Goal: Task Accomplishment & Management: Manage account settings

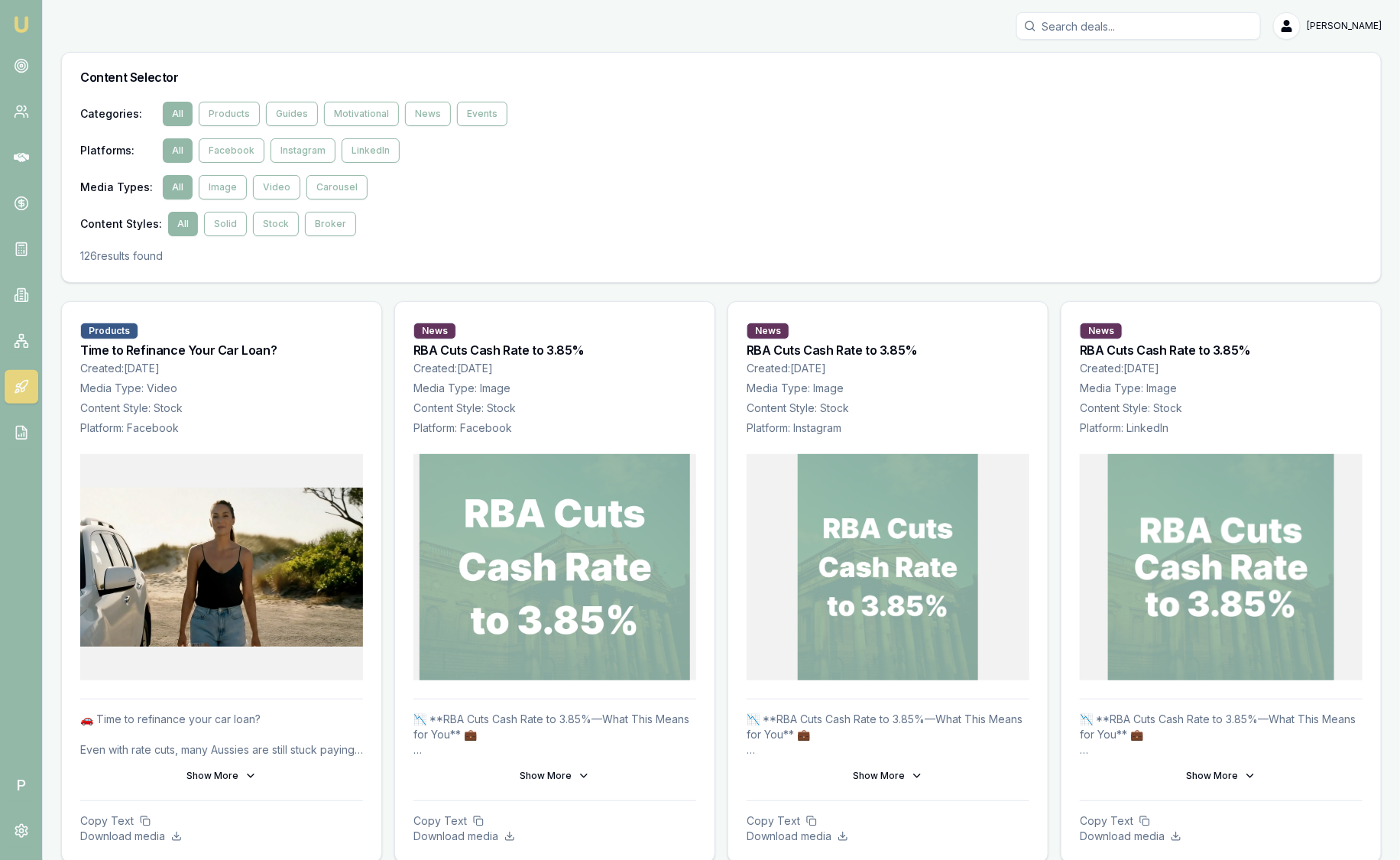
click at [17, 32] on img at bounding box center [21, 24] width 18 height 18
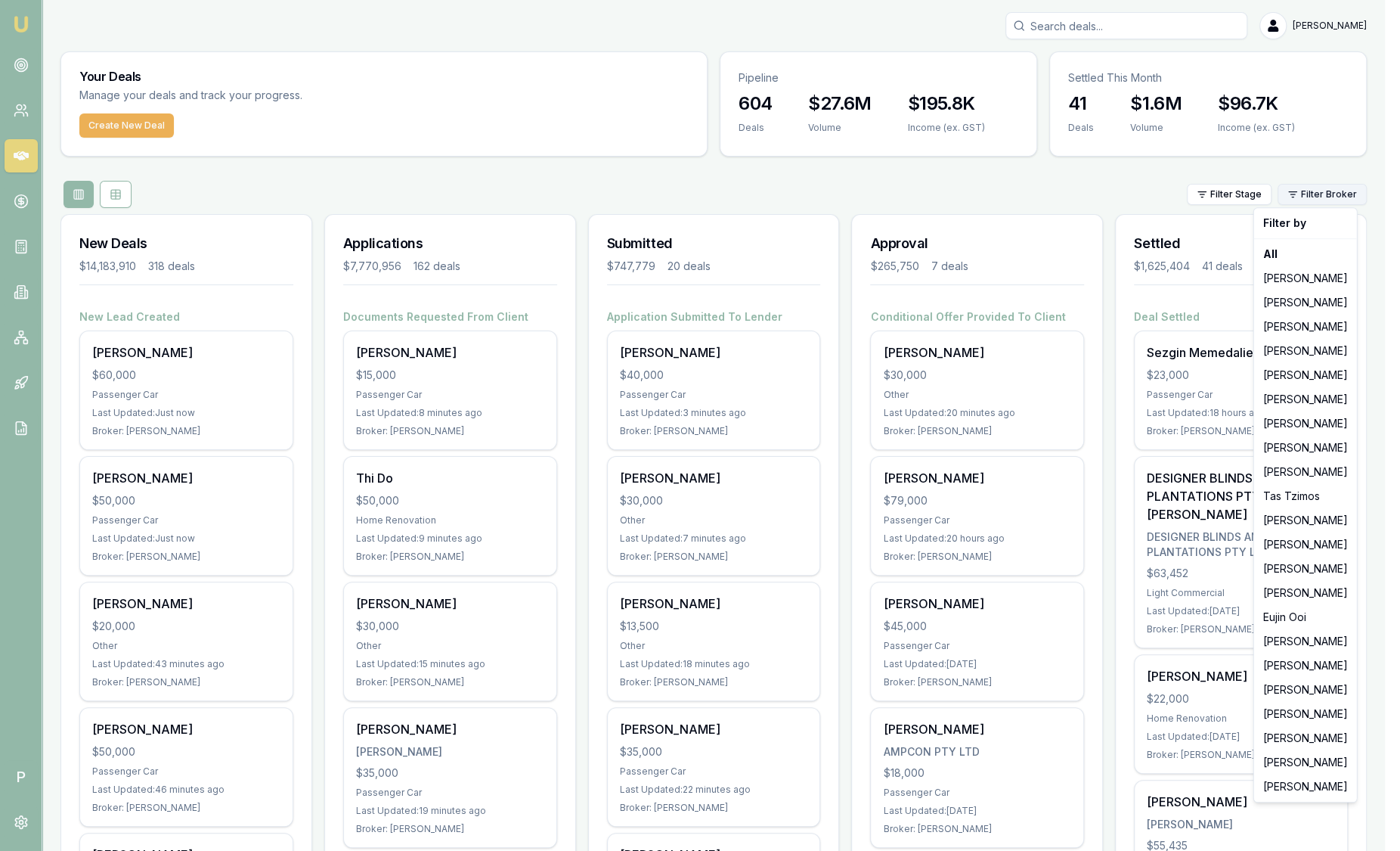
click at [1329, 187] on html "Emu Broker P Sam Crouch Toggle Menu Your Deals Manage your deals and track your…" at bounding box center [700, 426] width 1400 height 851
click at [1318, 296] on div "[PERSON_NAME]" at bounding box center [1305, 302] width 97 height 24
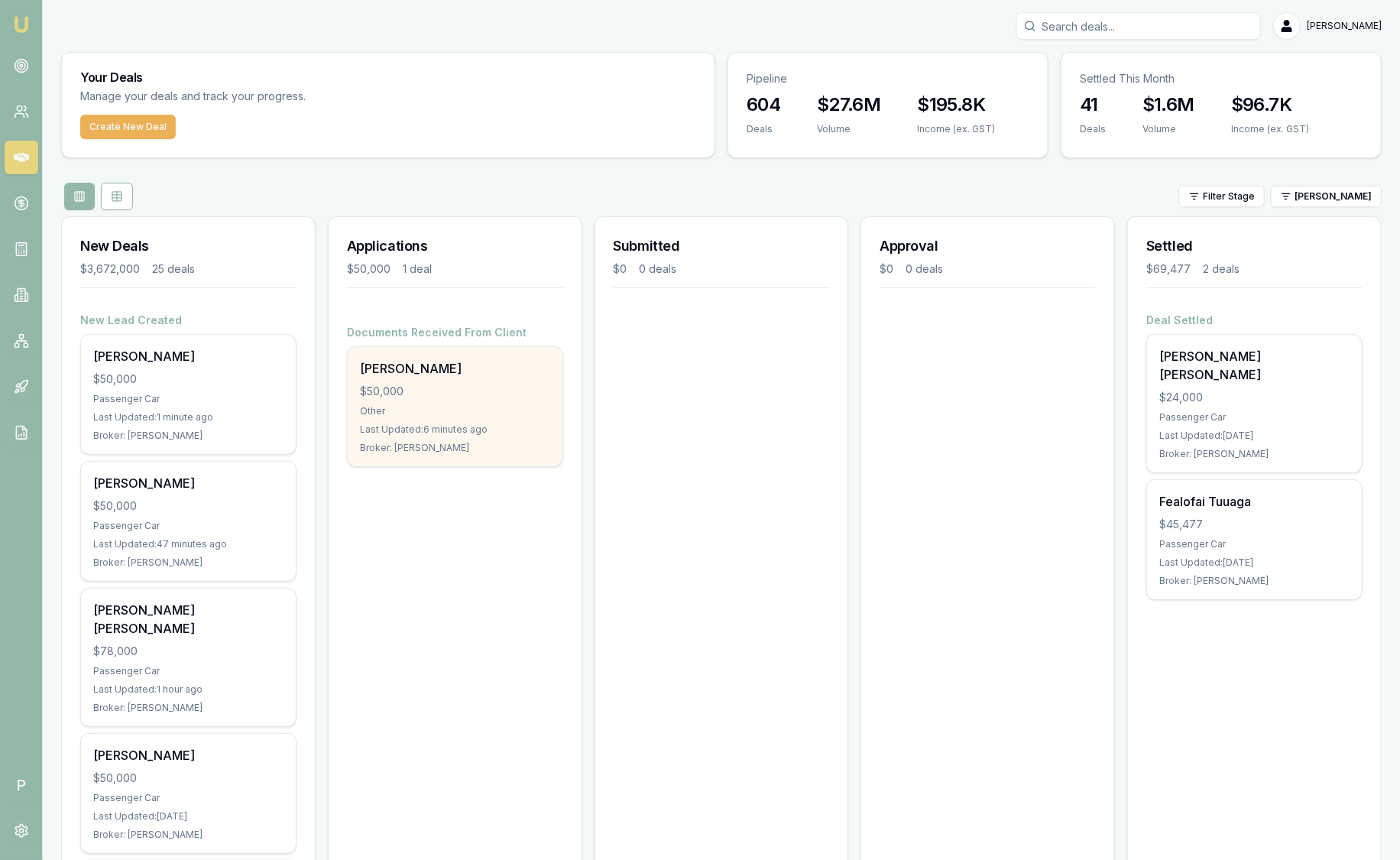
click at [509, 433] on div "Last Updated: 6 minutes ago" at bounding box center [455, 429] width 190 height 12
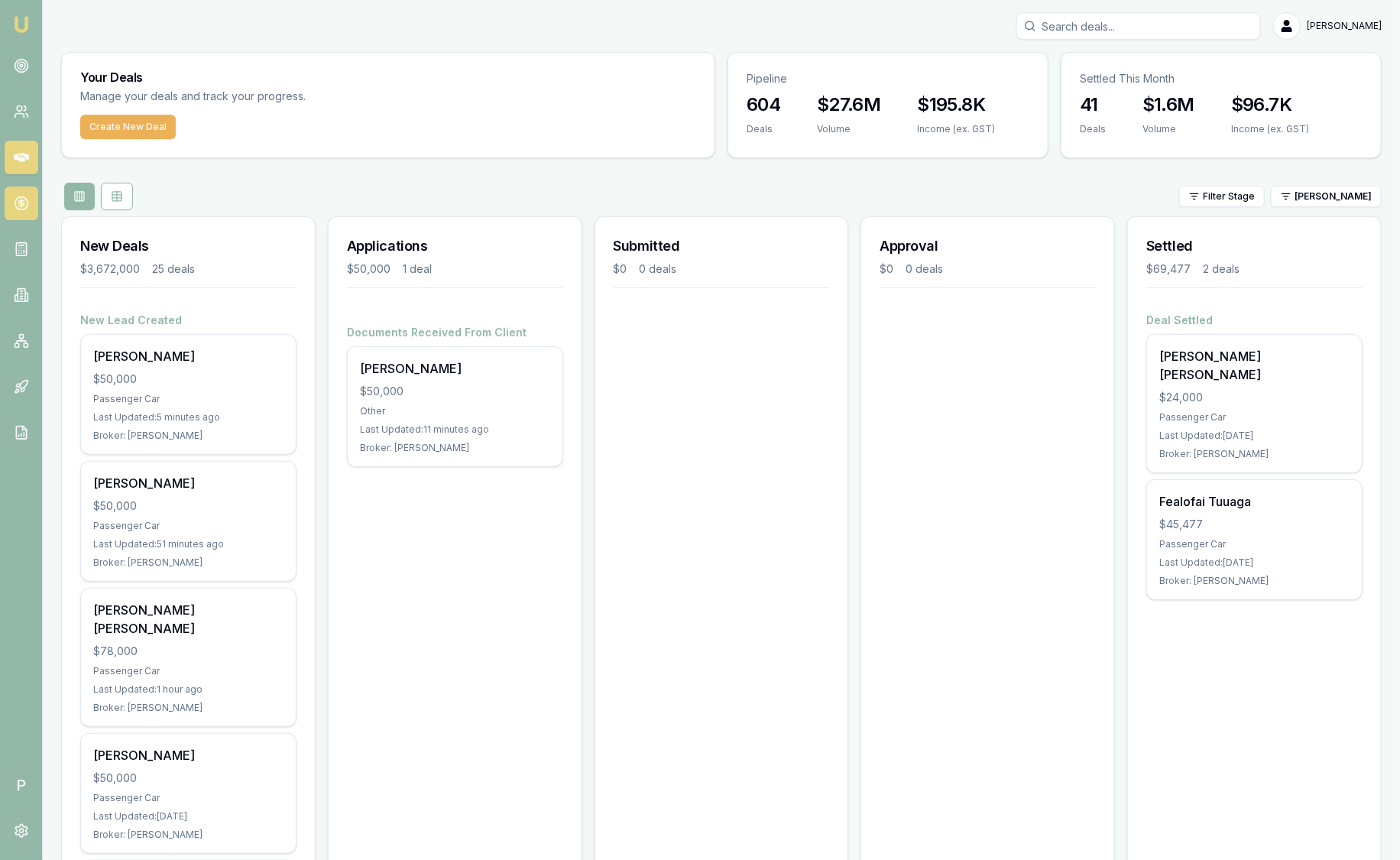
click at [23, 205] on icon at bounding box center [21, 204] width 5 height 5
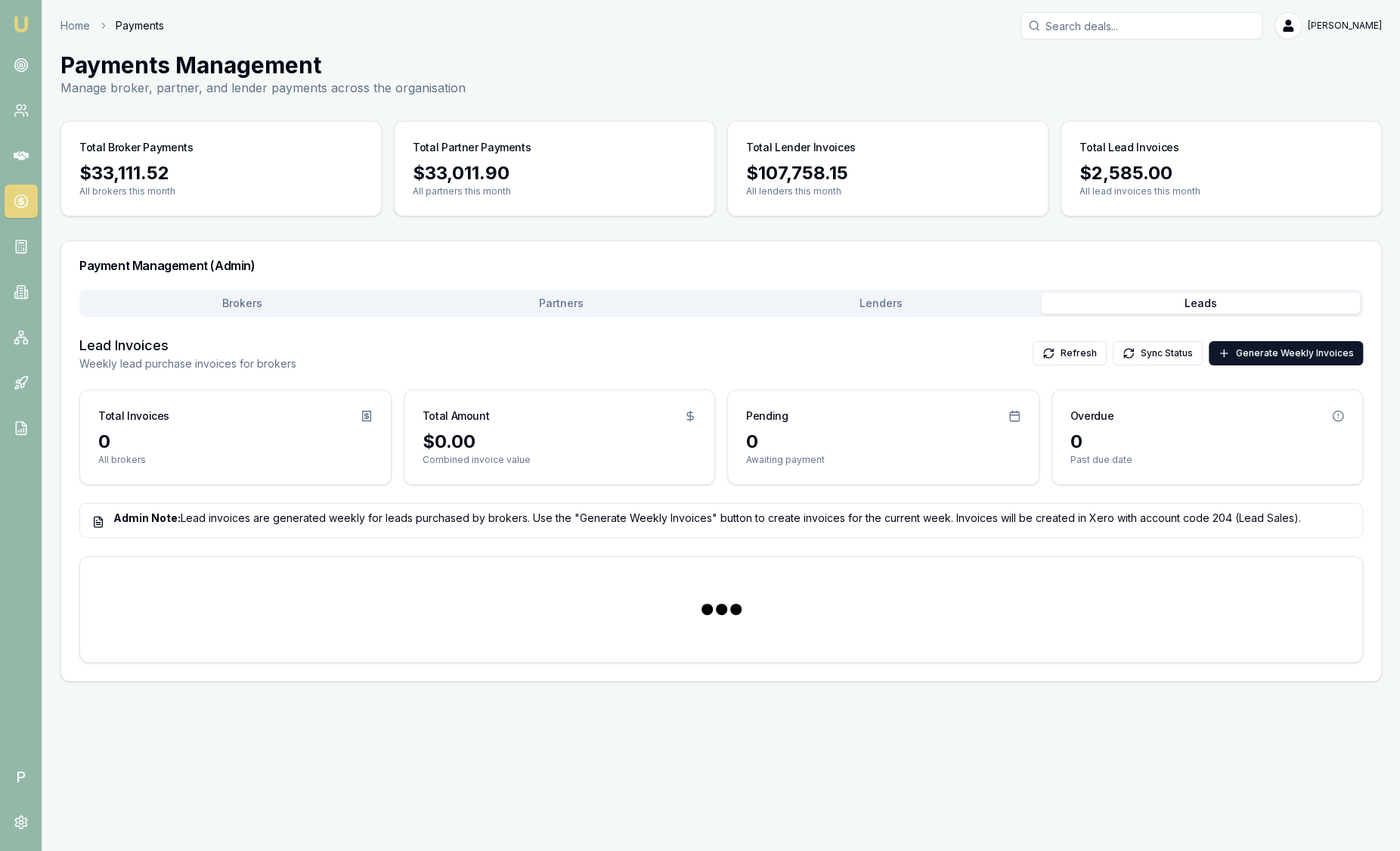
click at [1134, 302] on button "Leads" at bounding box center [1201, 303] width 319 height 21
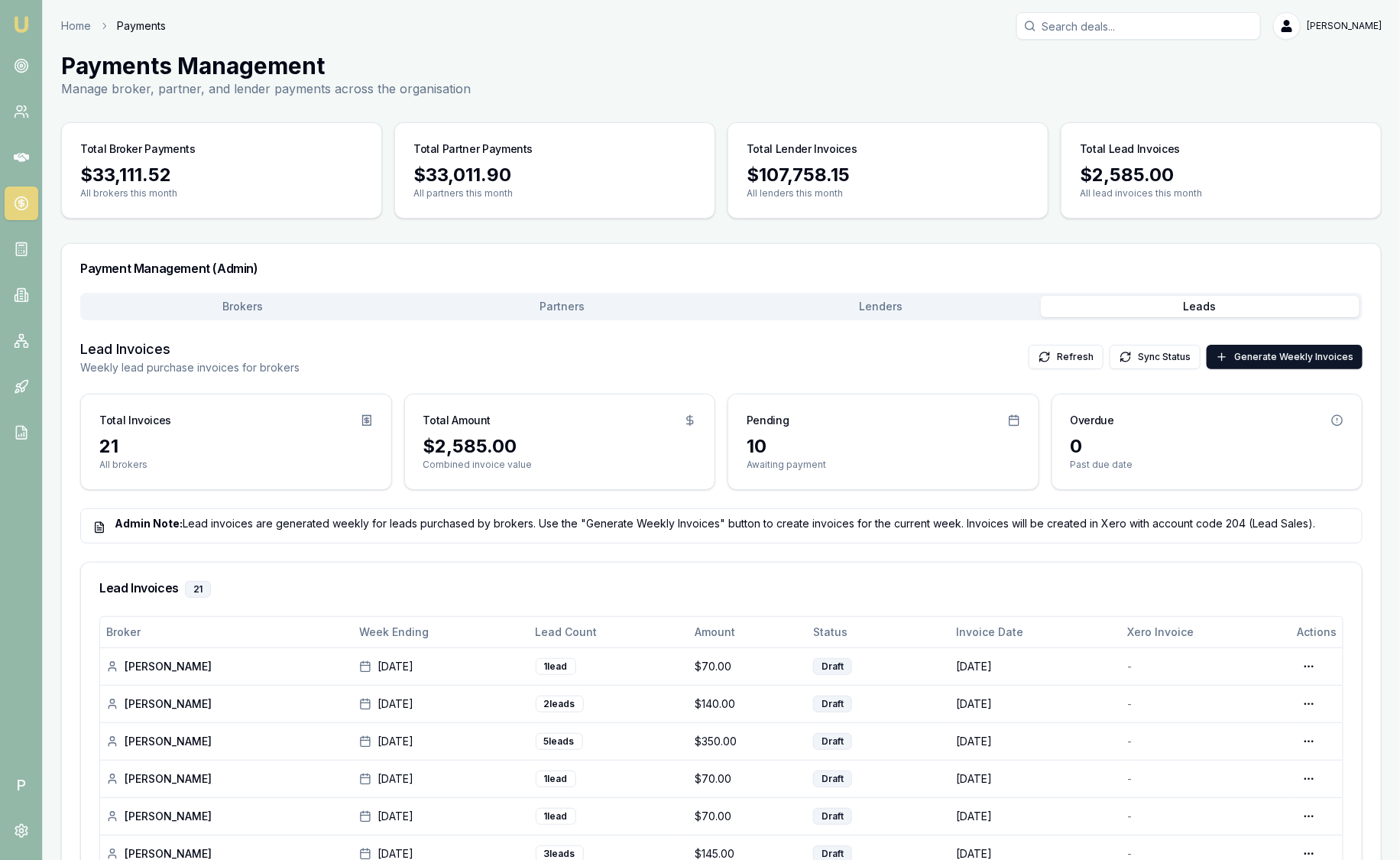
scroll to position [77, 0]
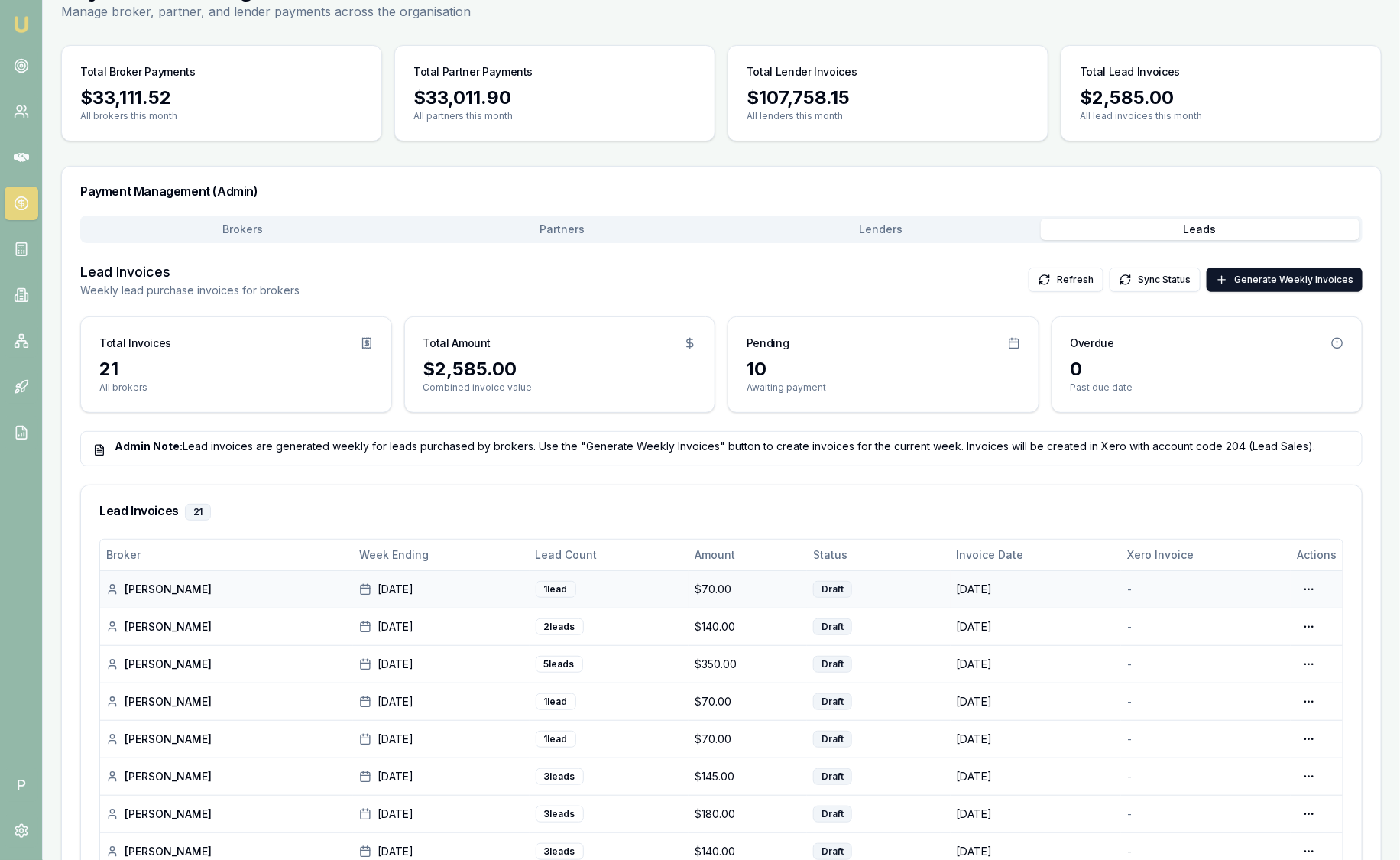
click at [161, 588] on div "[PERSON_NAME]" at bounding box center [226, 590] width 241 height 16
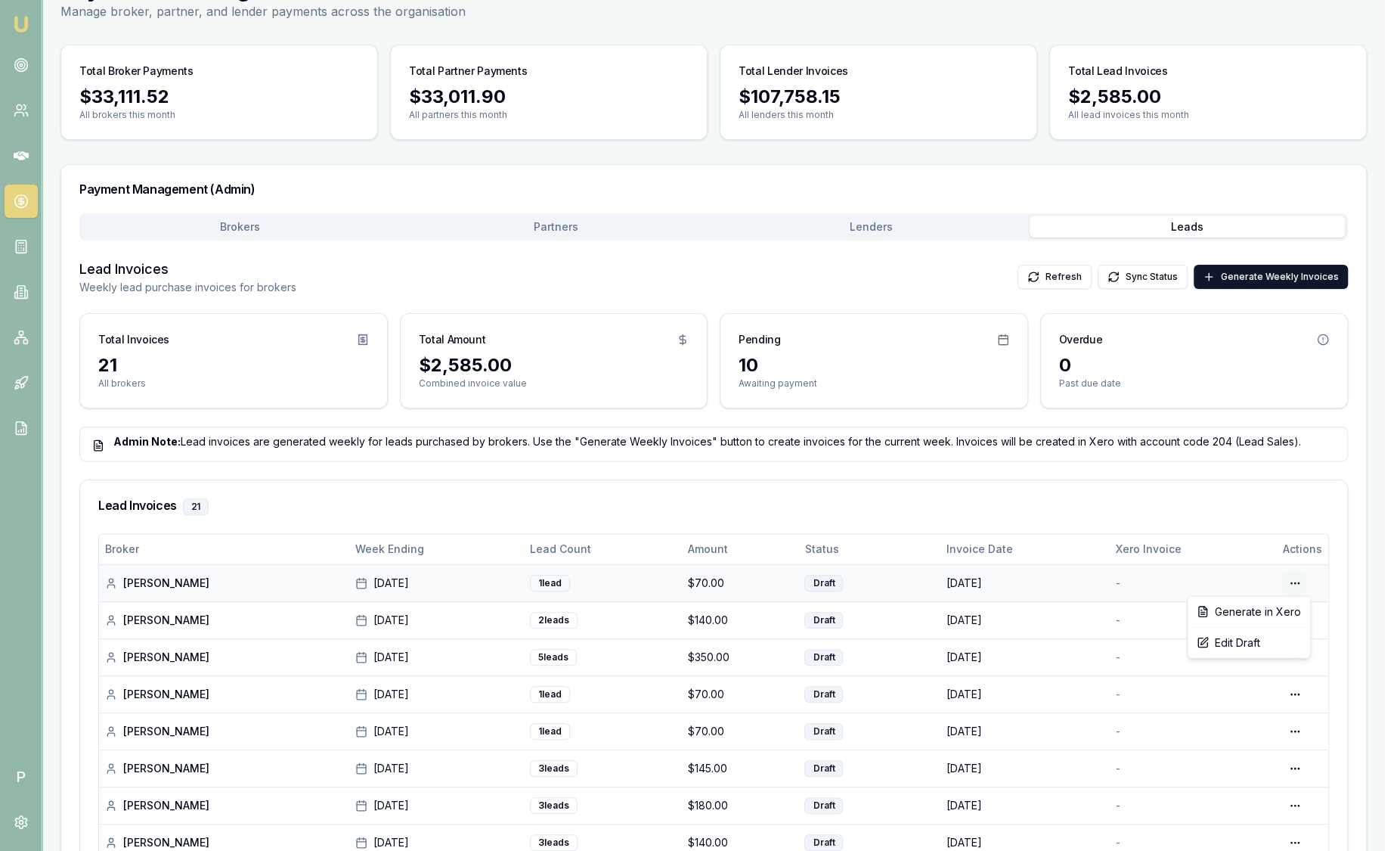
click at [1303, 589] on html "Emu Broker P Home Payments Sam Crouch Toggle Menu Payments Management Manage br…" at bounding box center [700, 349] width 1400 height 851
click at [1252, 639] on div "Edit Draft" at bounding box center [1249, 643] width 116 height 24
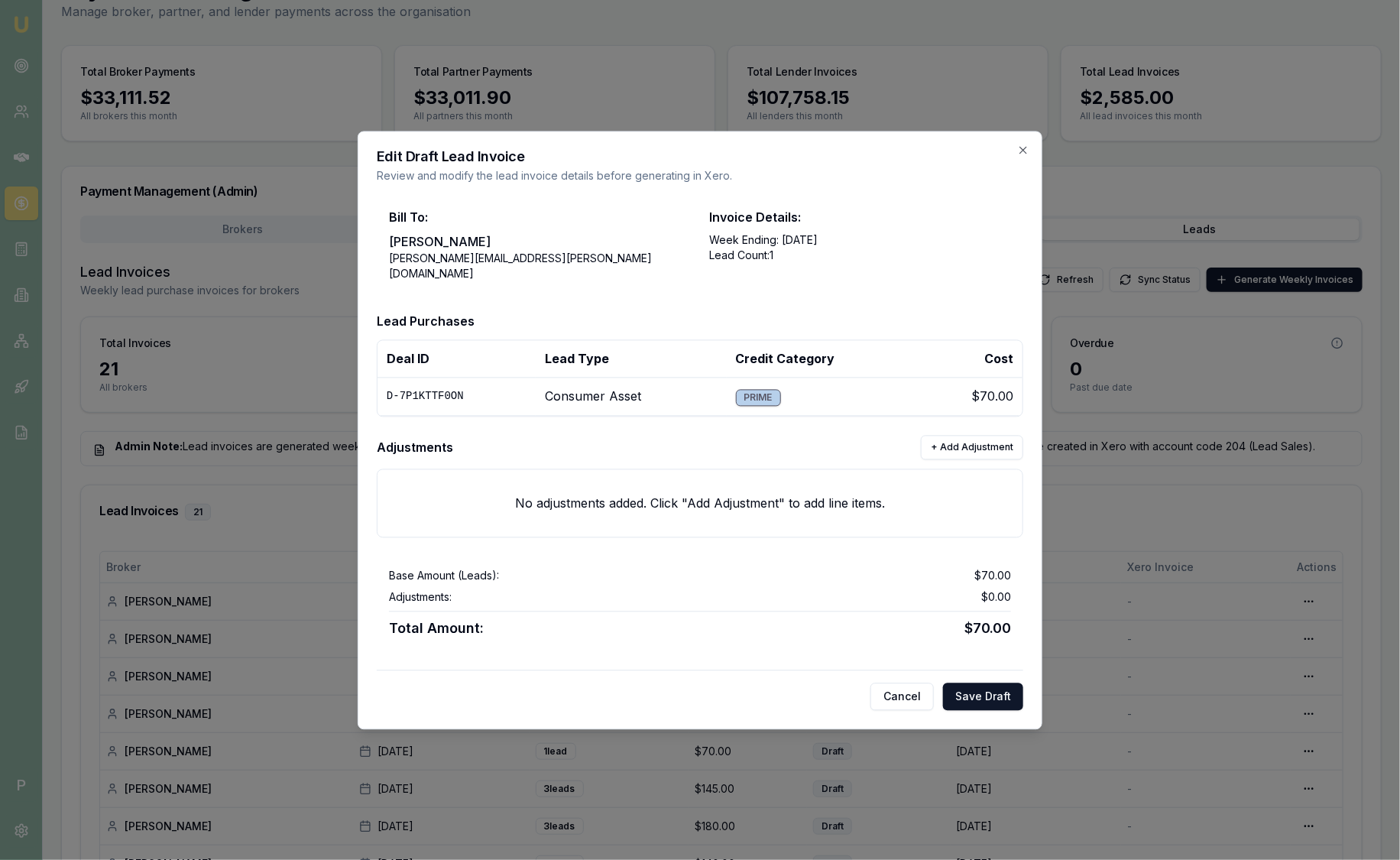
click at [470, 389] on td "D-7P1KTTF0ON" at bounding box center [456, 396] width 158 height 38
drag, startPoint x: 470, startPoint y: 389, endPoint x: 388, endPoint y: 386, distance: 82.1
click at [388, 386] on td "D-7P1KTTF0ON" at bounding box center [456, 396] width 158 height 38
copy td "D-7P1KTTF0ON"
click at [1024, 151] on div "Edit Draft Lead Invoice Review and modify the lead invoice details before gener…" at bounding box center [699, 429] width 684 height 598
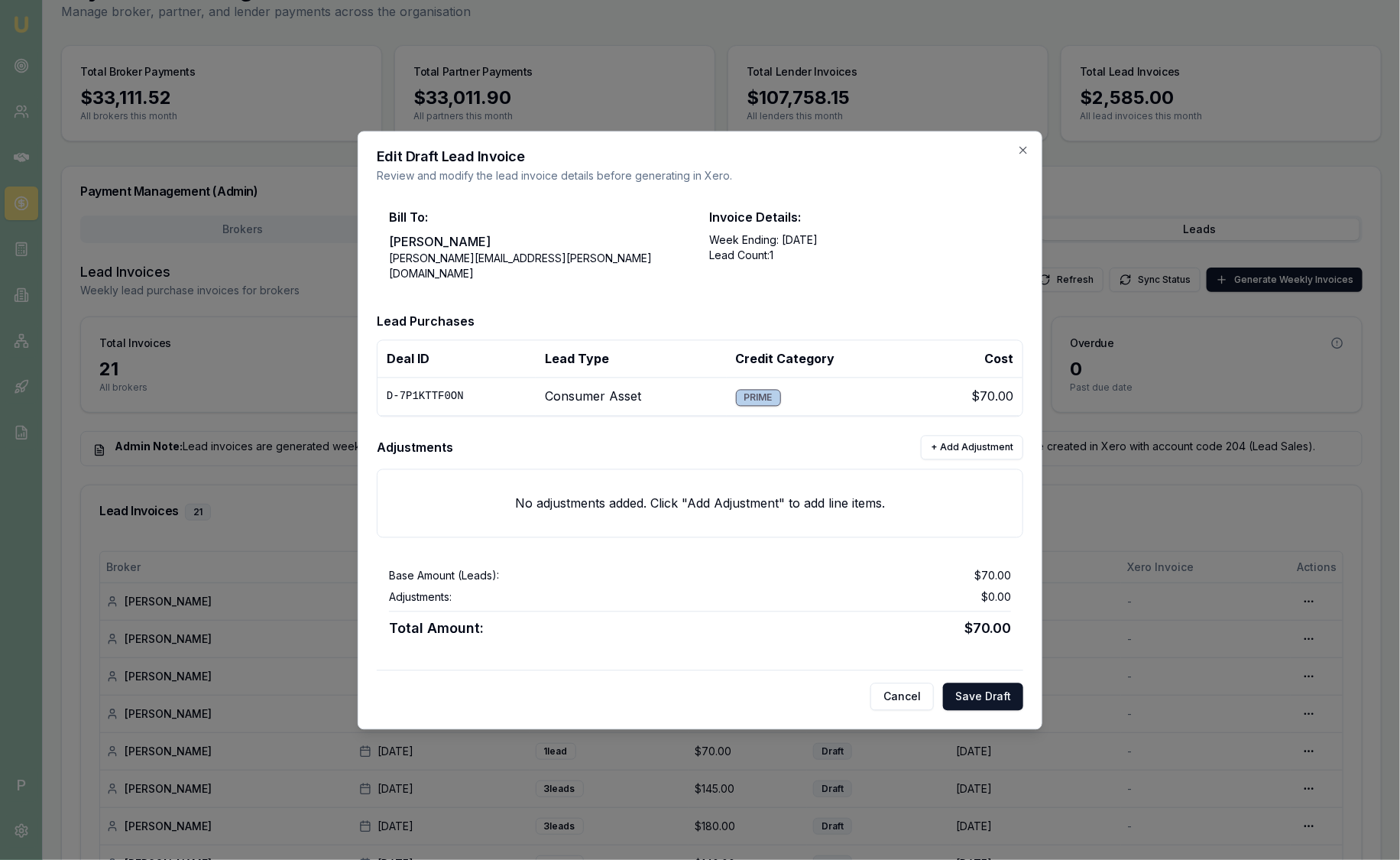
click at [1024, 151] on div "Edit Draft Lead Invoice Review and modify the lead invoice details before gener…" at bounding box center [699, 429] width 684 height 598
click at [1020, 156] on icon "button" at bounding box center [1023, 149] width 12 height 12
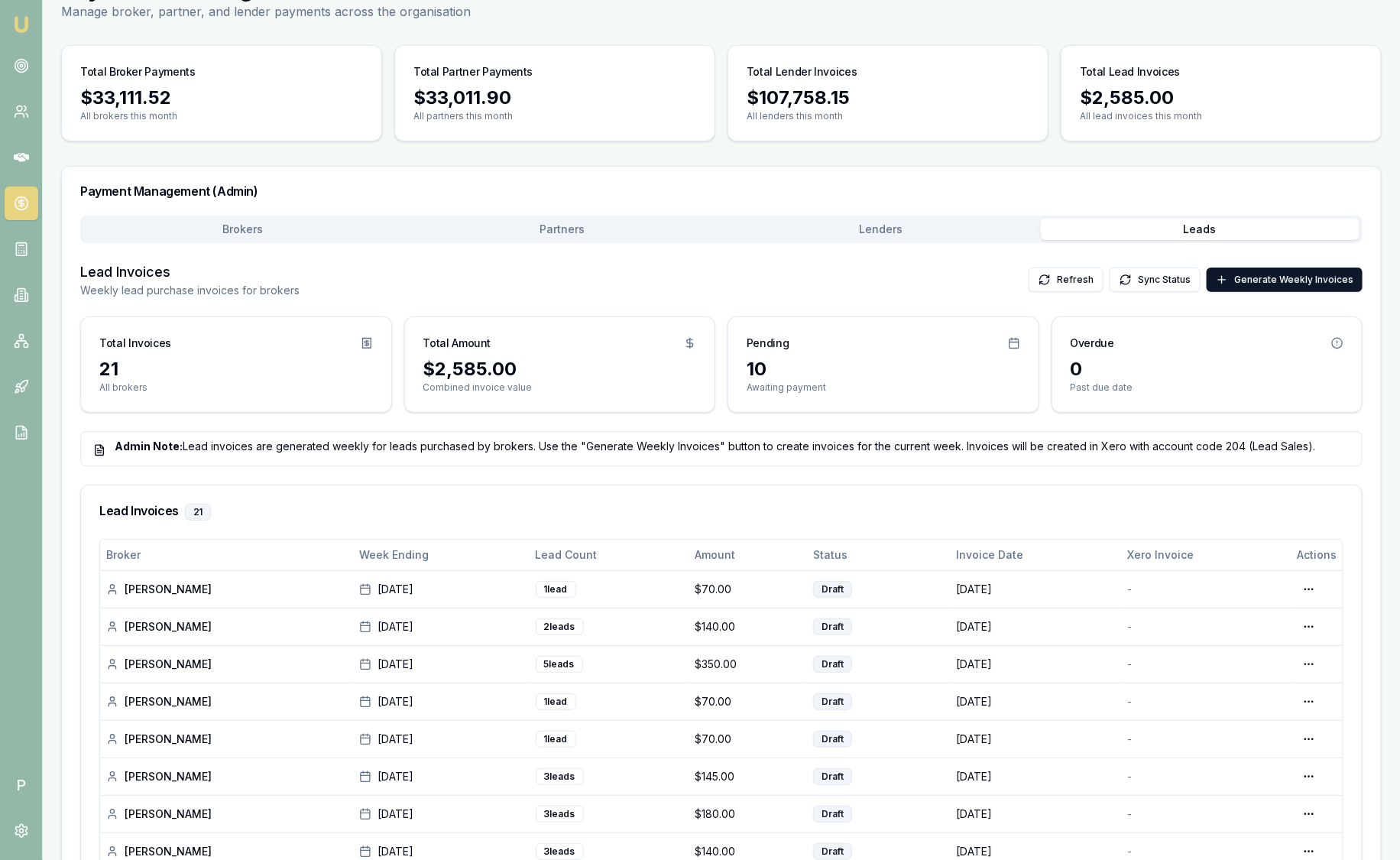
scroll to position [0, 0]
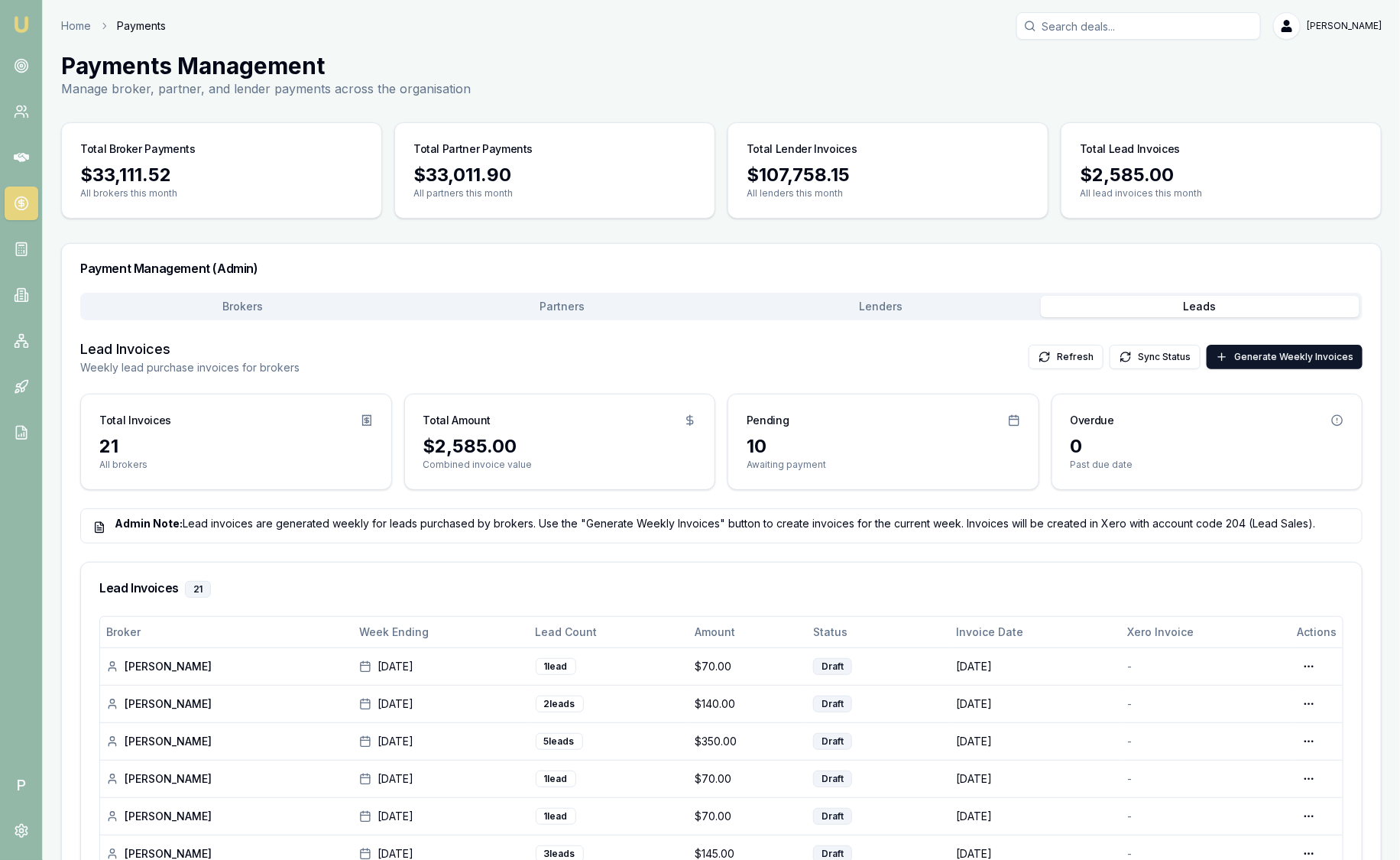
click at [24, 26] on img at bounding box center [21, 24] width 18 height 18
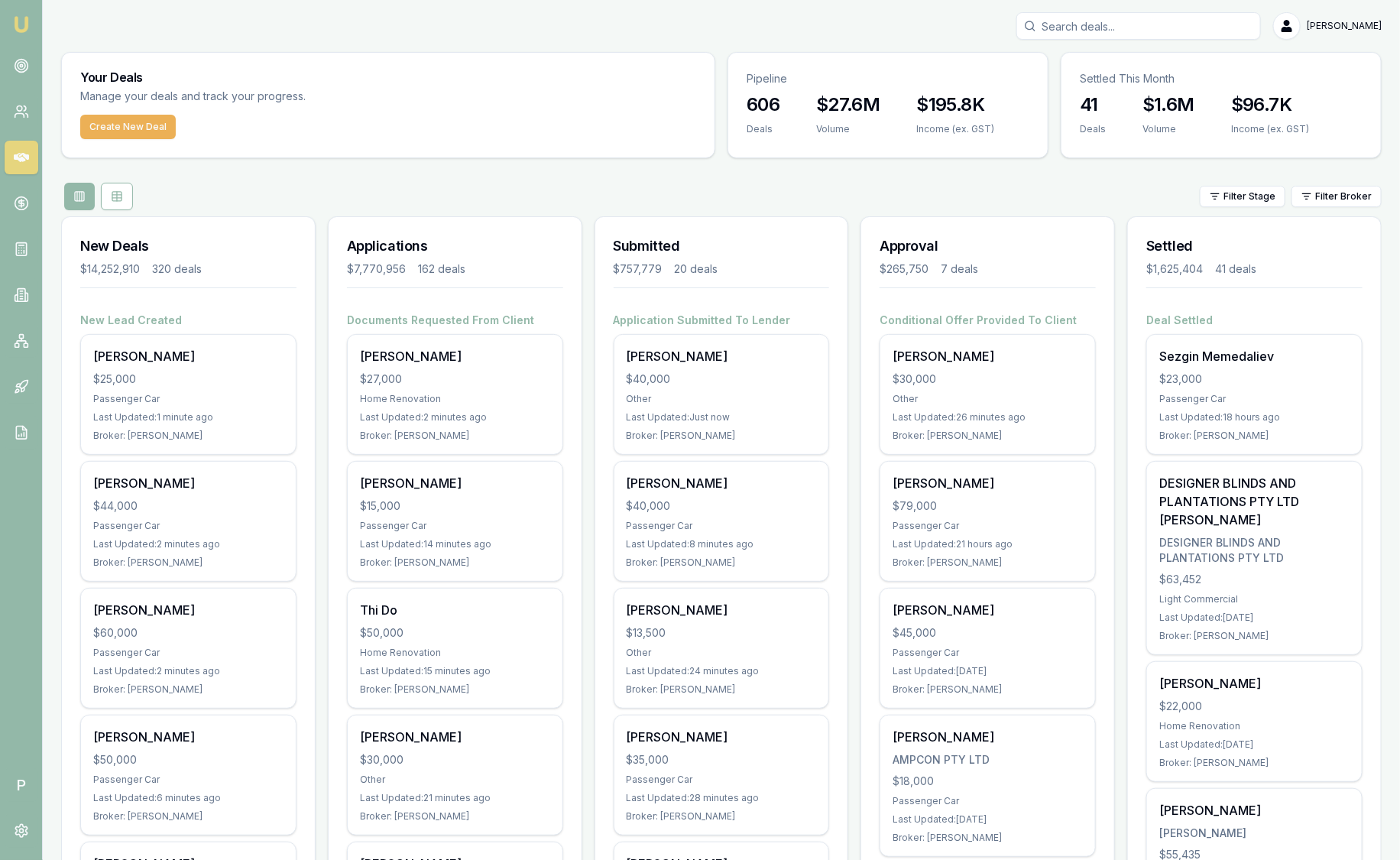
click at [1085, 26] on input "Search deals" at bounding box center [1138, 26] width 244 height 28
paste input "D-7P1KTTF0ON"
type input "D-7P1KTTF0ON"
click at [1081, 85] on p "0488135015" at bounding box center [1138, 82] width 230 height 16
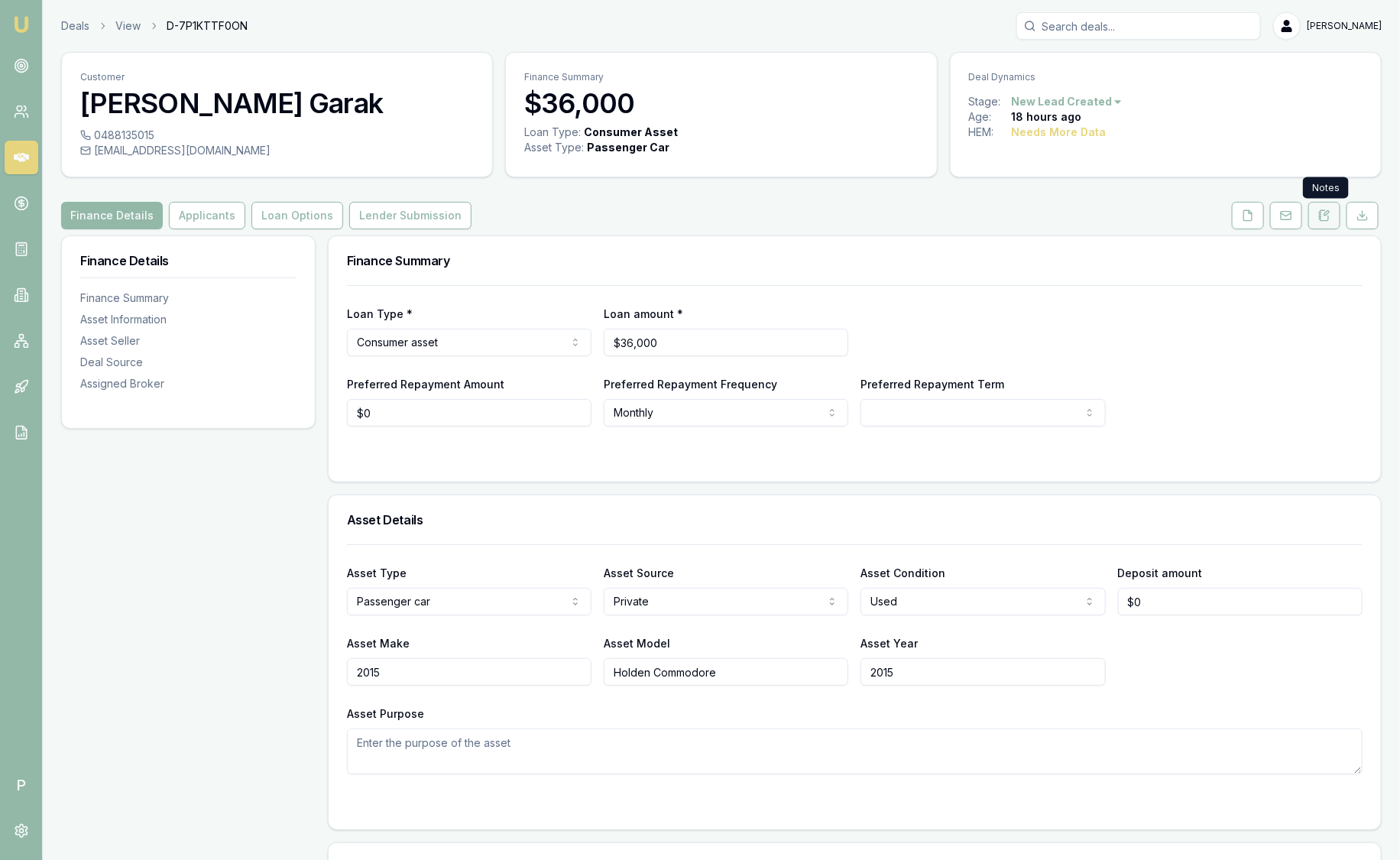
click at [1328, 210] on icon at bounding box center [1324, 216] width 12 height 12
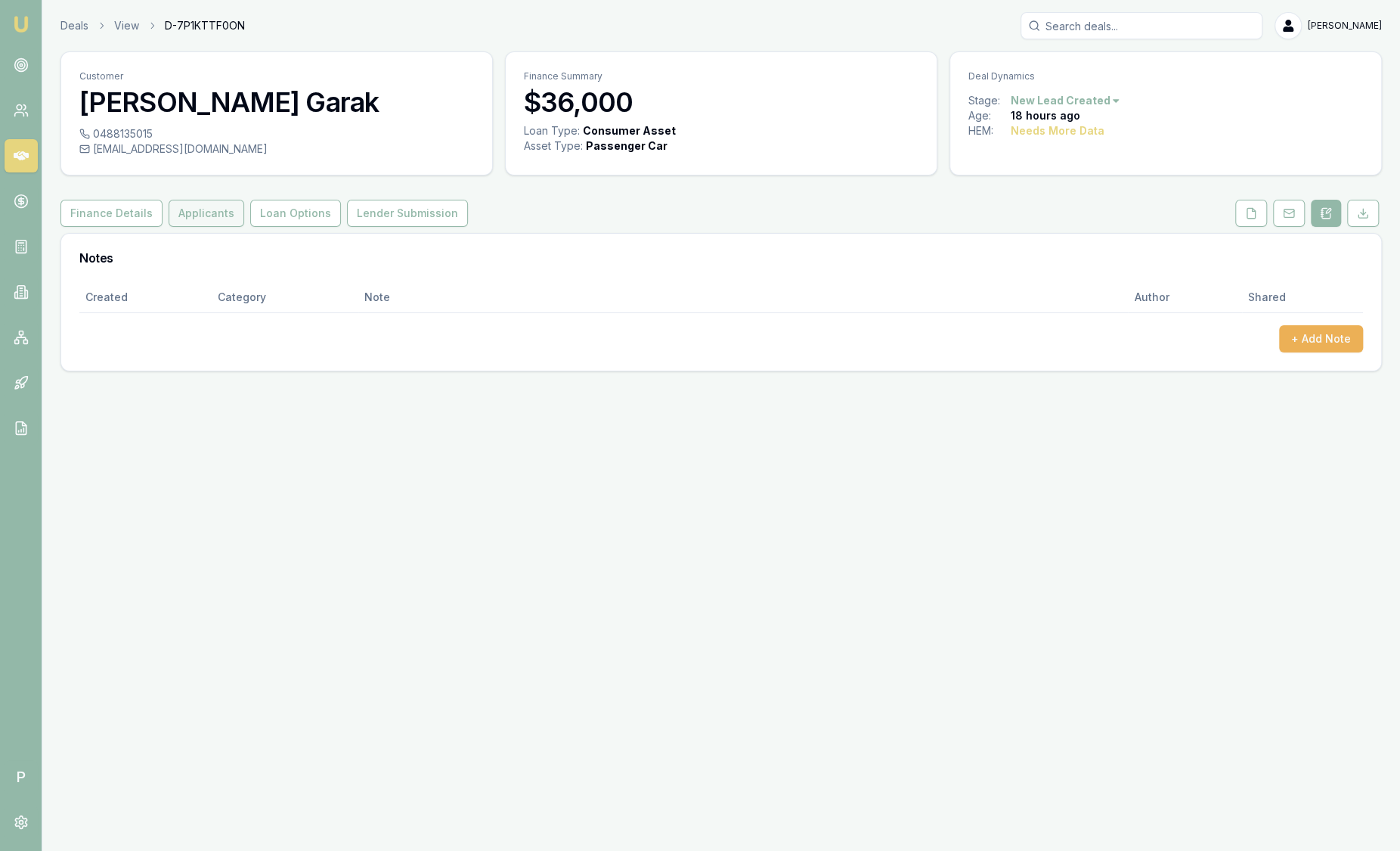
click at [217, 212] on button "Applicants" at bounding box center [206, 214] width 76 height 27
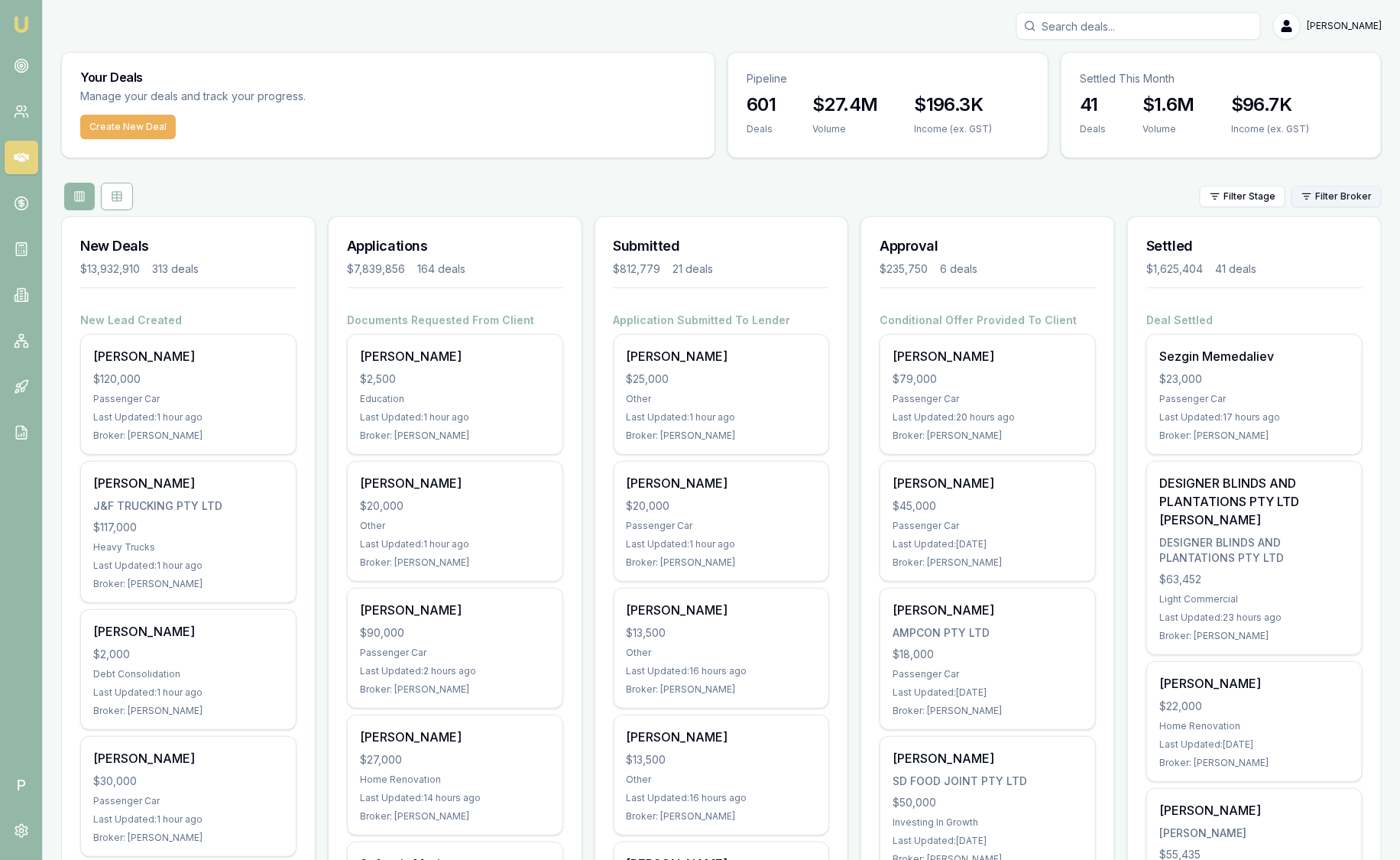
click at [1351, 199] on html "Emu Broker P Sam Crouch Toggle Menu Your Deals Manage your deals and track your…" at bounding box center [700, 430] width 1400 height 860
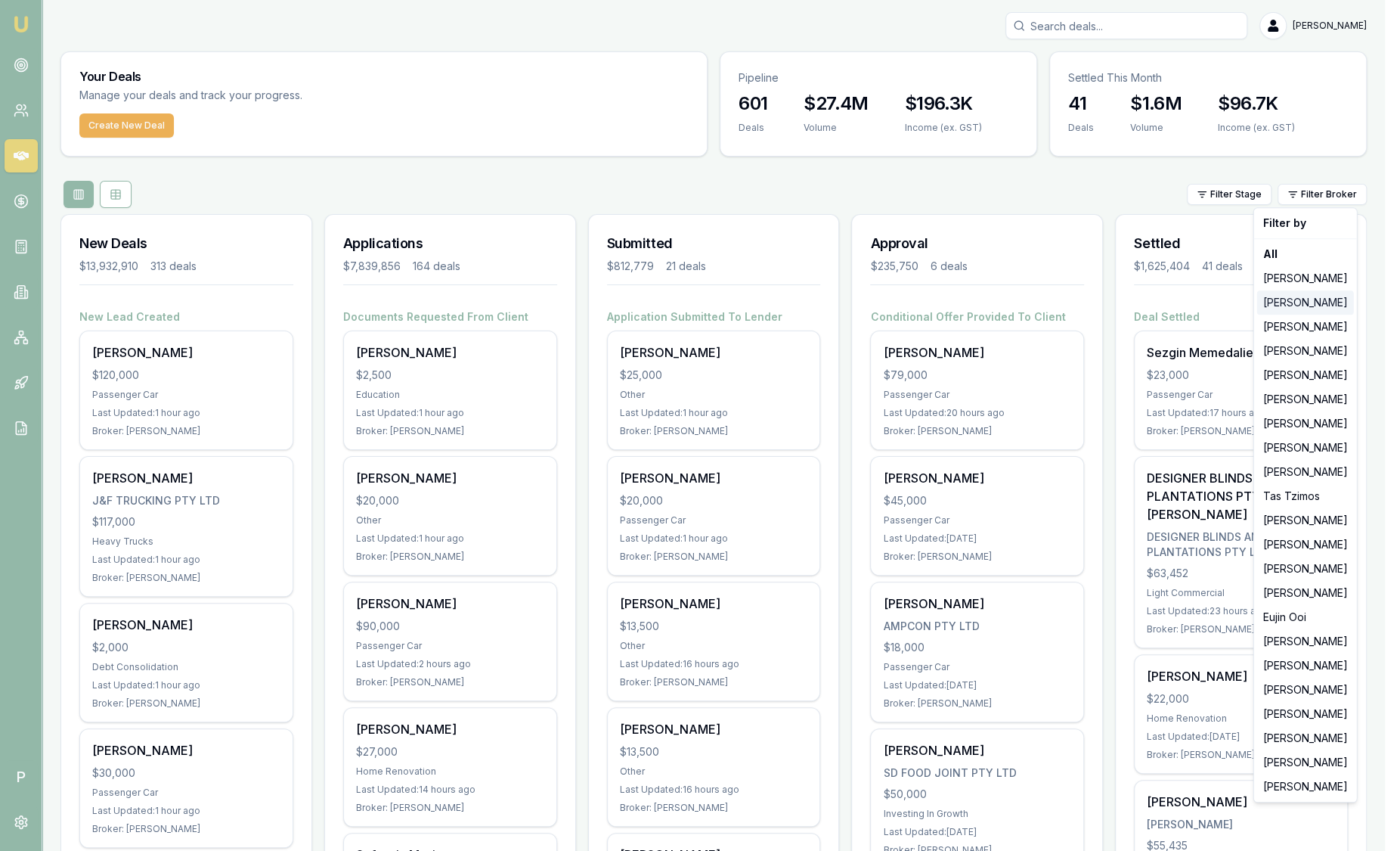
click at [1308, 299] on div "[PERSON_NAME]" at bounding box center [1305, 302] width 97 height 24
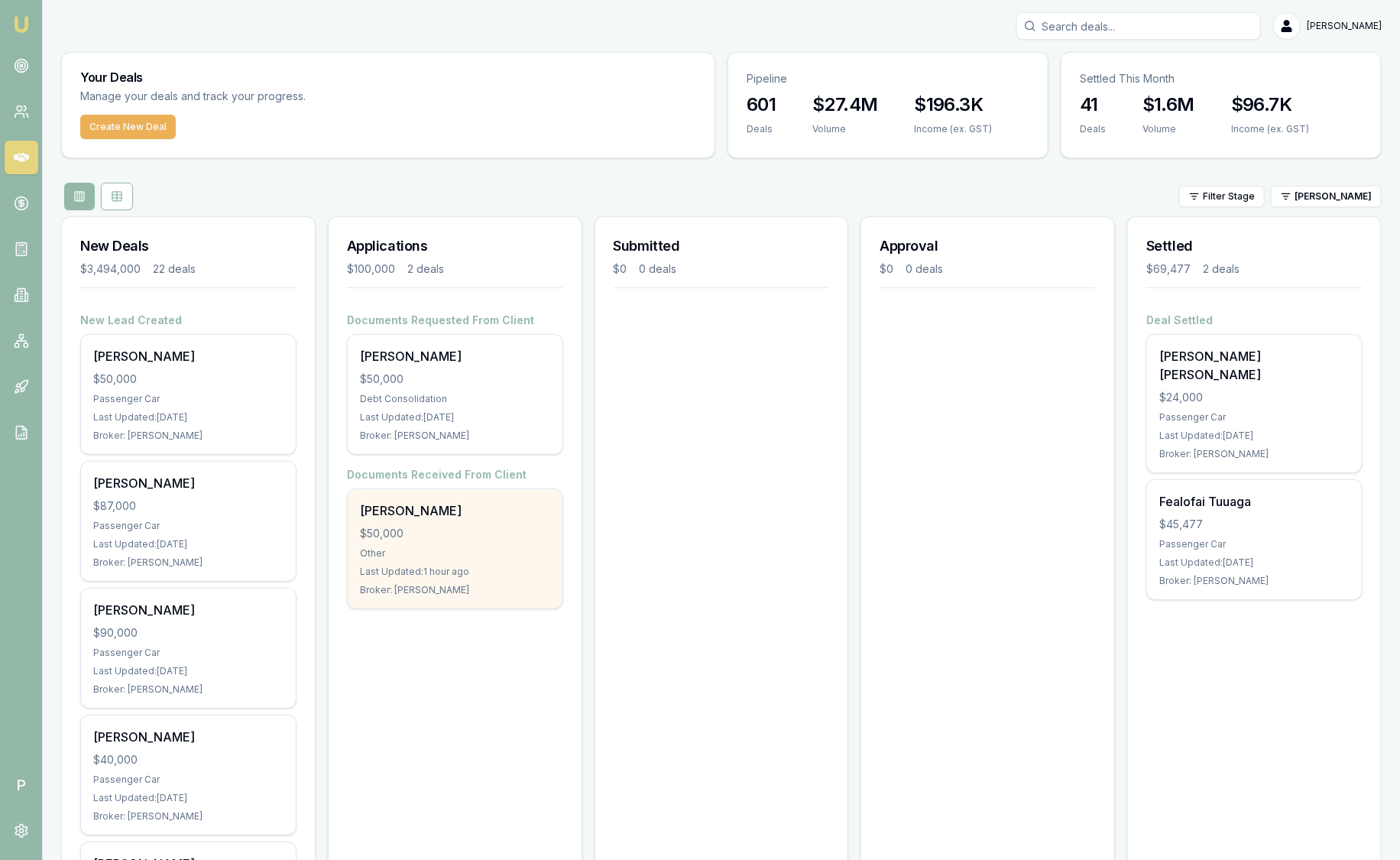
click at [440, 535] on div "$50,000" at bounding box center [455, 534] width 190 height 16
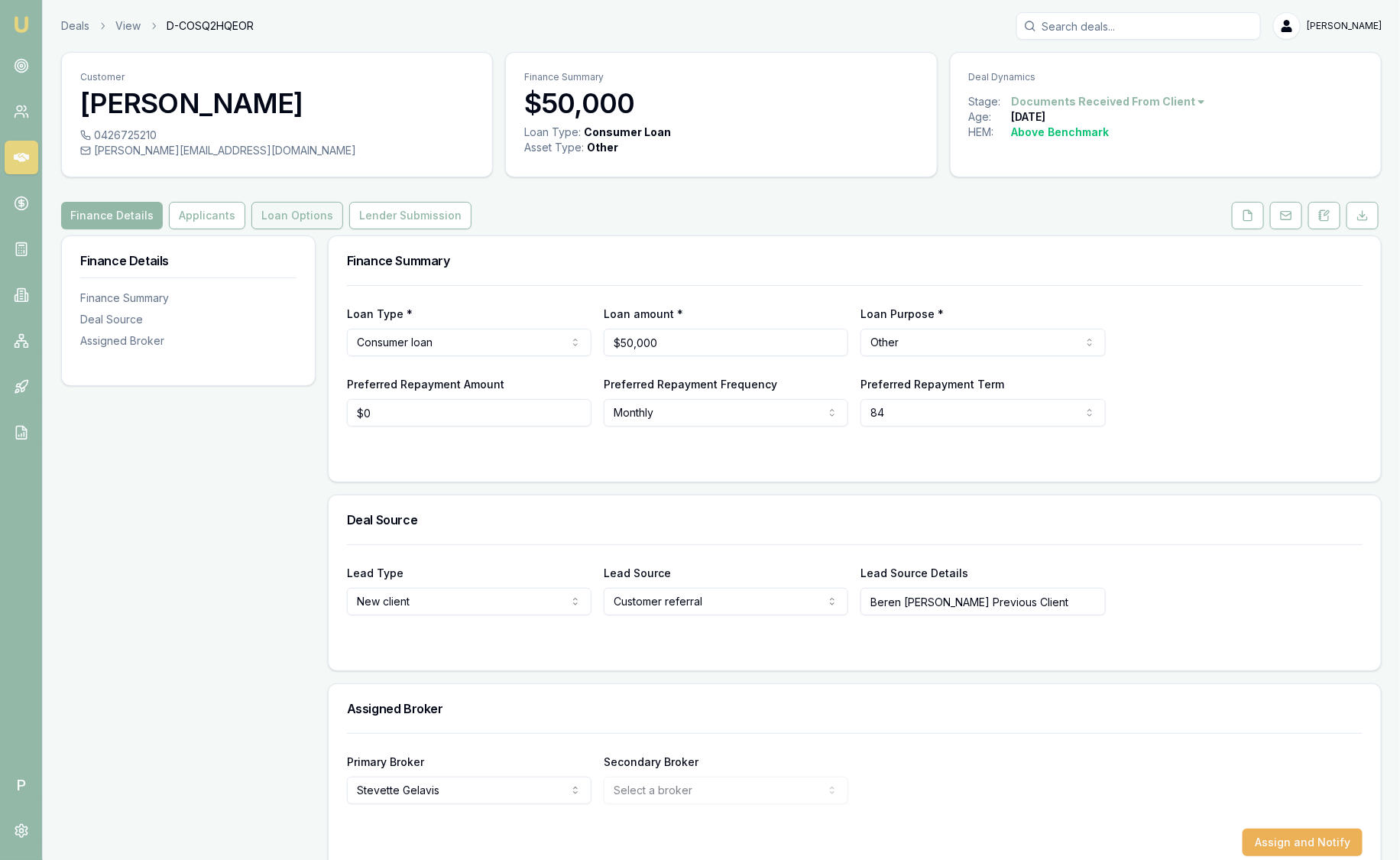
click at [281, 206] on button "Loan Options" at bounding box center [297, 216] width 91 height 28
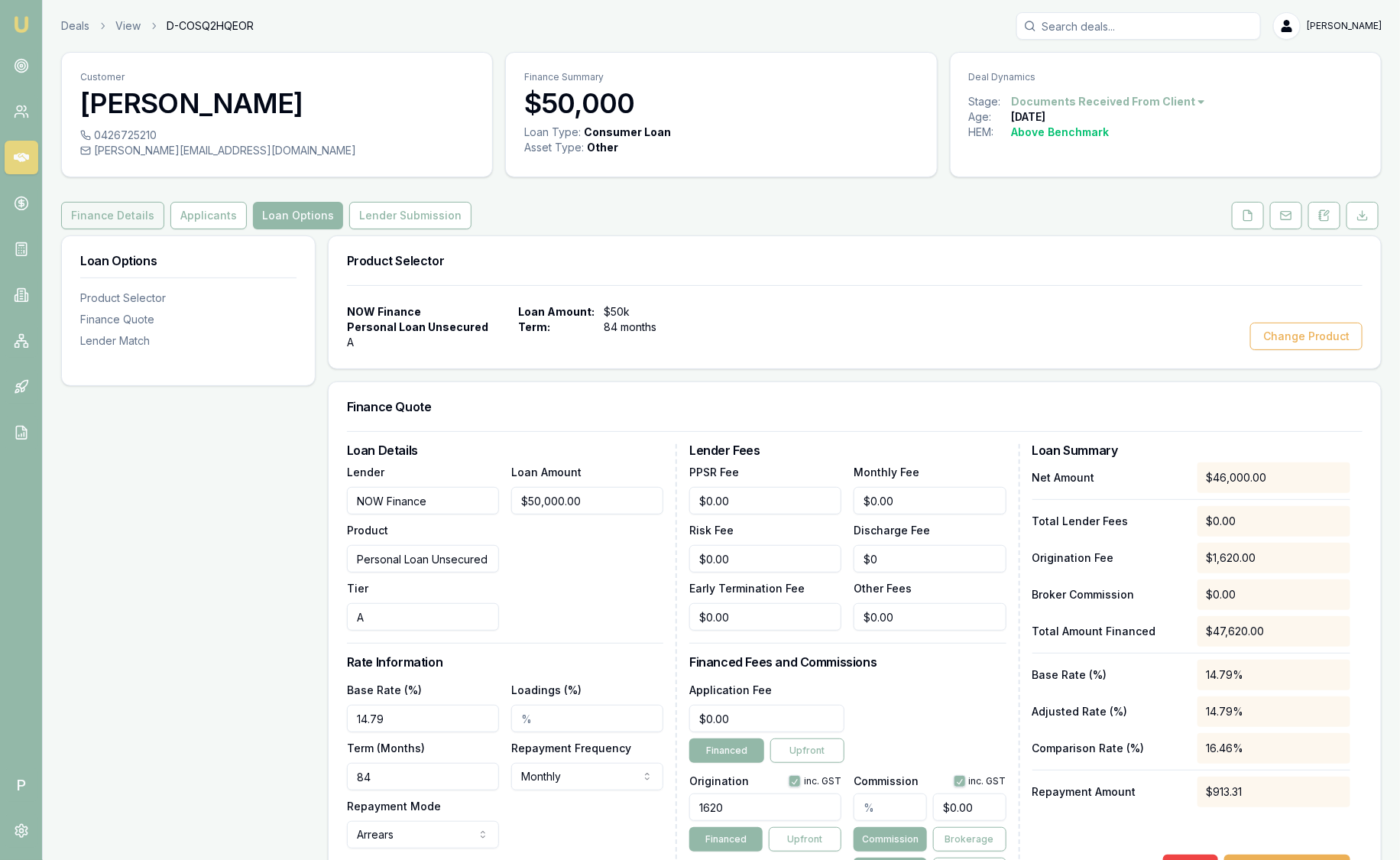
click at [123, 204] on button "Finance Details" at bounding box center [113, 216] width 104 height 28
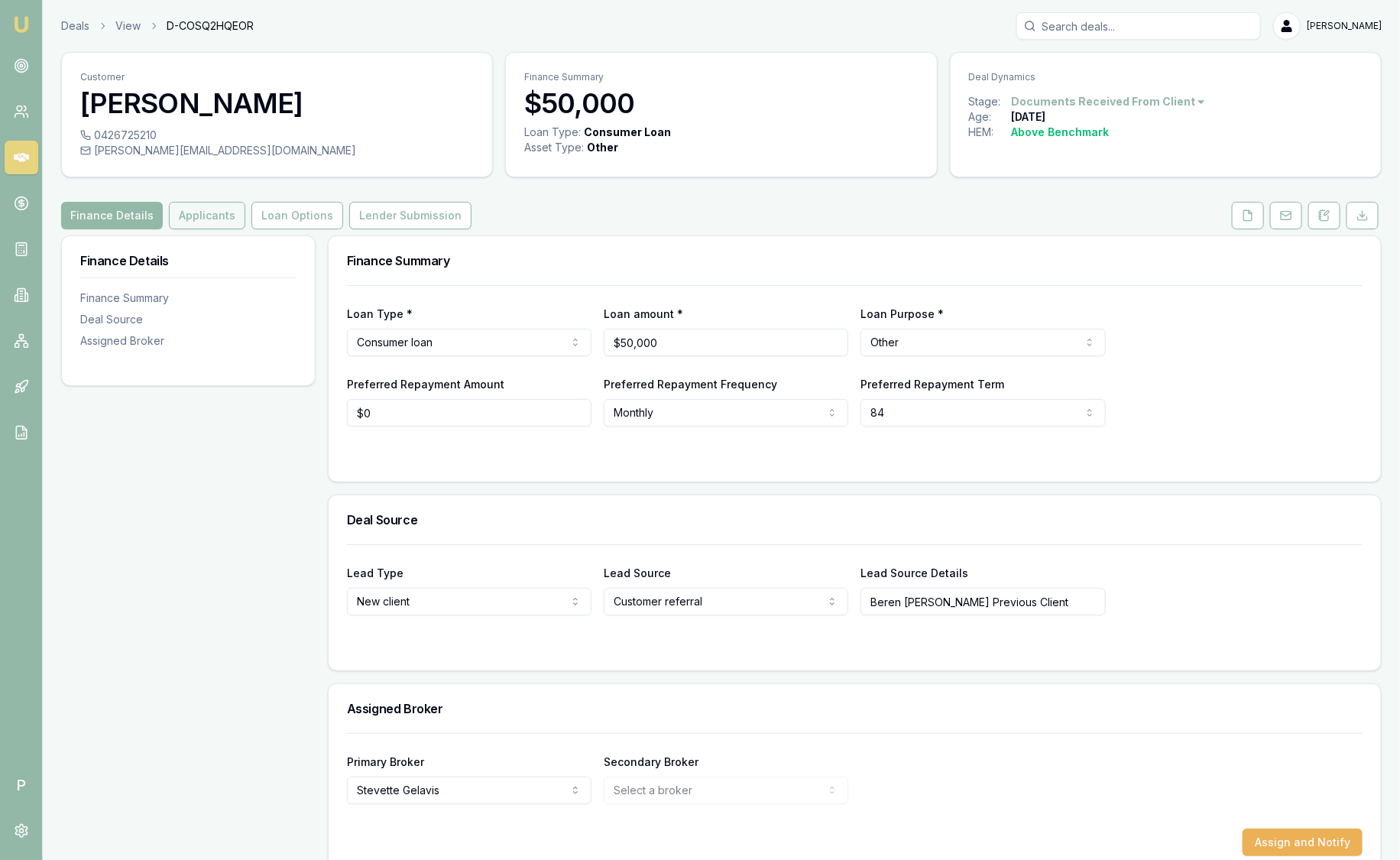
click at [189, 218] on button "Applicants" at bounding box center [207, 216] width 77 height 28
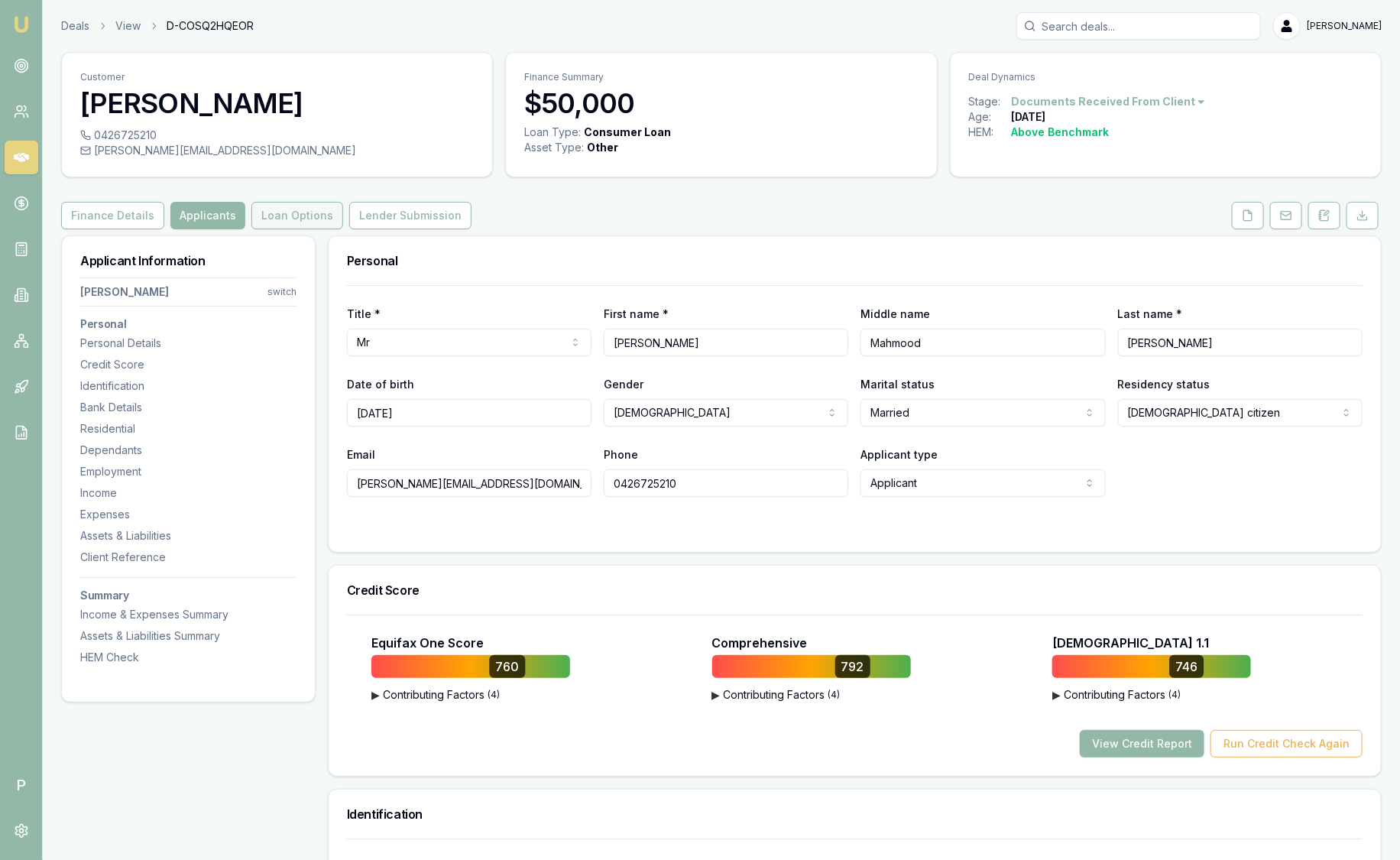
click at [307, 218] on button "Loan Options" at bounding box center [297, 216] width 91 height 28
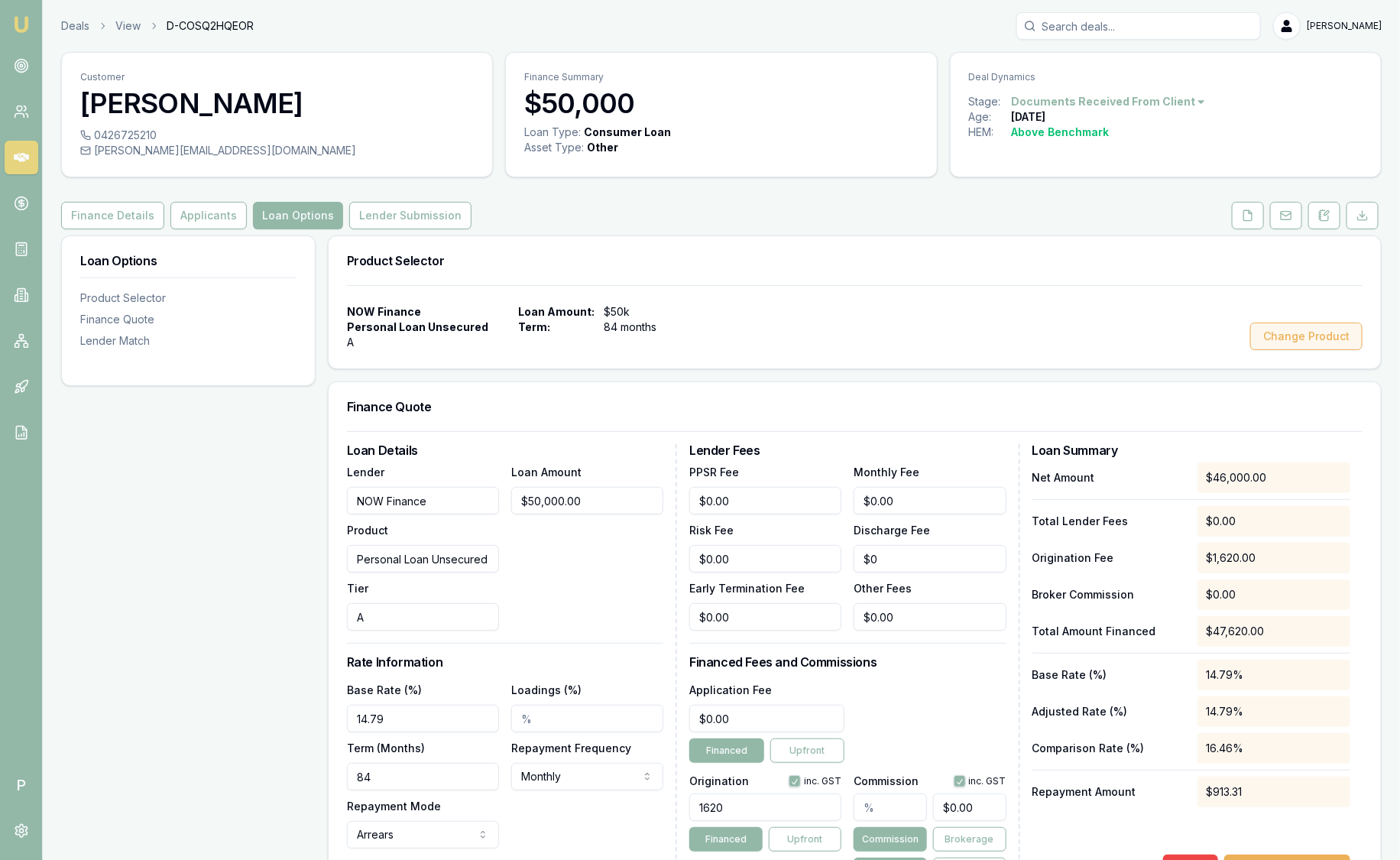
click at [1290, 332] on button "Change Product" at bounding box center [1306, 337] width 112 height 28
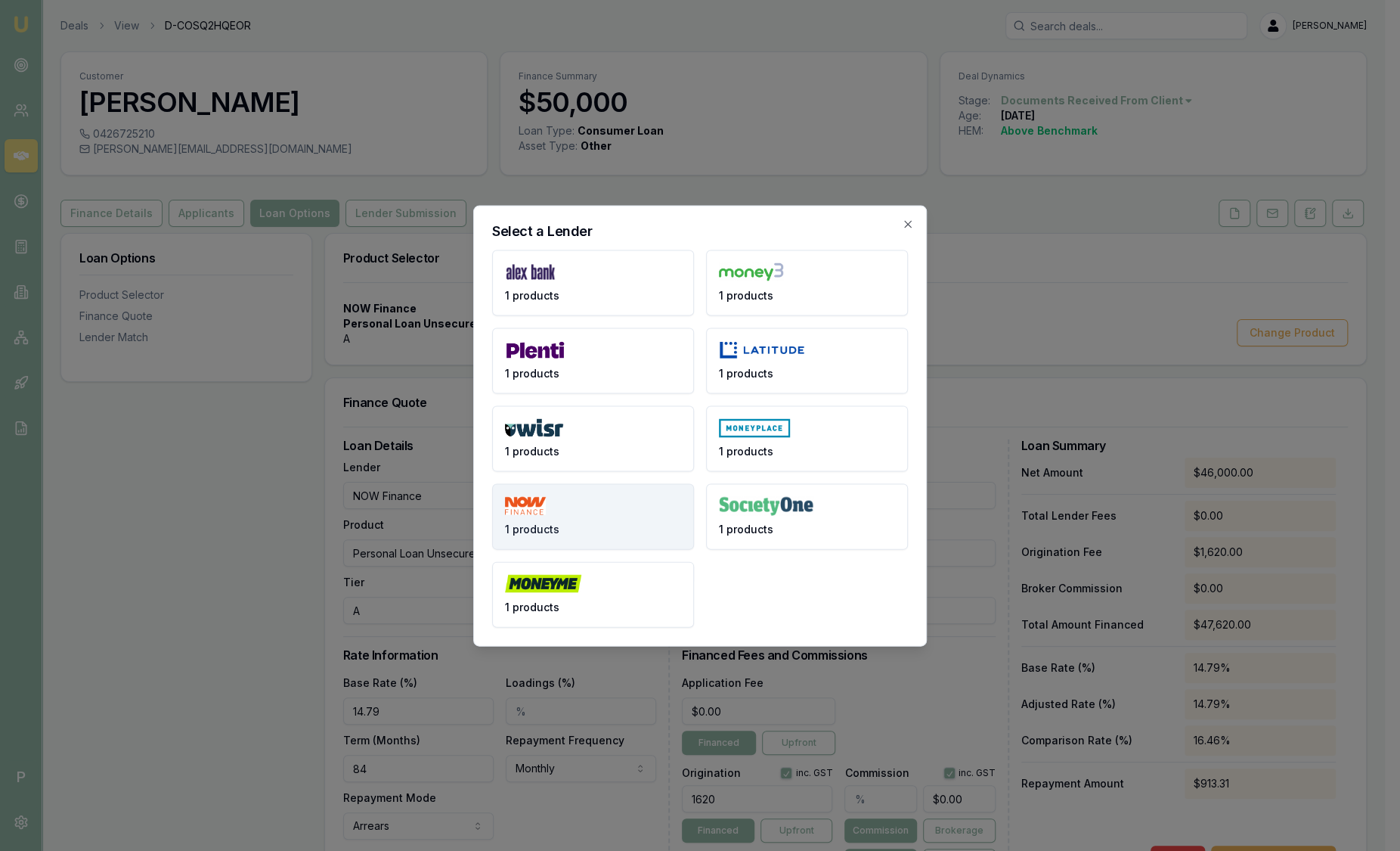
click at [608, 511] on button "1 products" at bounding box center [593, 516] width 202 height 66
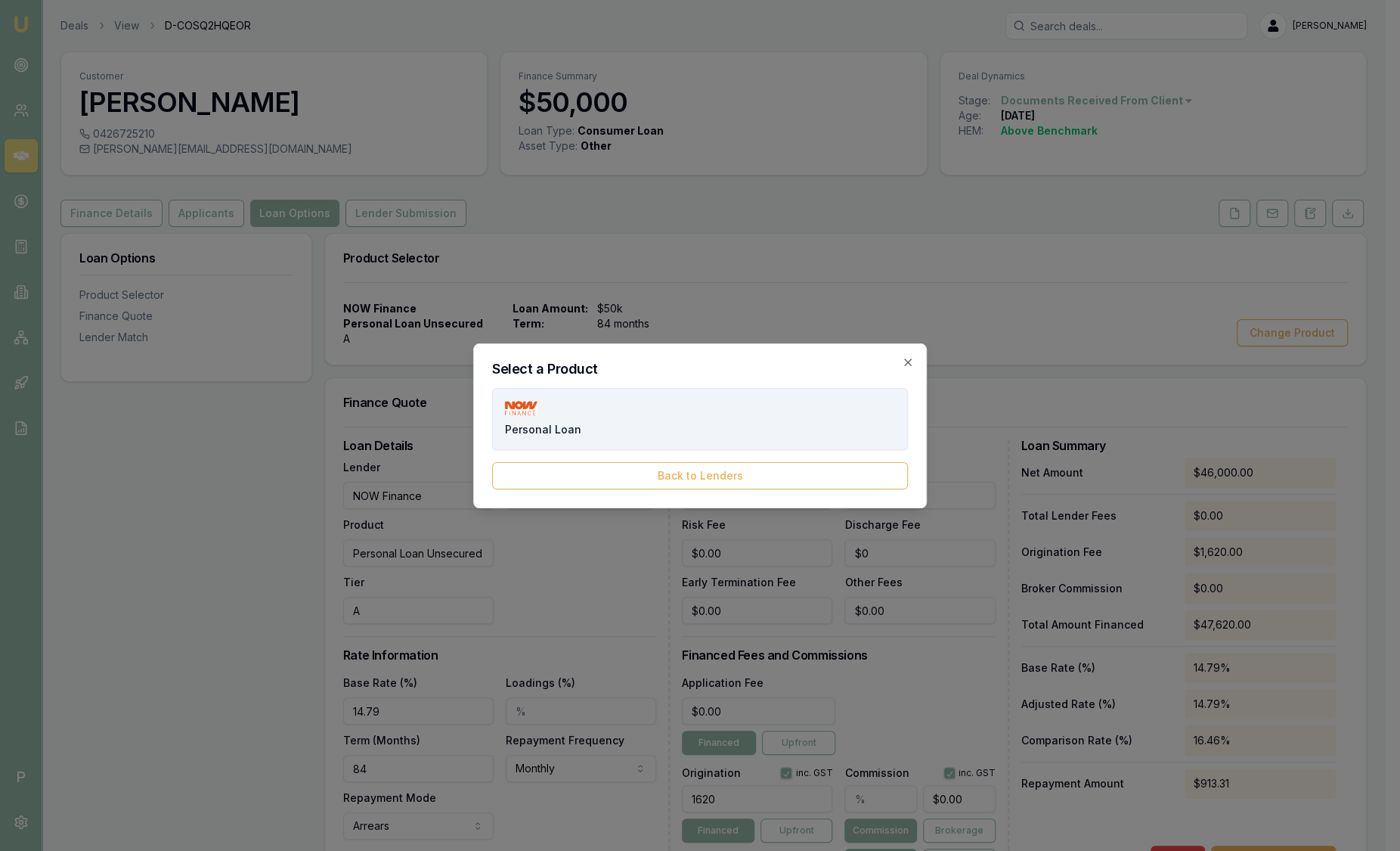
click at [579, 421] on button "Personal Loan" at bounding box center [700, 419] width 416 height 62
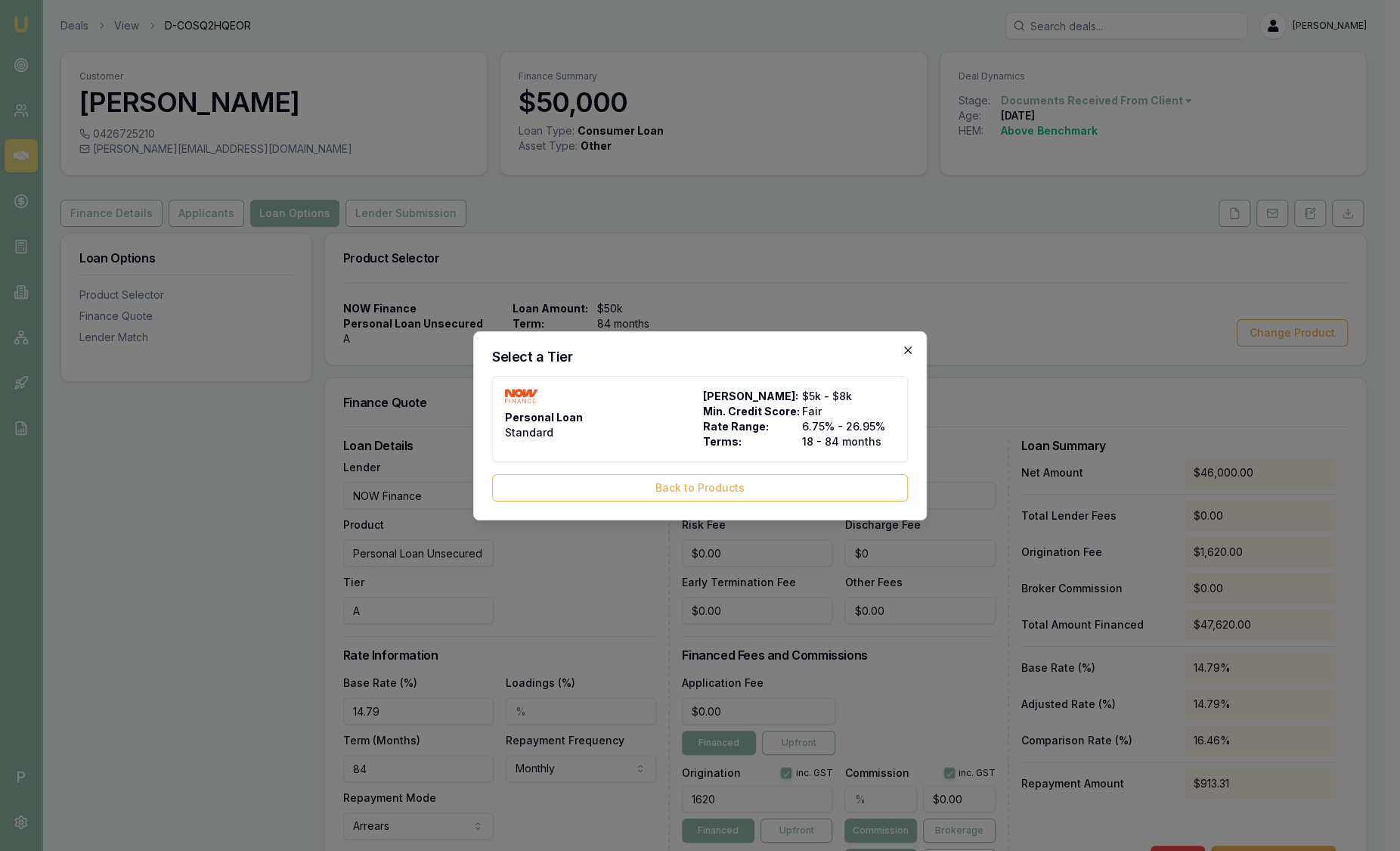
click at [913, 348] on icon "button" at bounding box center [908, 350] width 12 height 12
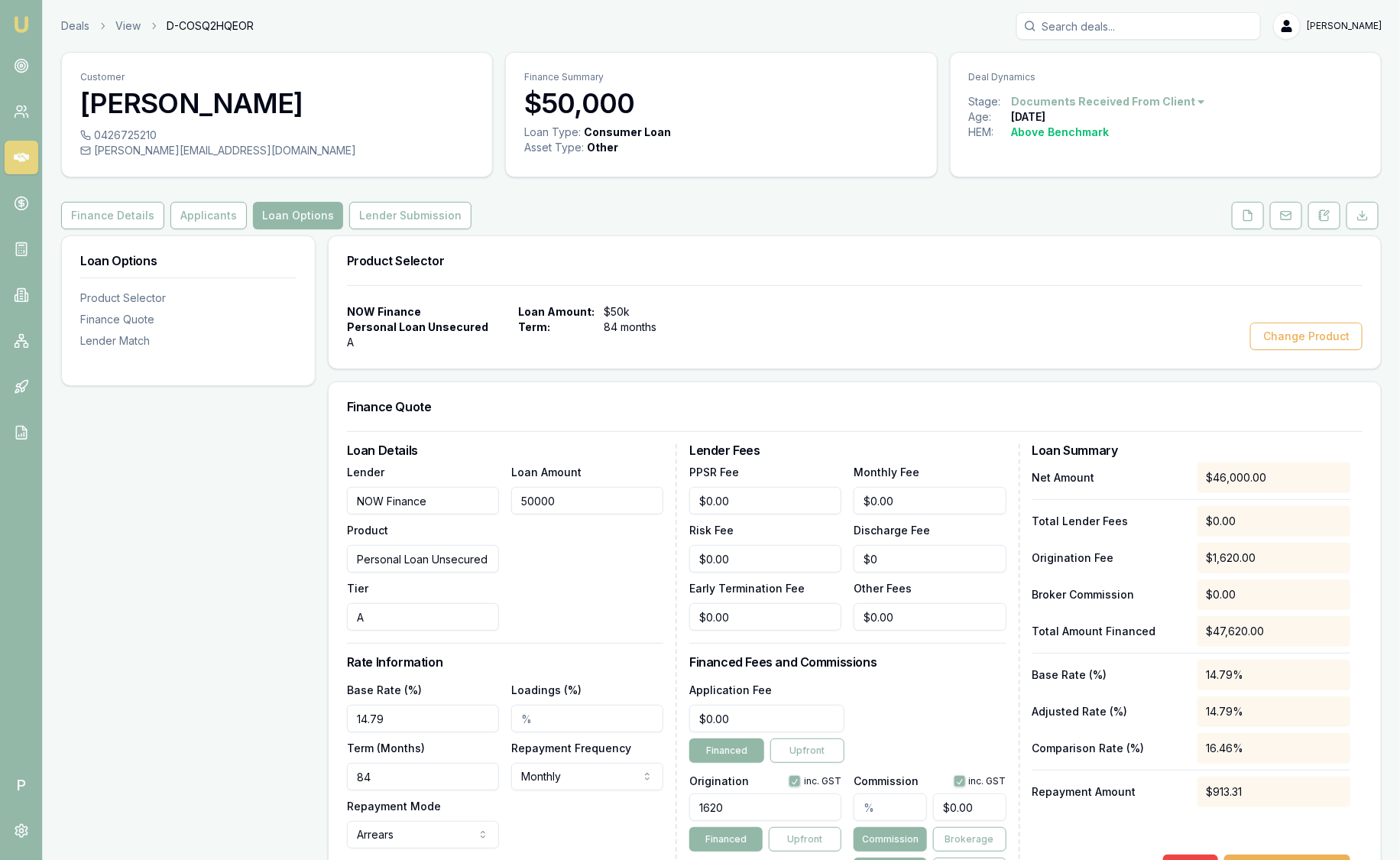
drag, startPoint x: 612, startPoint y: 496, endPoint x: 353, endPoint y: 503, distance: 259.1
click at [353, 503] on div "Lender NOW Finance Product Personal Loan Unsecured Tier A Loan Amount 50000" at bounding box center [505, 547] width 316 height 168
type input "2"
type input "-$0.00"
type input "20000"
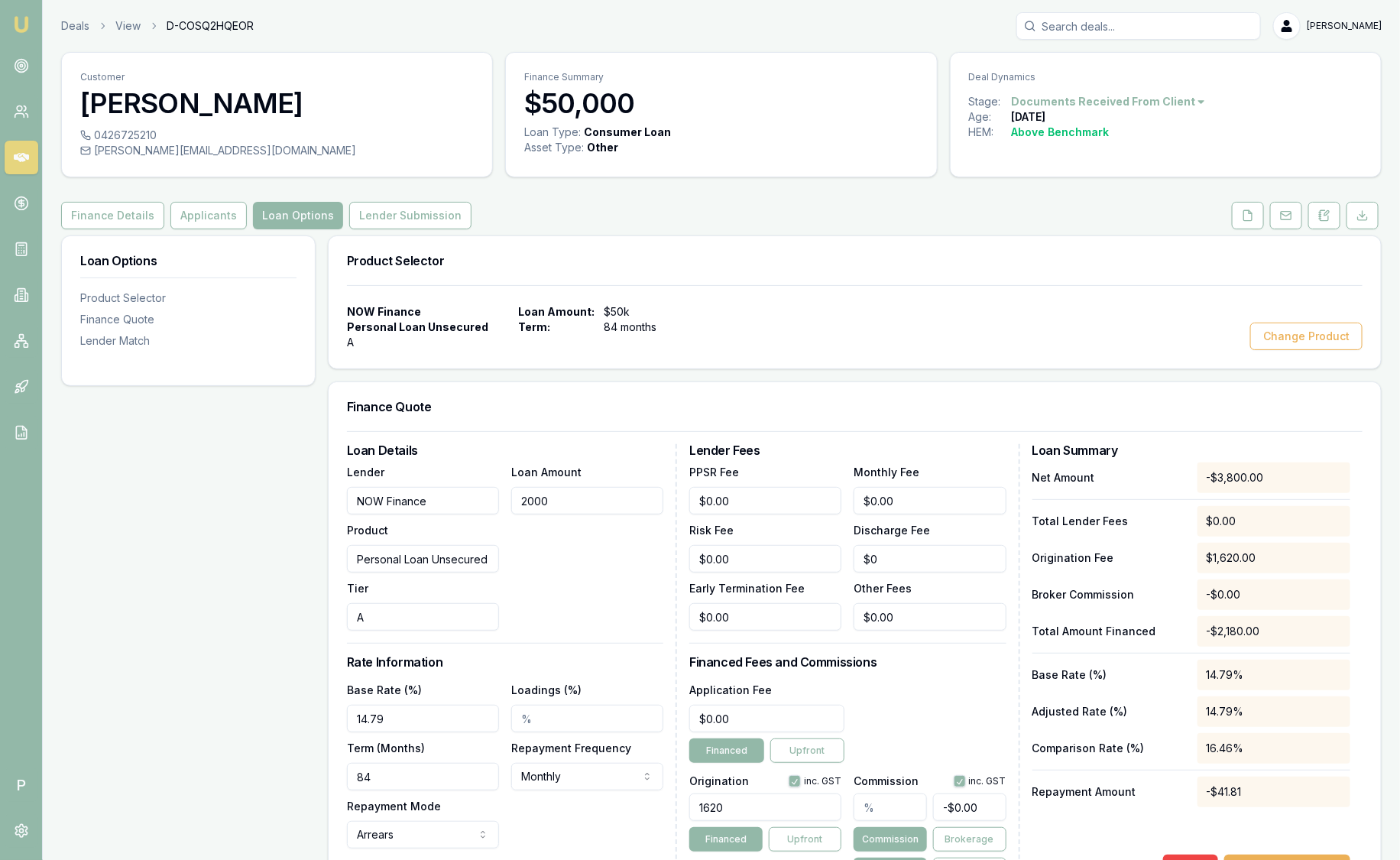
type input "$0.00"
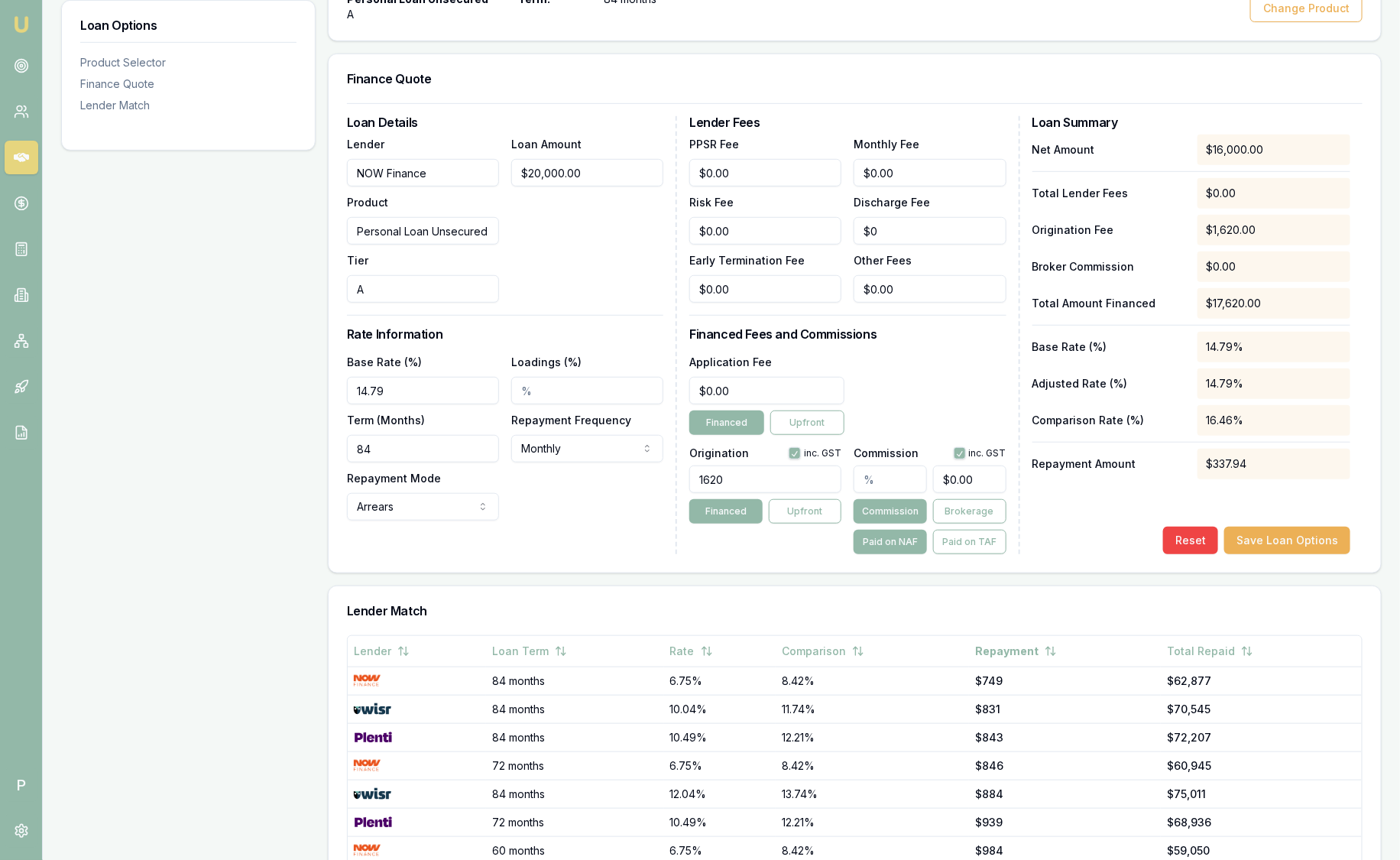
scroll to position [1, 0]
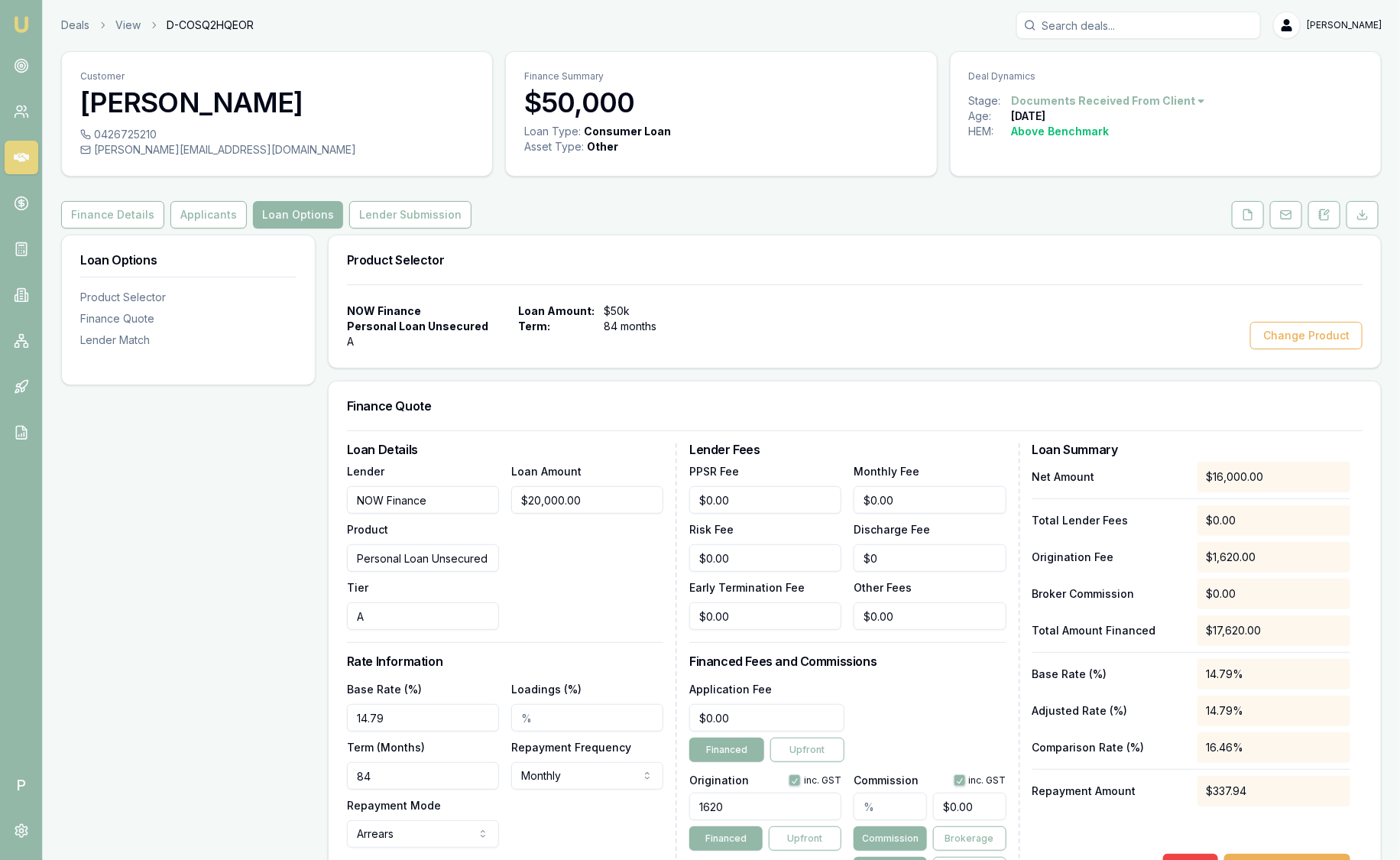
type input "20000"
type input "14.79%"
drag, startPoint x: 627, startPoint y: 499, endPoint x: 269, endPoint y: 477, distance: 358.7
click at [269, 477] on div "Loan Options Product Selector Finance Quote Lender Match Product Selector NOW F…" at bounding box center [722, 790] width 1321 height 1110
type input "5"
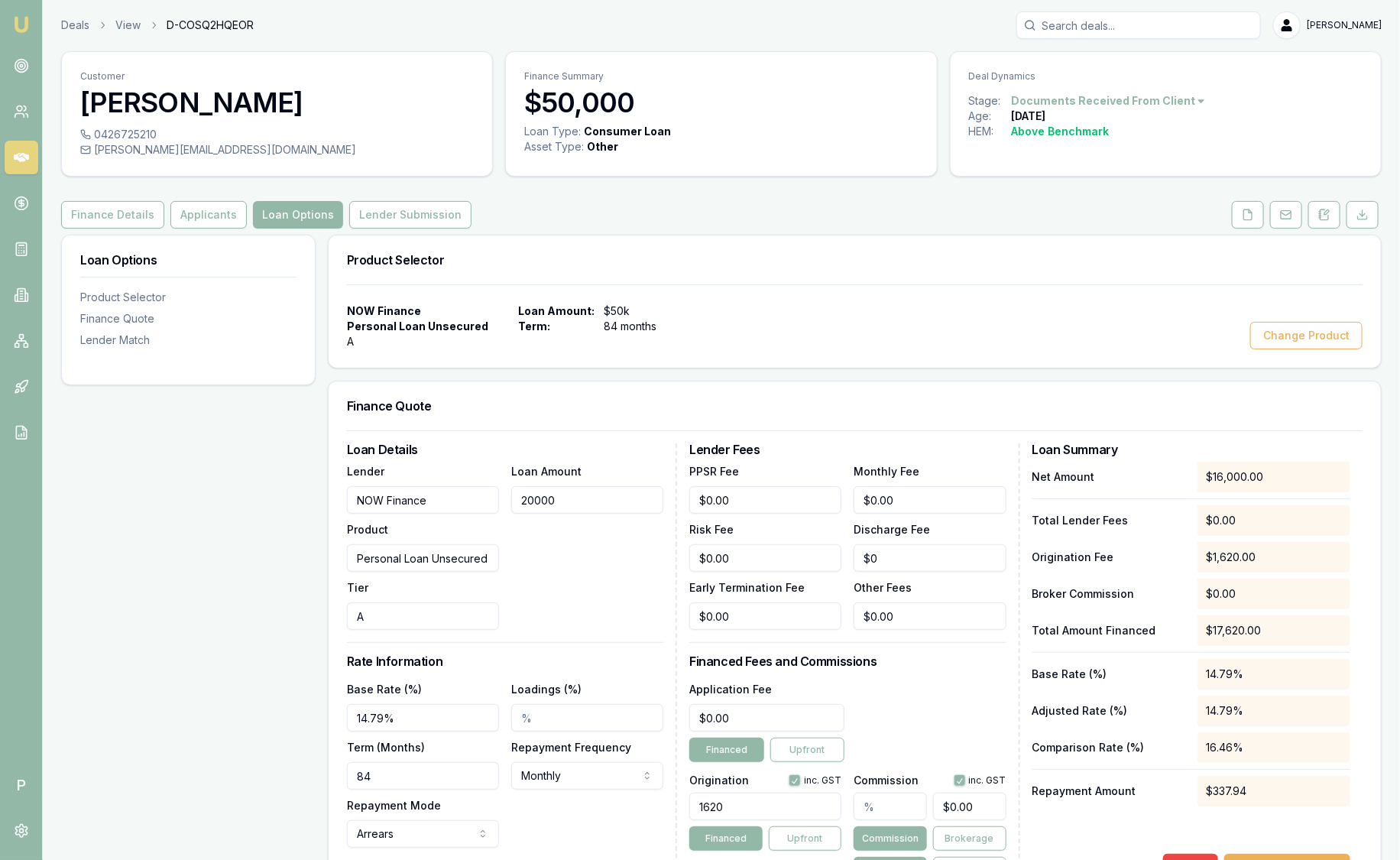
type input "-$0.00"
type input "5000"
type input "$0.00"
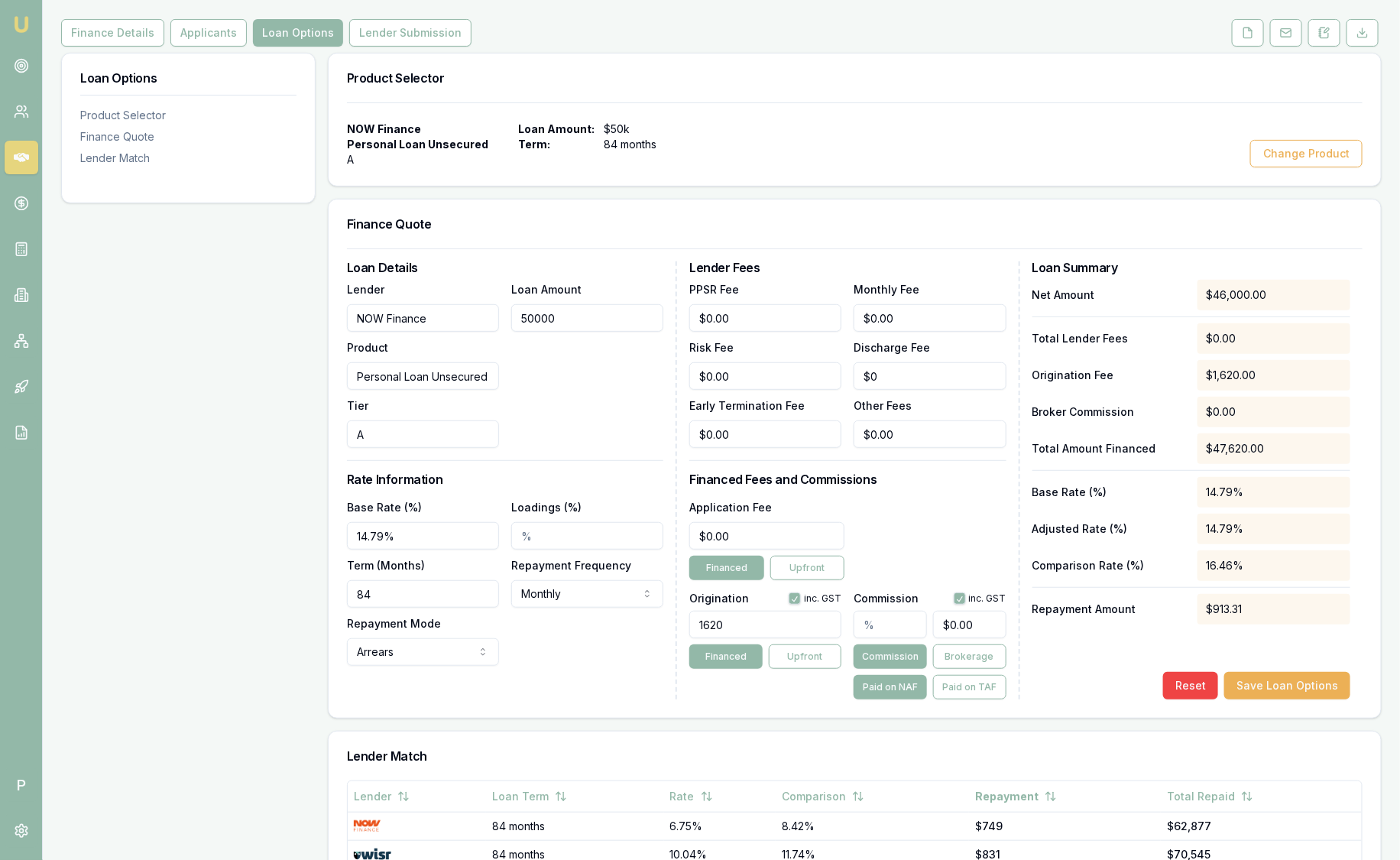
scroll to position [183, 0]
type input "$50,000.00"
click at [269, 477] on div "Loan Options Product Selector Finance Quote Lender Match" at bounding box center [188, 608] width 255 height 1110
click at [823, 211] on div "Finance Quote" at bounding box center [855, 224] width 1052 height 49
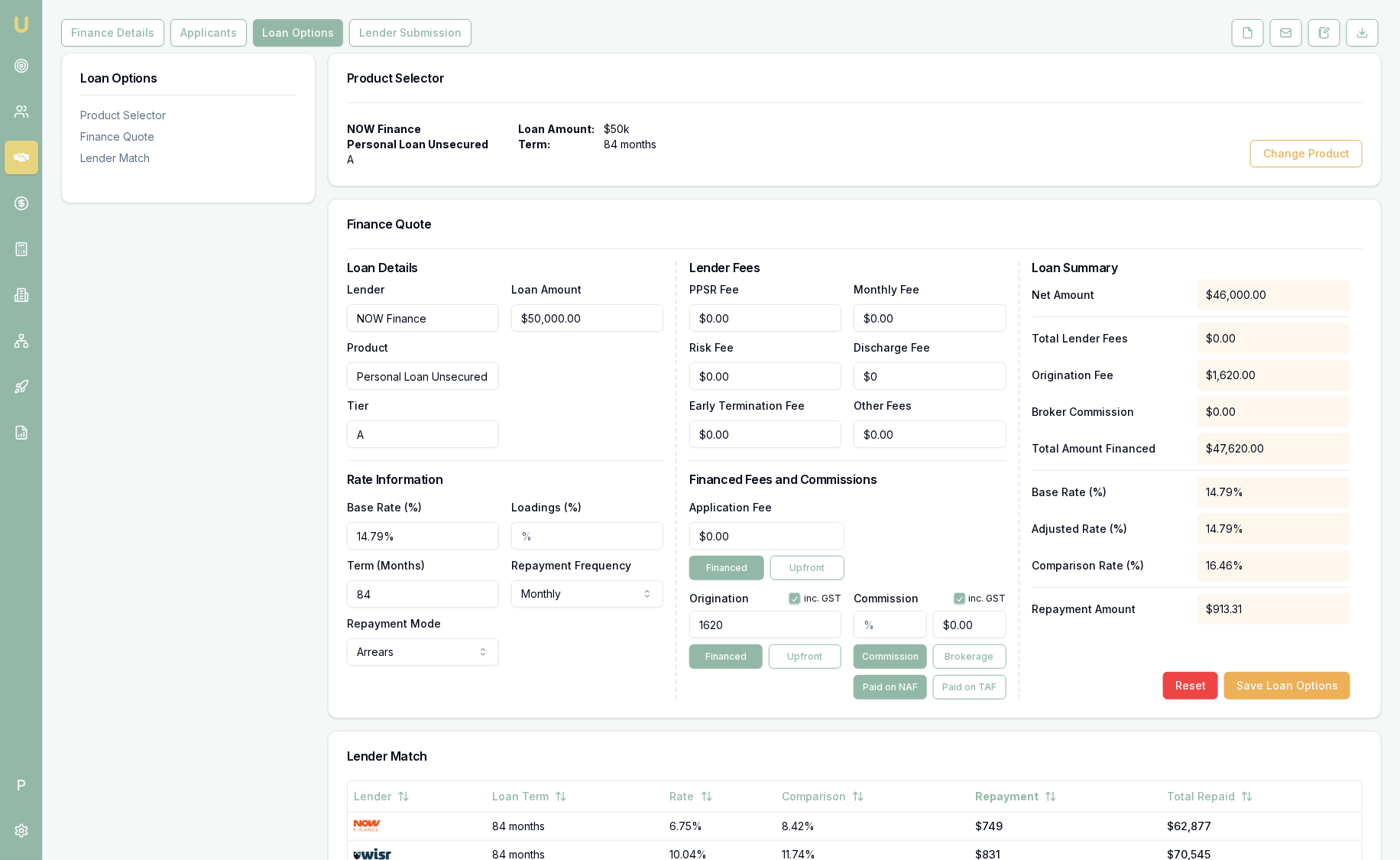
drag, startPoint x: 403, startPoint y: 598, endPoint x: 79, endPoint y: 552, distance: 327.2
click at [79, 552] on div "Loan Options Product Selector Finance Quote Lender Match Product Selector NOW F…" at bounding box center [722, 608] width 1321 height 1110
type input "60"
click at [470, 421] on input "A" at bounding box center [423, 434] width 152 height 28
drag, startPoint x: 441, startPoint y: 598, endPoint x: -6, endPoint y: 522, distance: 453.4
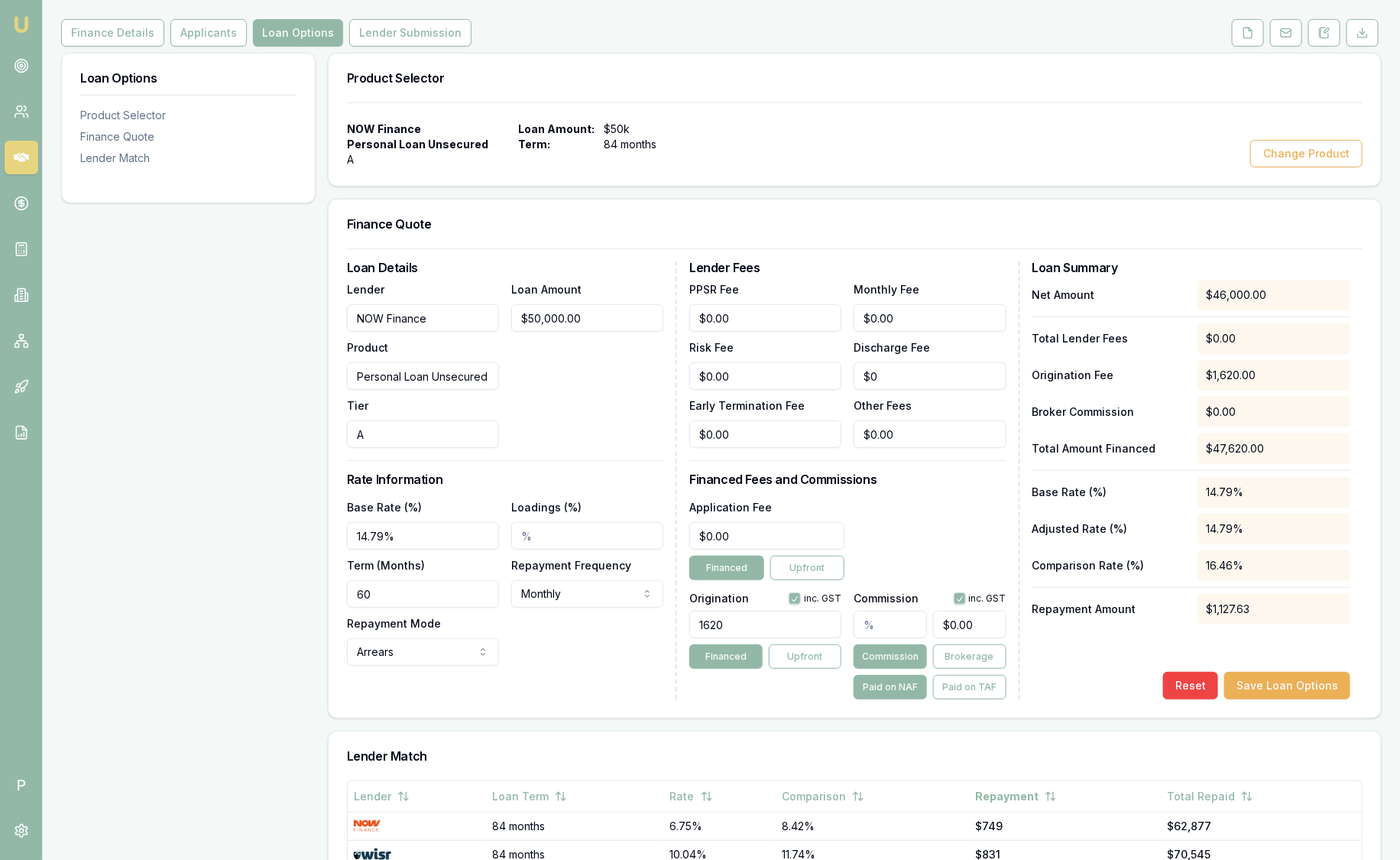
click at [0, 522] on html "Emu Broker P Deals View D-COSQ2HQEOR Sam Crouch Toggle Menu Customer Mohammad S…" at bounding box center [700, 247] width 1400 height 860
type input "84"
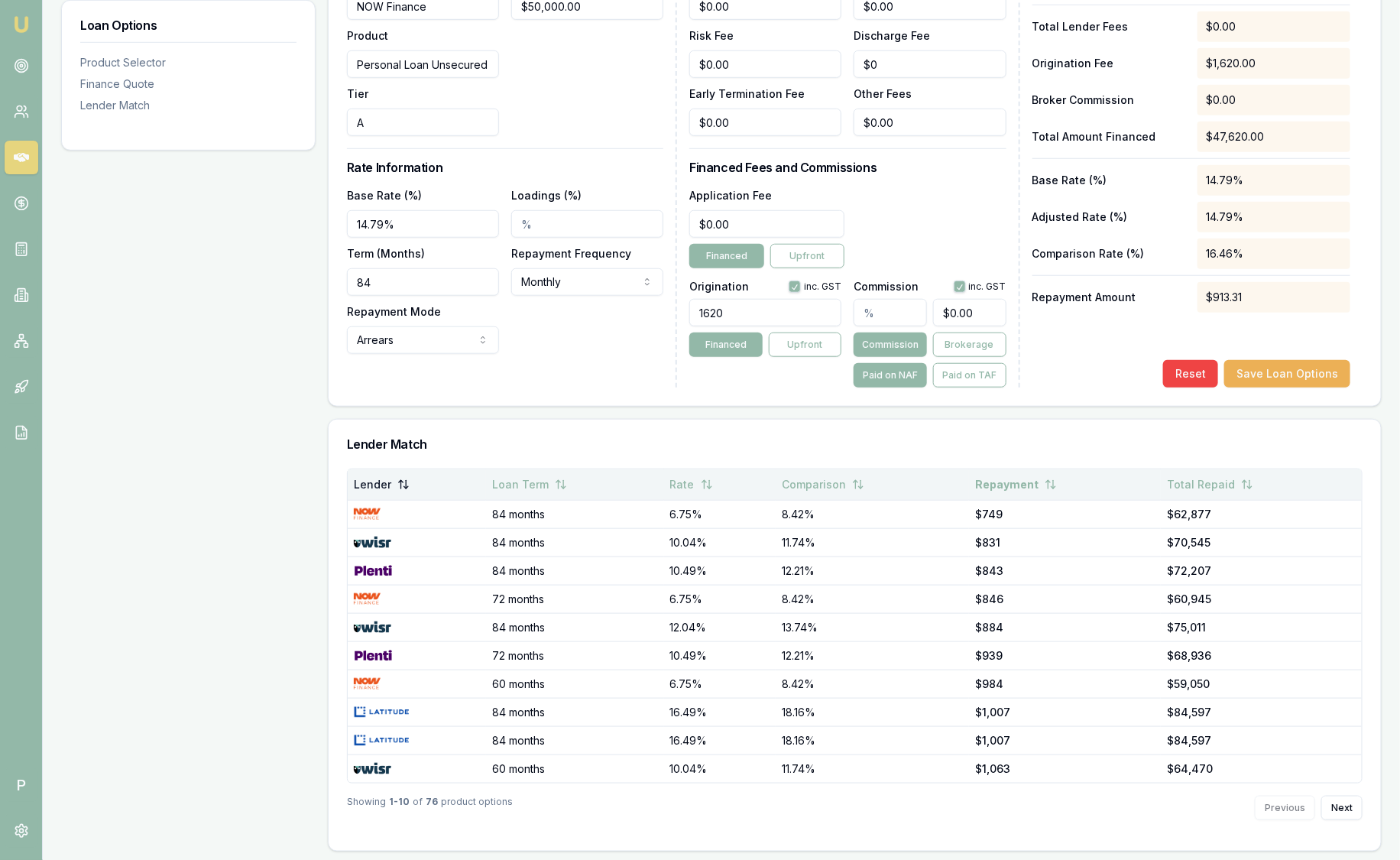
click at [391, 482] on button "Lender" at bounding box center [382, 484] width 56 height 28
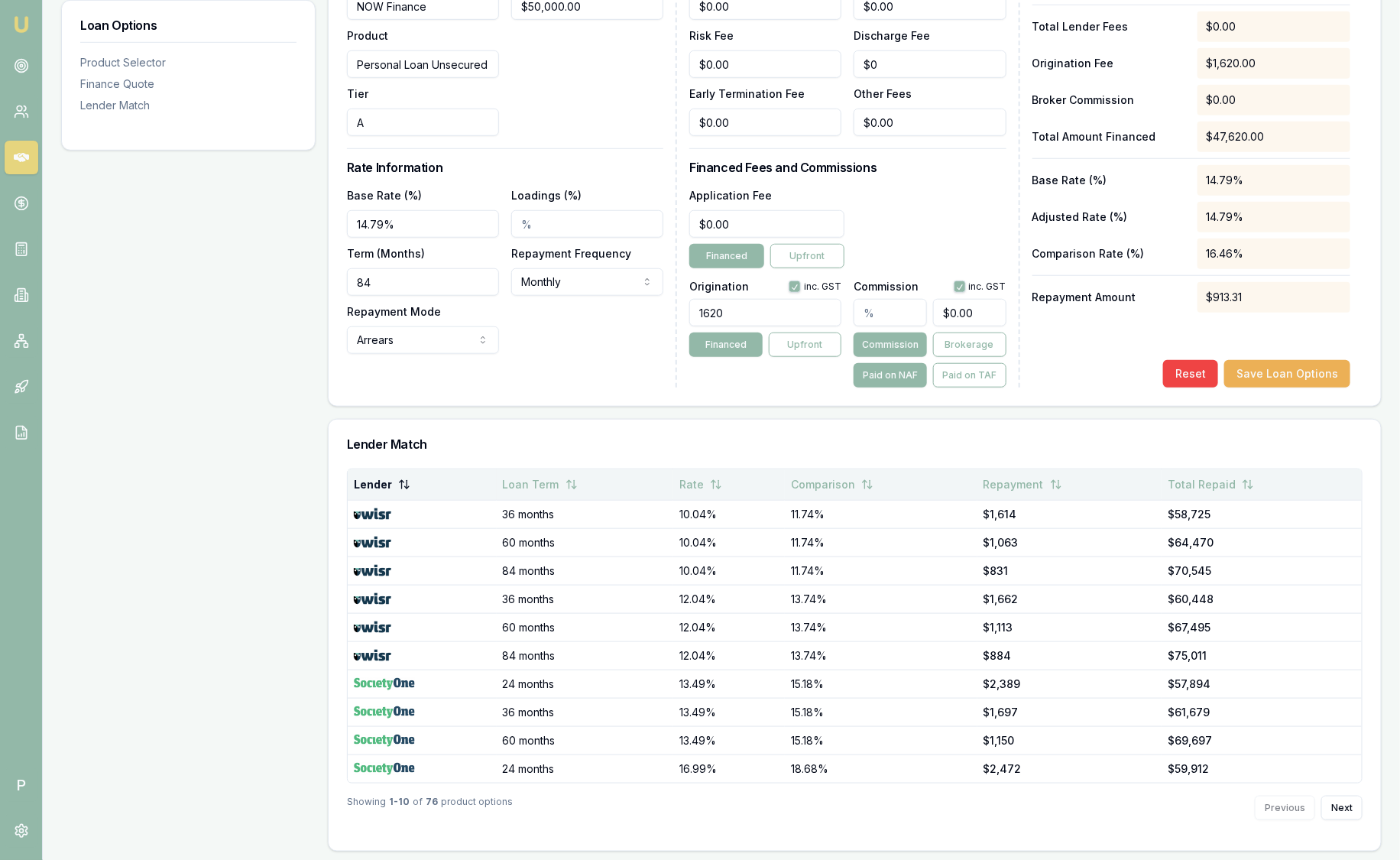
click at [391, 482] on button "Lender" at bounding box center [382, 484] width 57 height 28
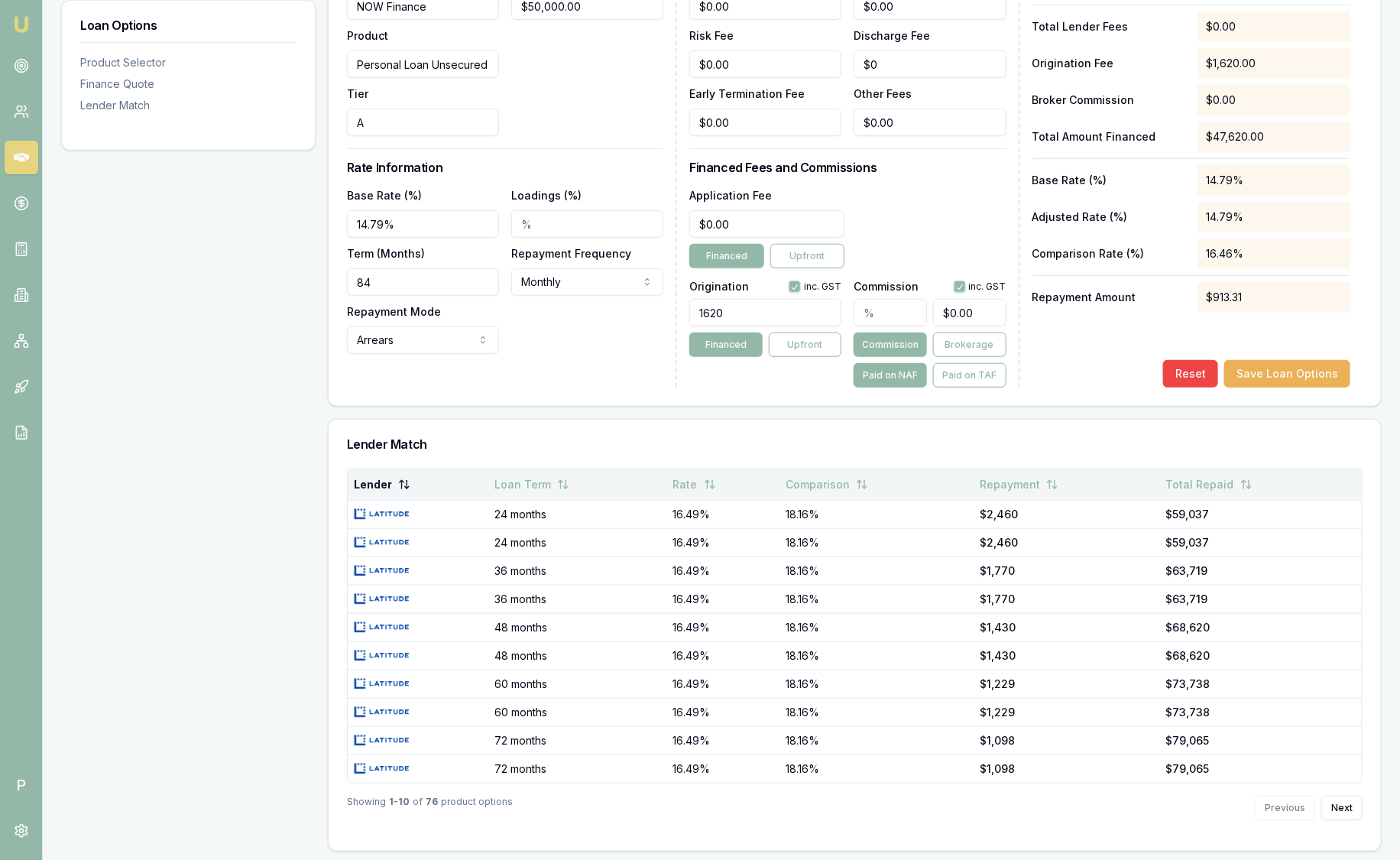
click at [391, 482] on button "Lender" at bounding box center [382, 484] width 57 height 28
click at [391, 482] on button "Lender" at bounding box center [382, 484] width 56 height 28
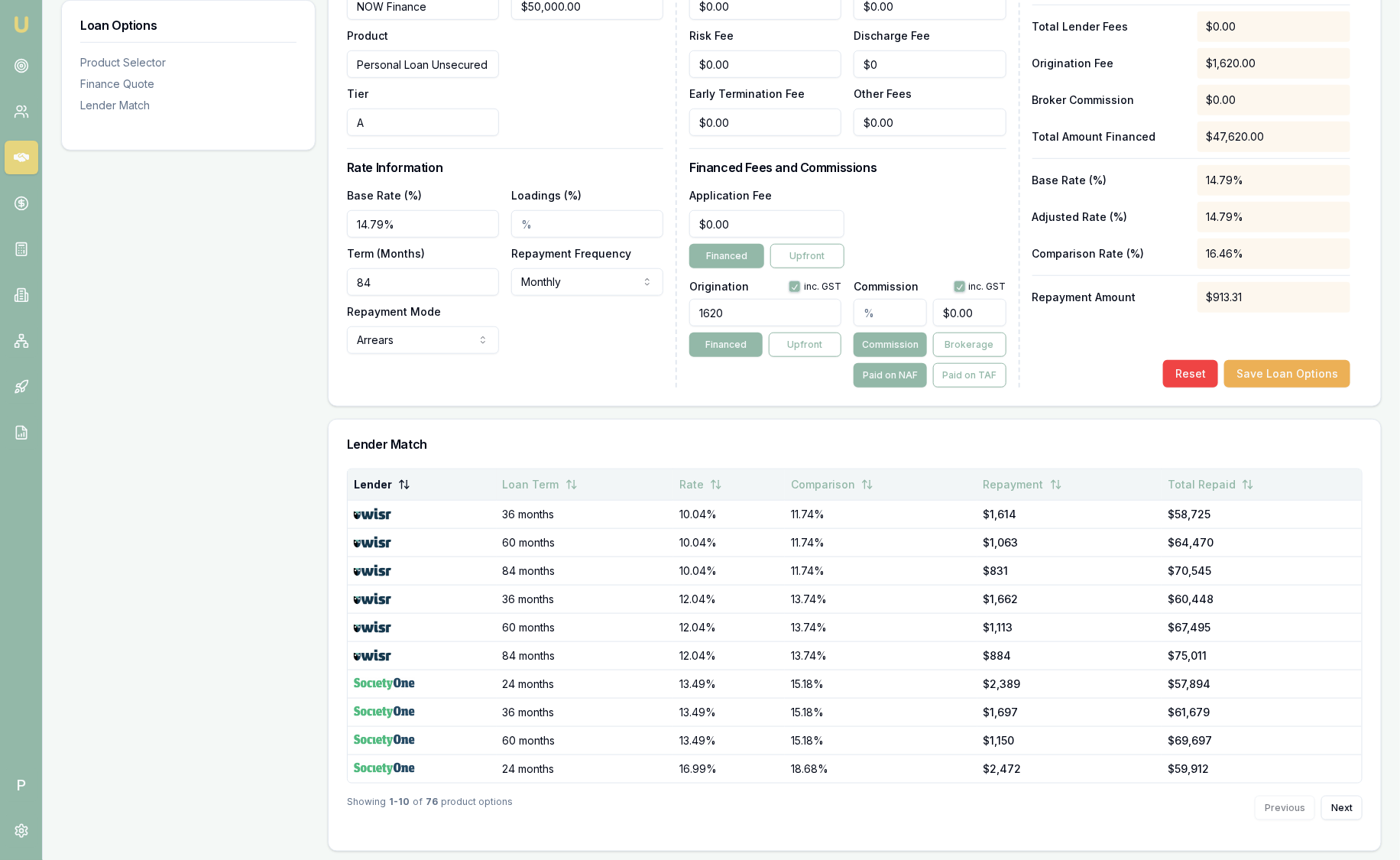
click at [391, 482] on button "Lender" at bounding box center [382, 484] width 57 height 28
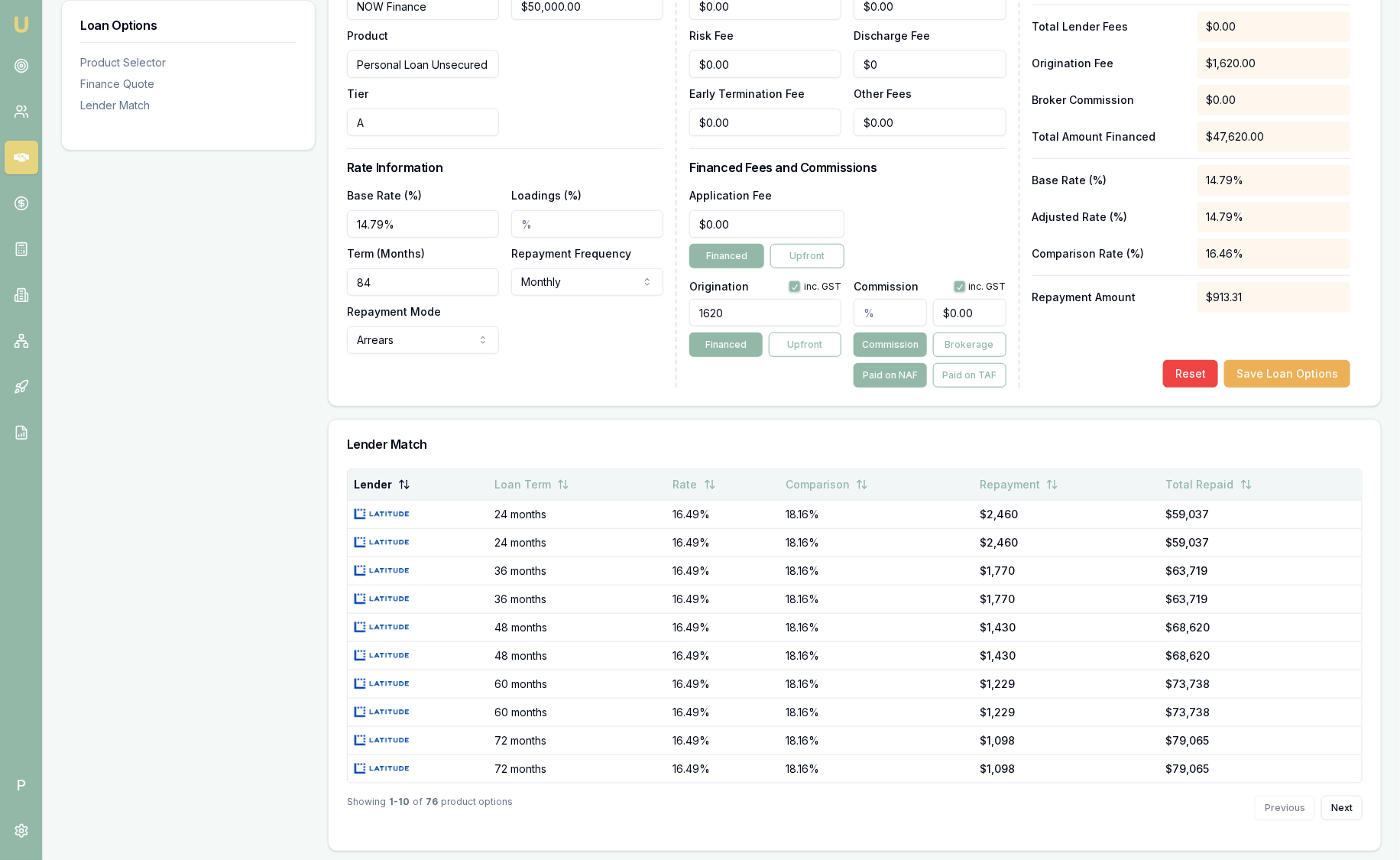
click at [391, 482] on button "Lender" at bounding box center [382, 484] width 57 height 28
click at [391, 482] on button "Lender" at bounding box center [382, 484] width 56 height 28
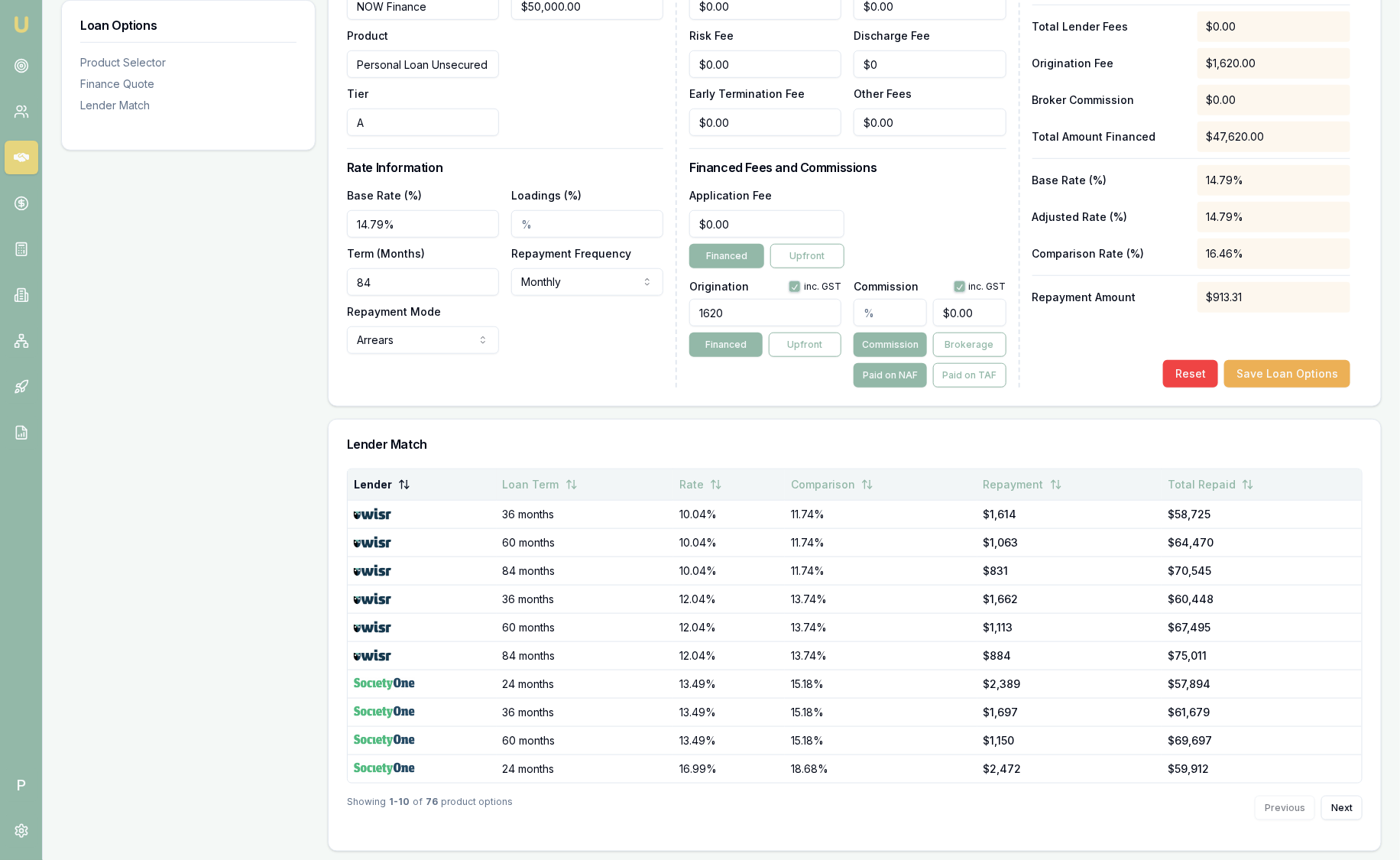
click at [391, 482] on button "Lender" at bounding box center [382, 484] width 57 height 28
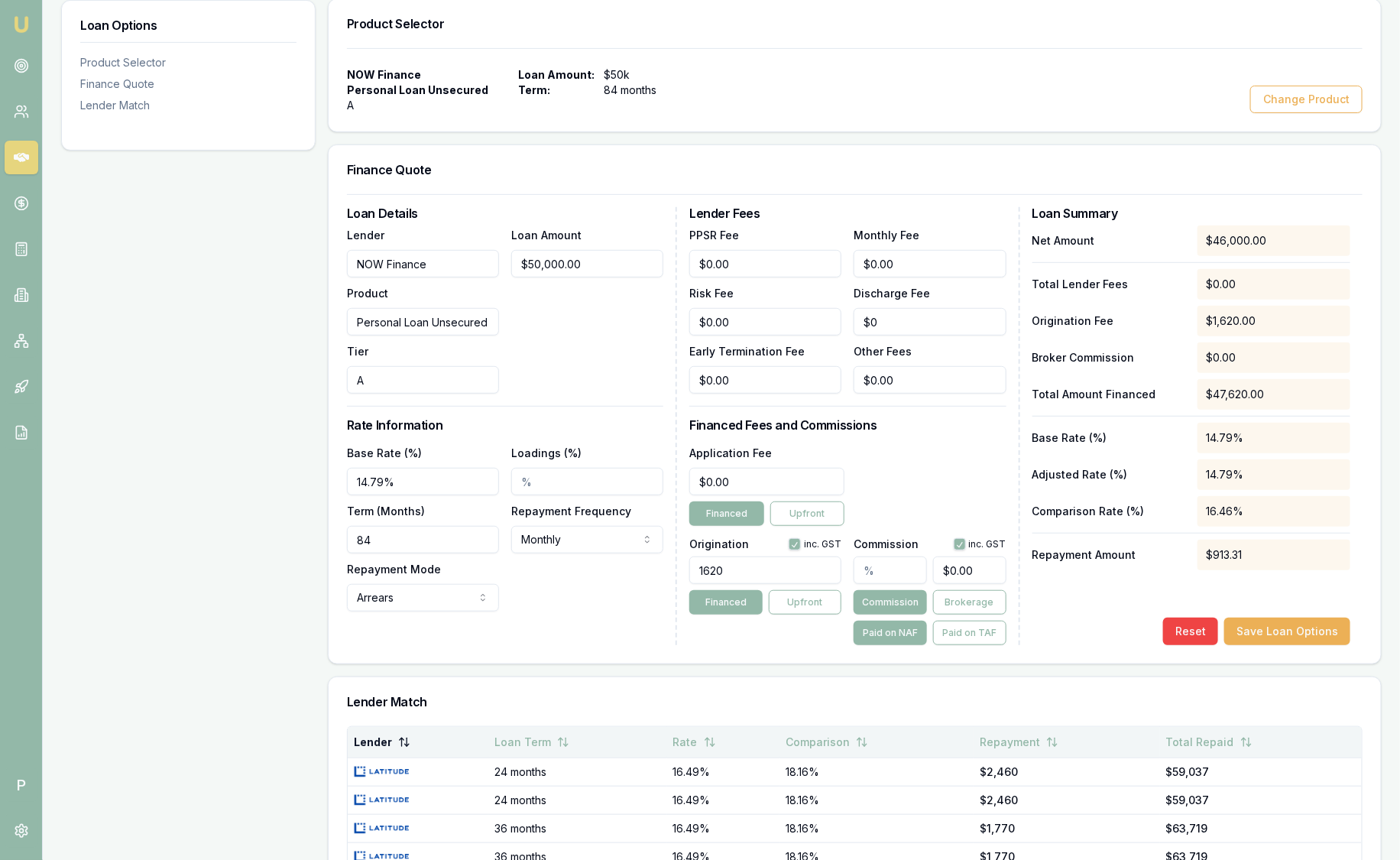
scroll to position [237, 0]
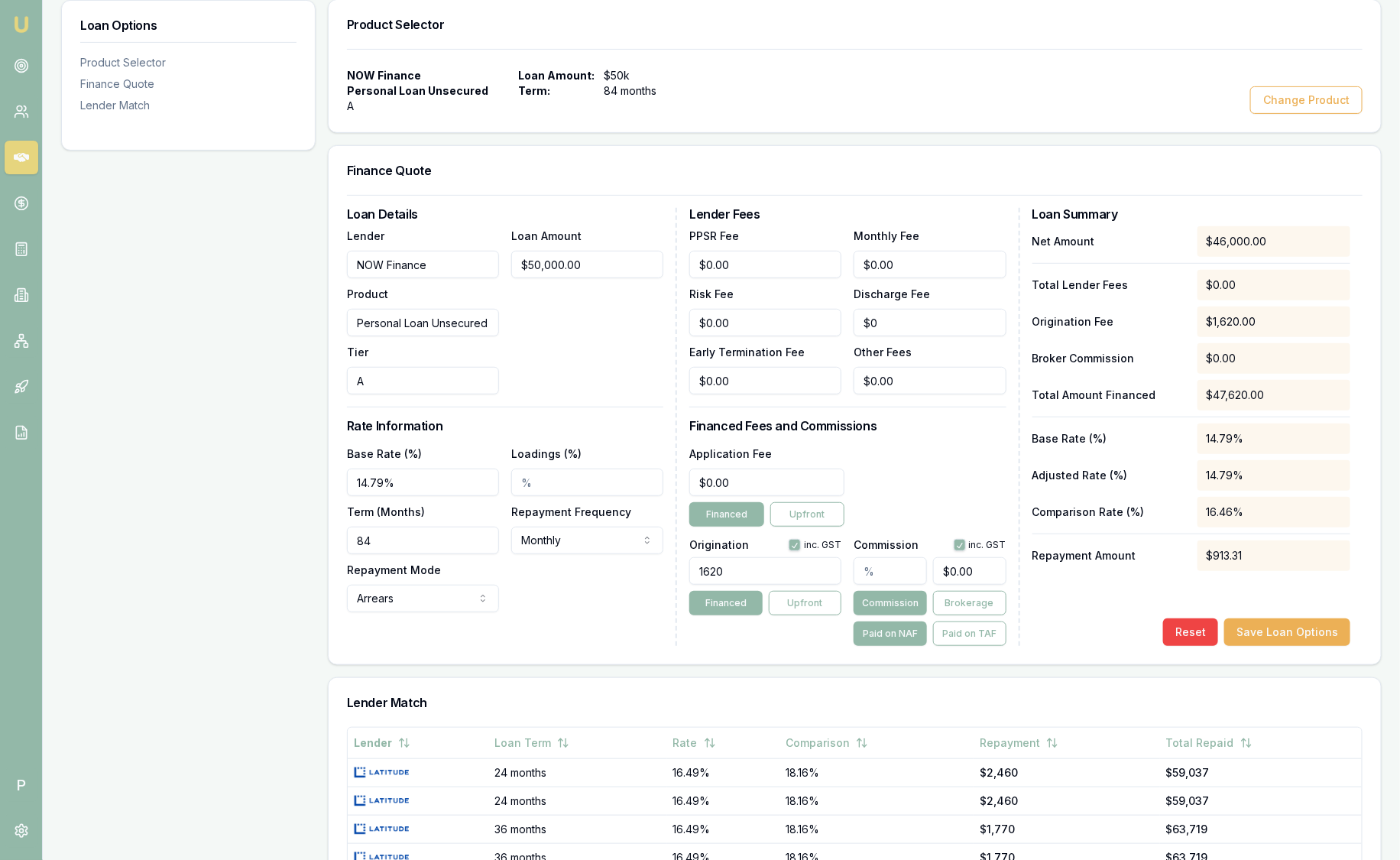
click at [769, 157] on div "Finance Quote" at bounding box center [855, 170] width 1052 height 49
click at [411, 625] on div "Loan Details Lender NOW Finance Product Personal Loan Unsecured Tier A Loan Amo…" at bounding box center [512, 427] width 330 height 438
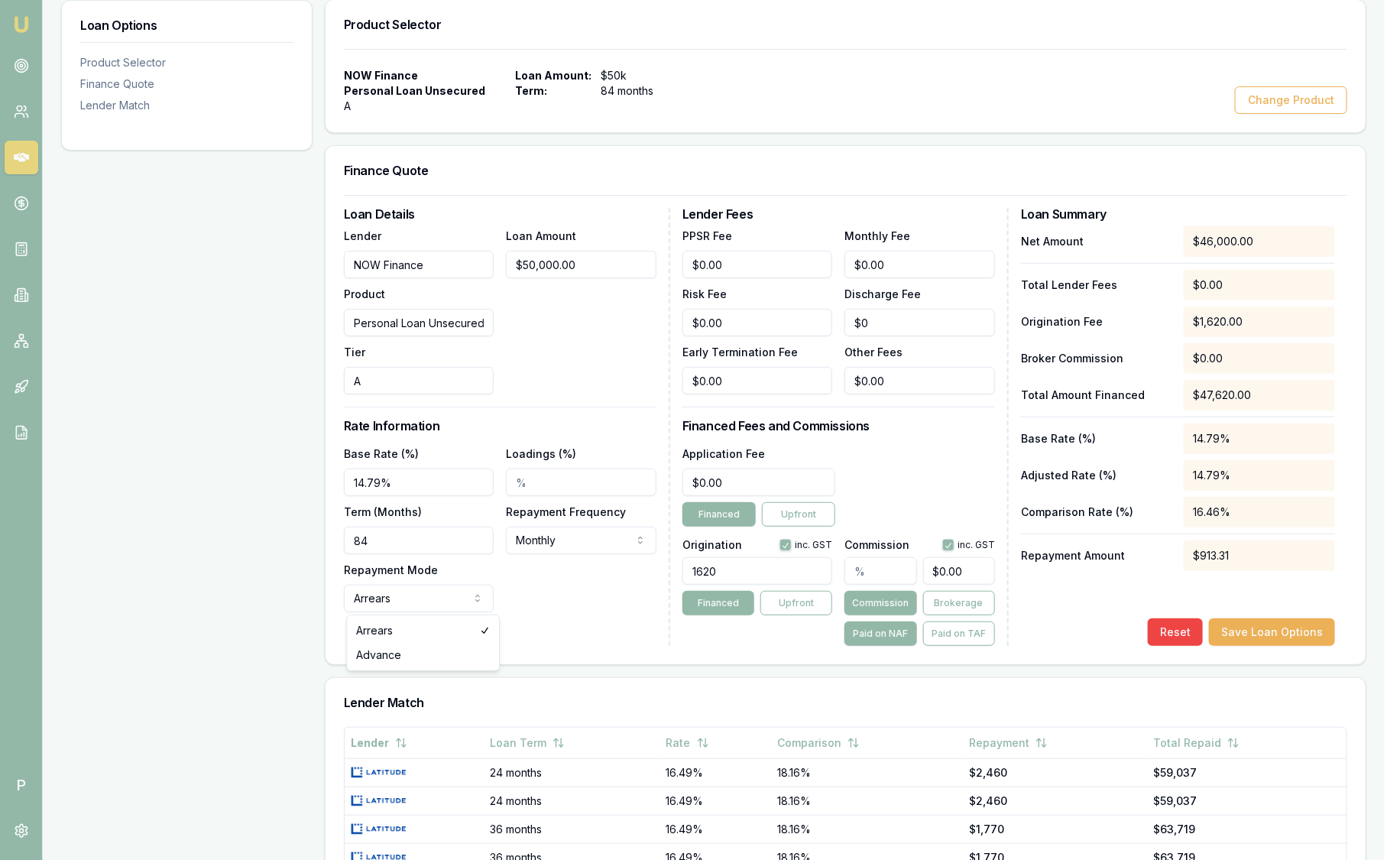
click at [438, 598] on html "Emu Broker P Deals View D-COSQ2HQEOR Sam Crouch Toggle Menu Customer Mohammad S…" at bounding box center [700, 193] width 1400 height 860
click at [437, 600] on html "Emu Broker P Deals View D-COSQ2HQEOR Sam Crouch Toggle Menu Customer Mohammad S…" at bounding box center [700, 193] width 1400 height 860
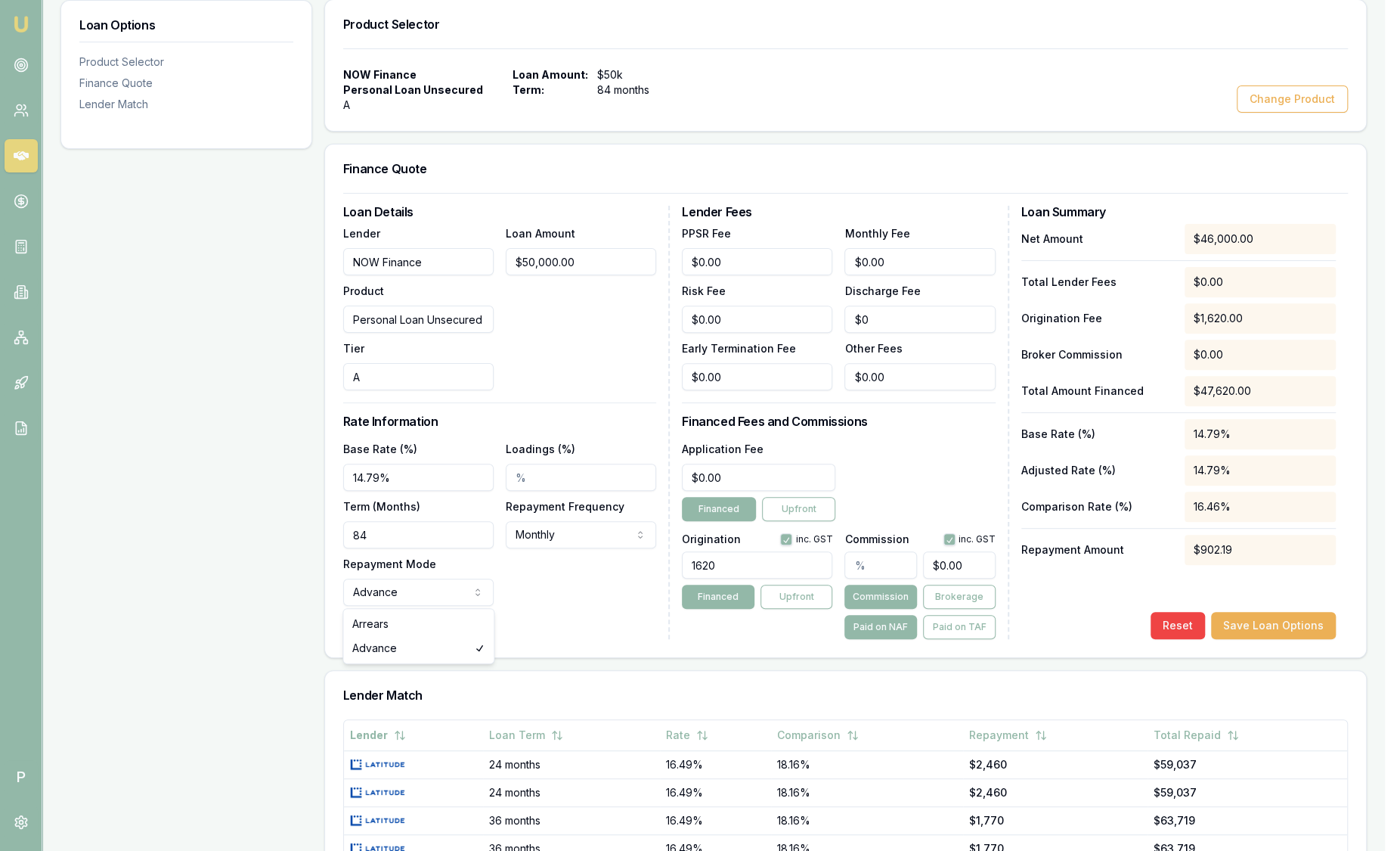
select select "ARREARS"
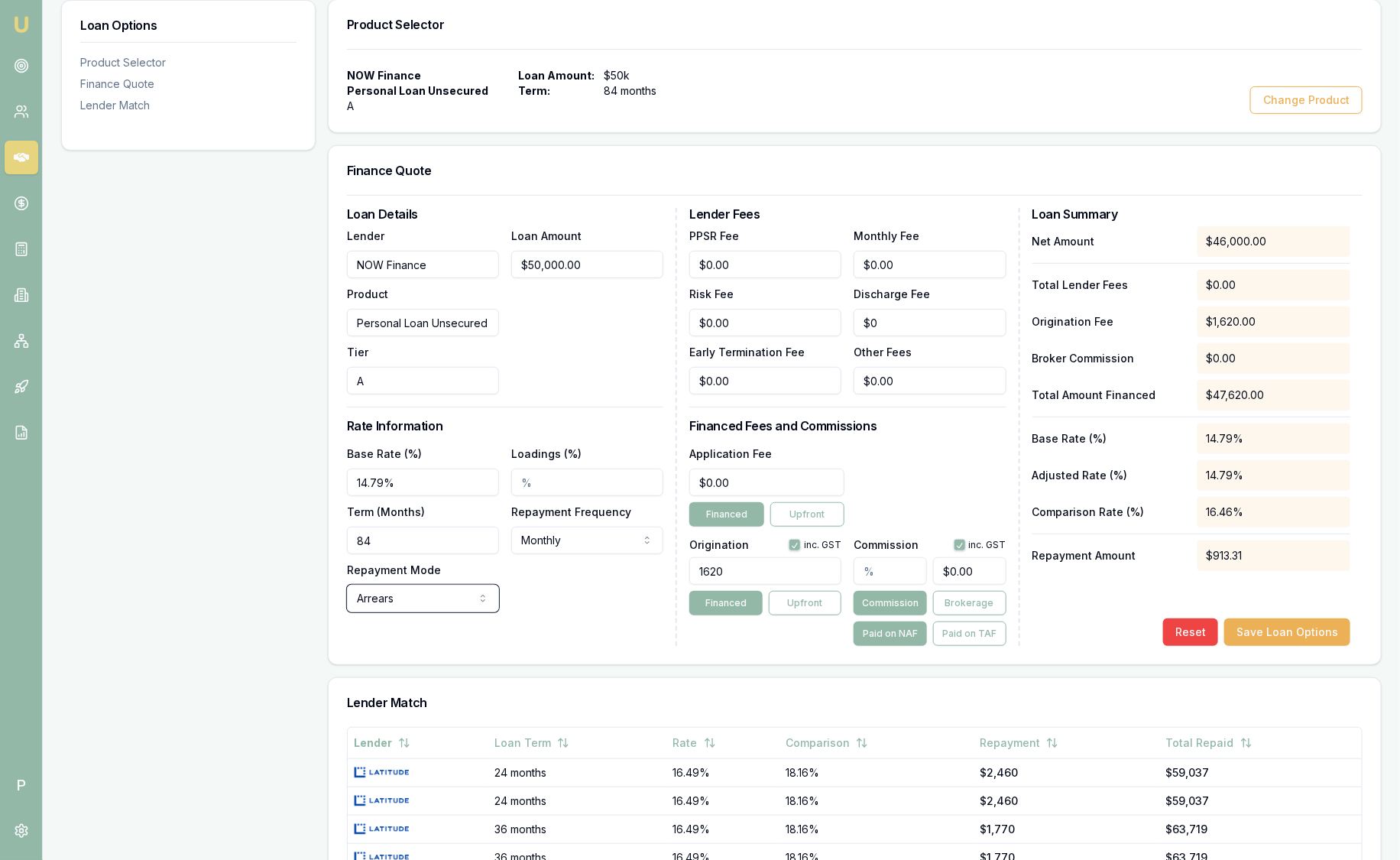
scroll to position [0, 0]
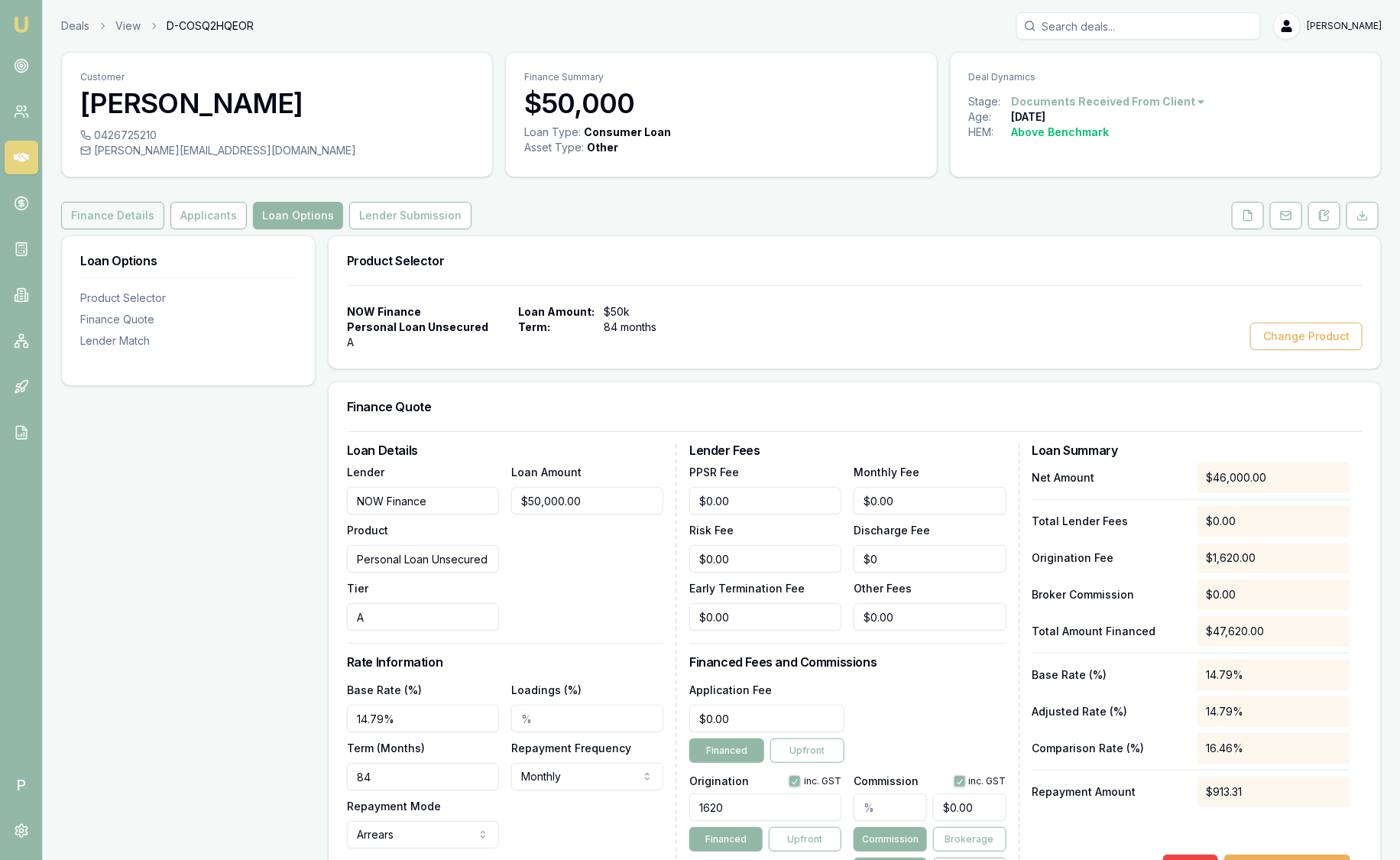
click at [134, 219] on button "Finance Details" at bounding box center [113, 216] width 104 height 28
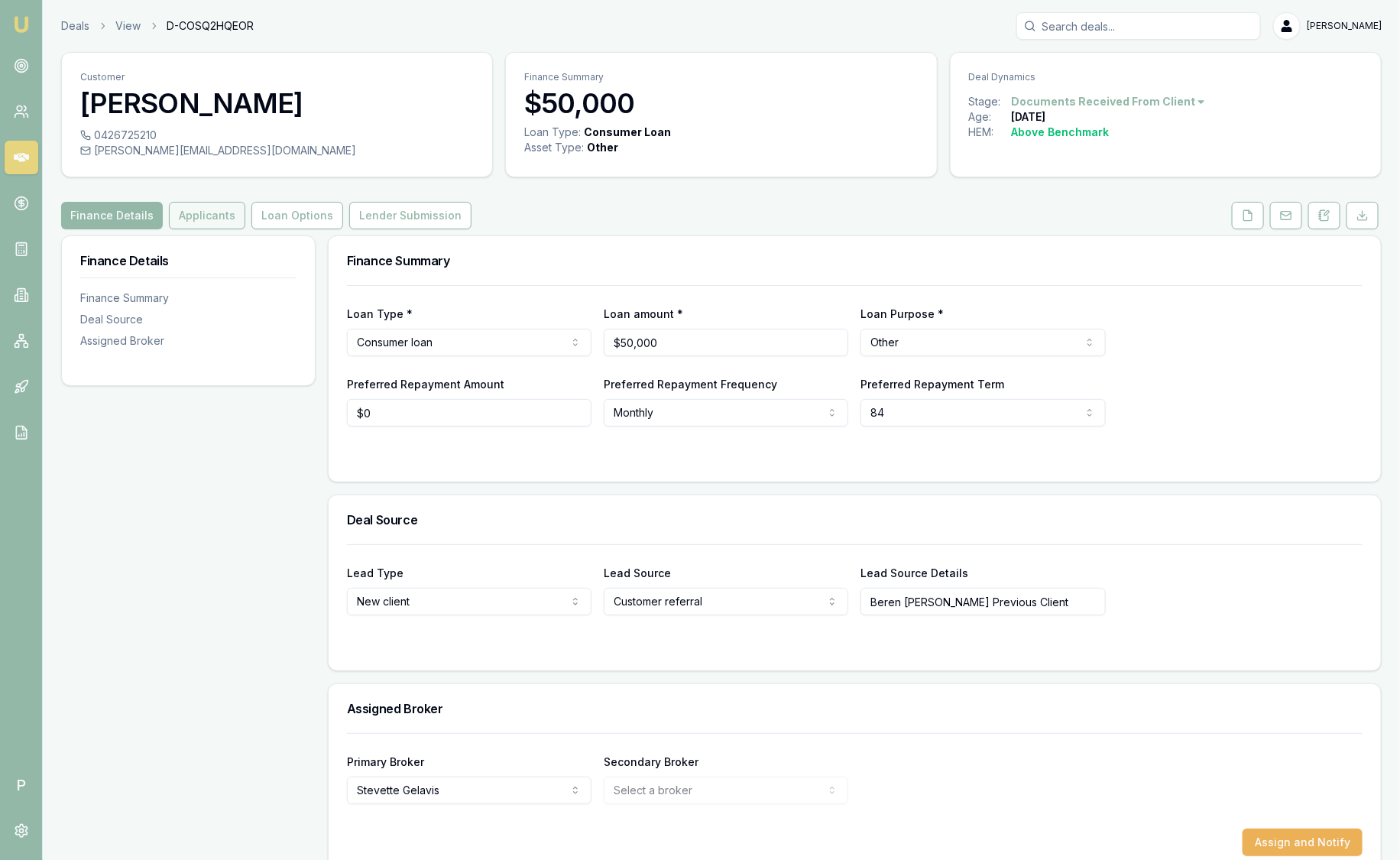
click at [212, 210] on button "Applicants" at bounding box center [207, 216] width 77 height 28
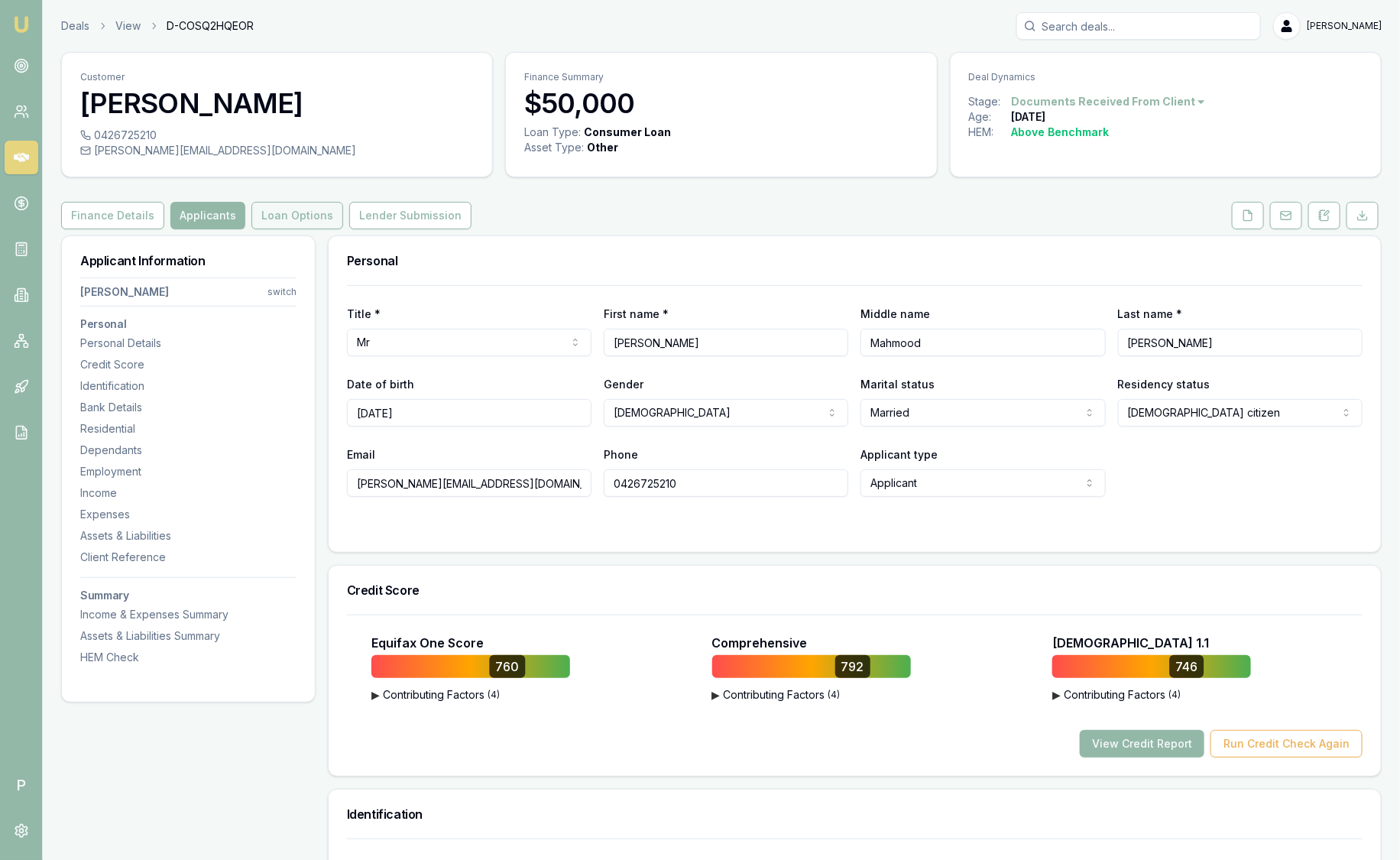
click at [297, 214] on button "Loan Options" at bounding box center [297, 216] width 91 height 28
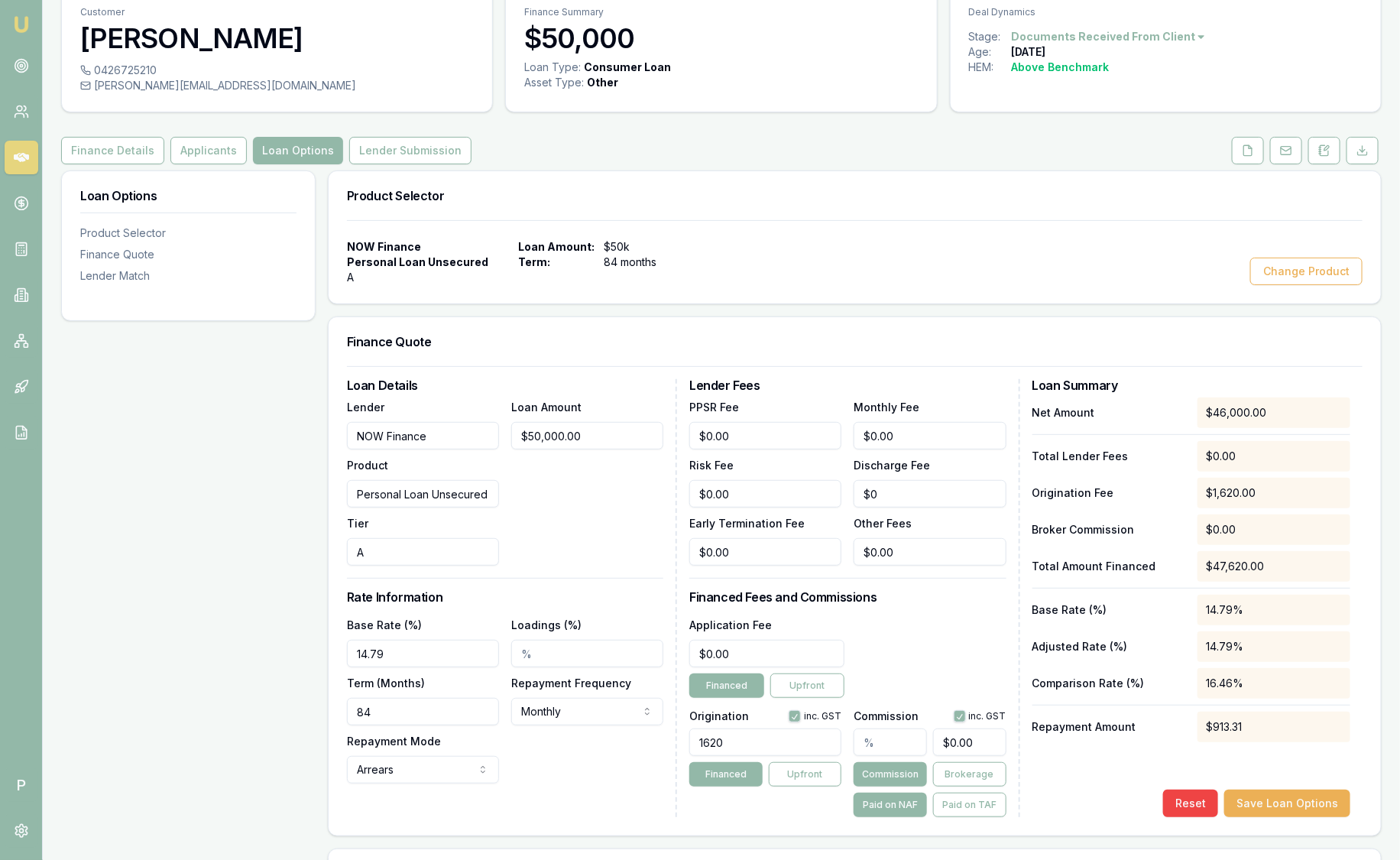
scroll to position [64, 0]
click at [458, 429] on input "NOW Finance" at bounding box center [423, 437] width 152 height 28
click at [1326, 268] on button "Change Product" at bounding box center [1306, 272] width 112 height 28
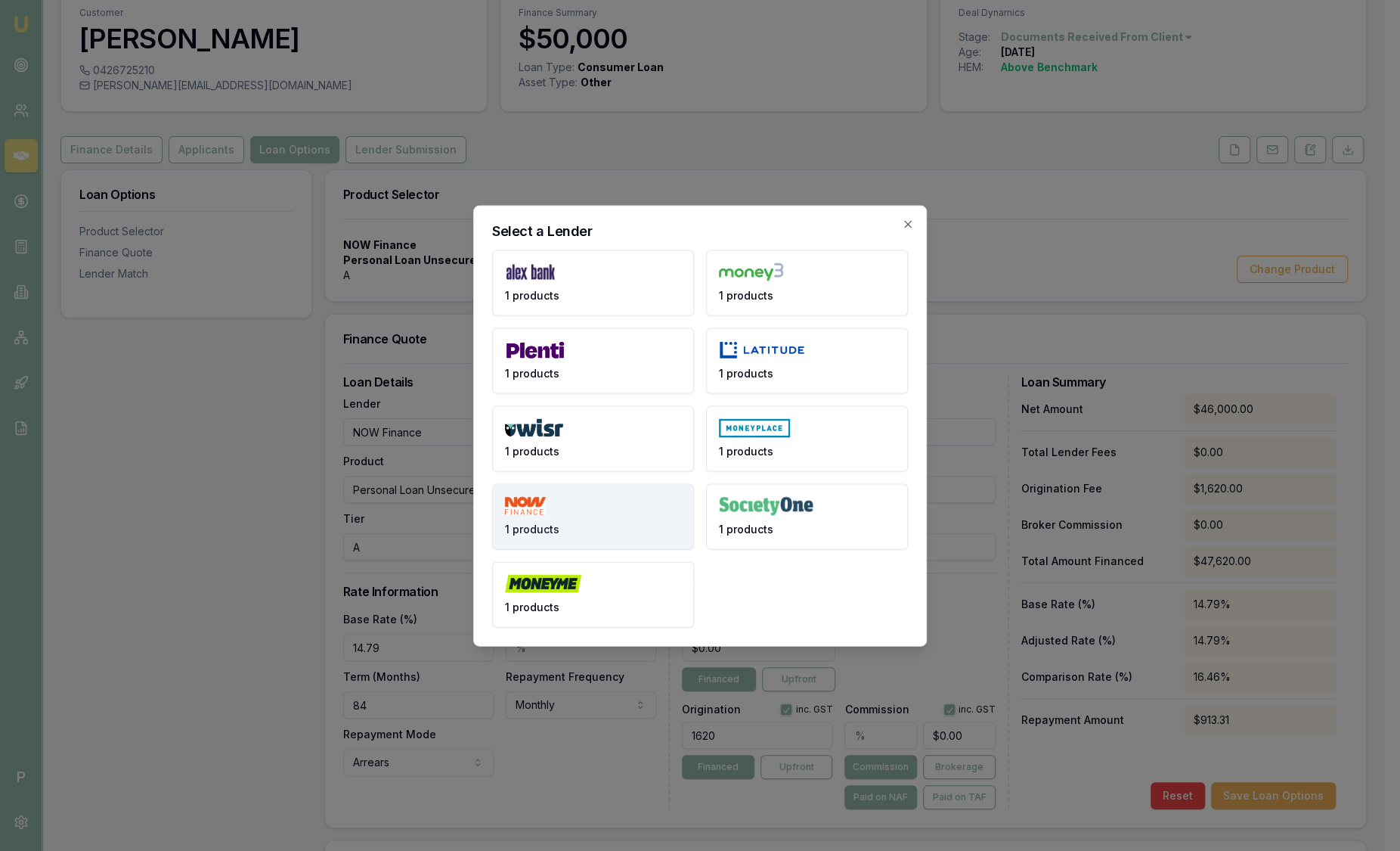
click at [569, 504] on button "1 products" at bounding box center [593, 516] width 202 height 66
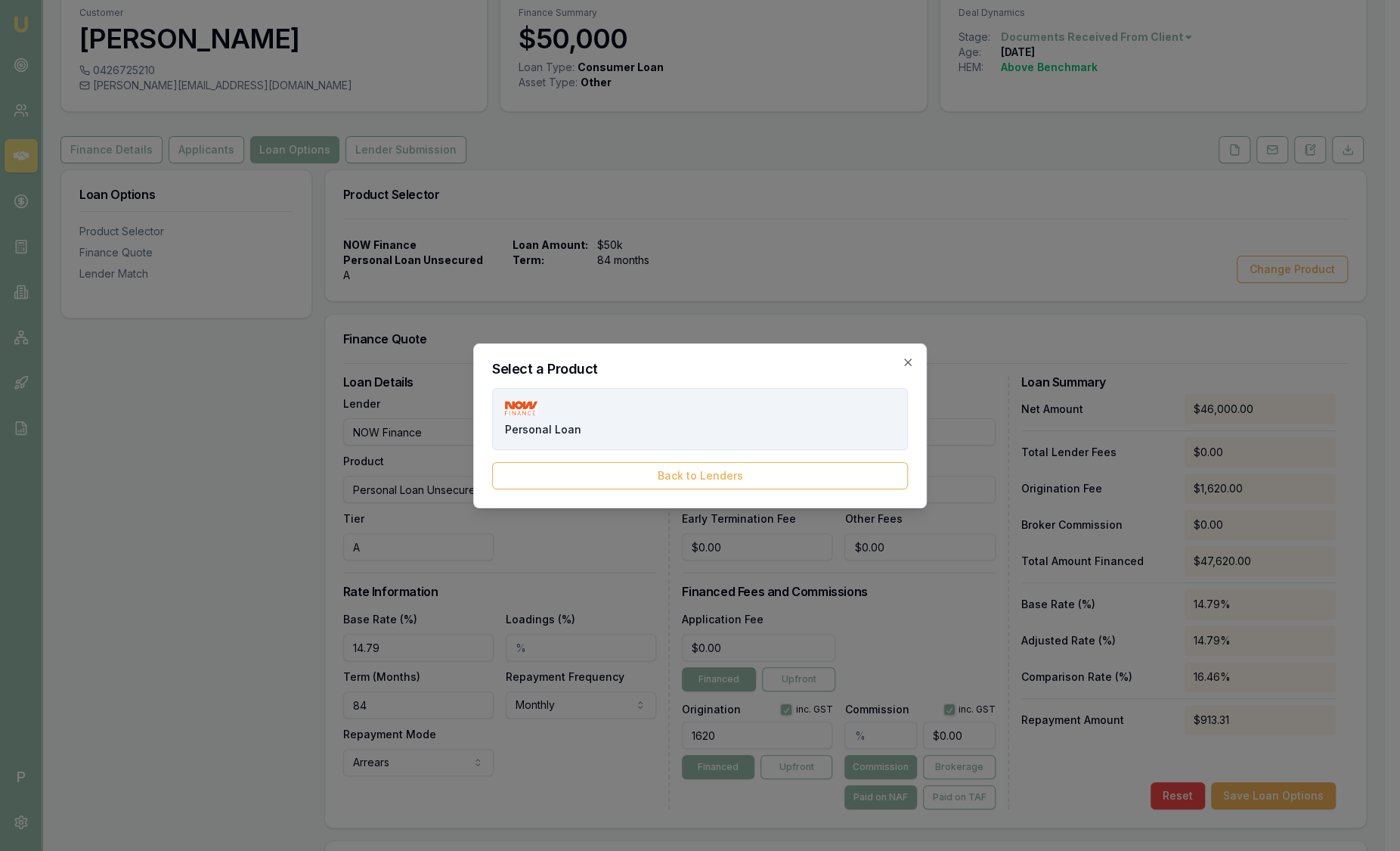
click at [659, 437] on button "Personal Loan" at bounding box center [700, 419] width 416 height 62
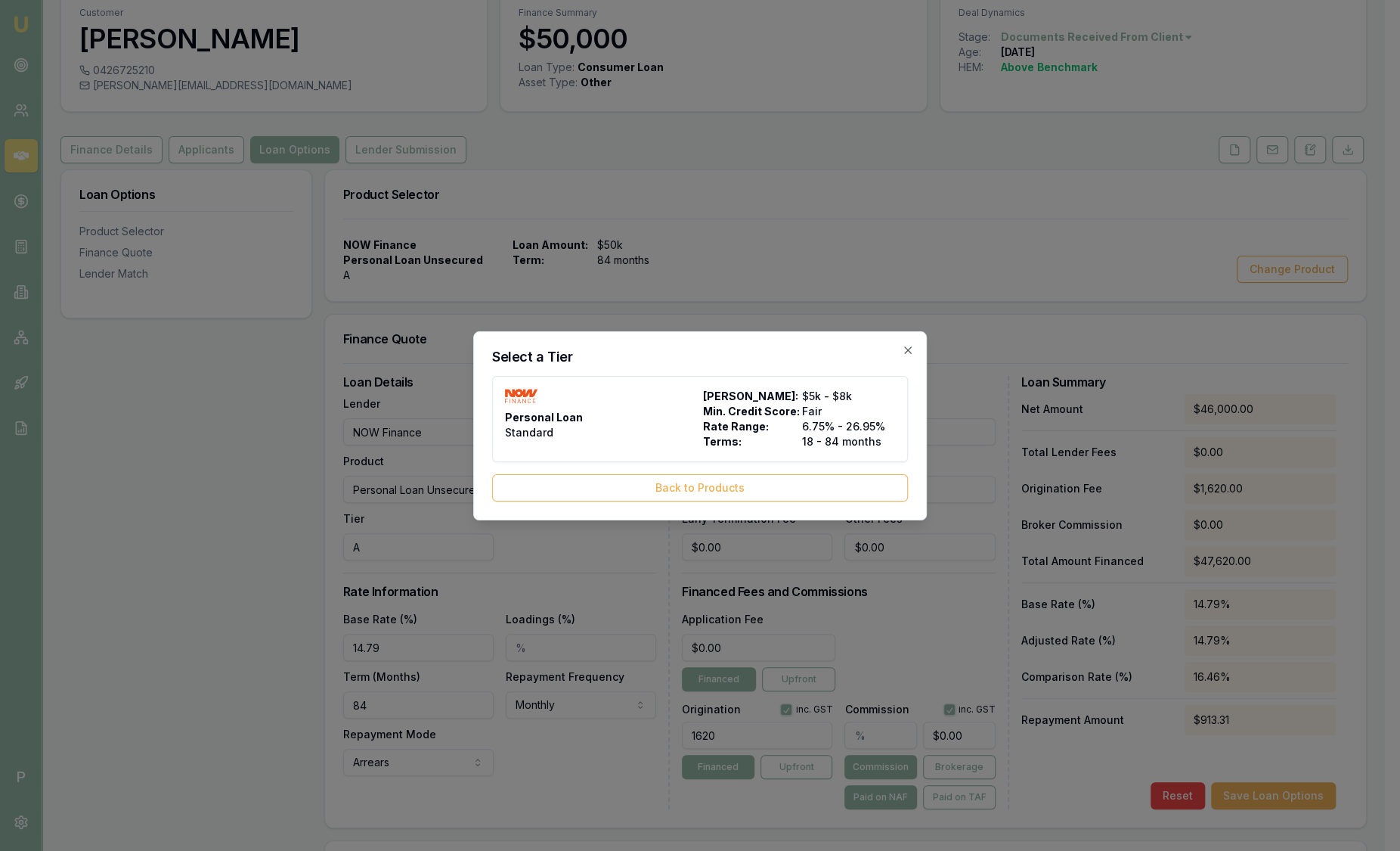
click at [659, 437] on div "Personal Loan Standard" at bounding box center [600, 419] width 192 height 61
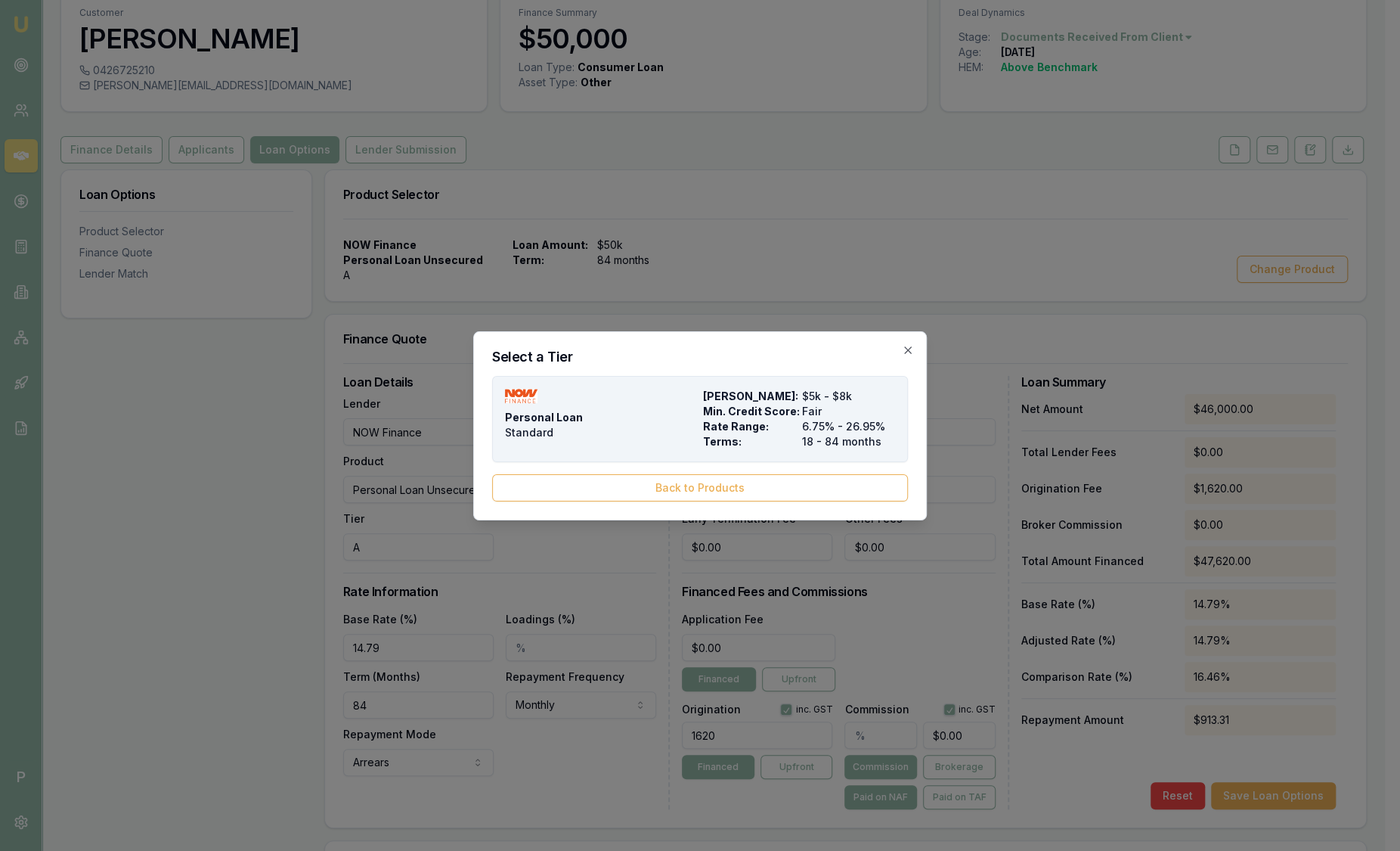
drag, startPoint x: 659, startPoint y: 437, endPoint x: 647, endPoint y: 436, distance: 12.0
click at [647, 436] on div "Personal Loan Standard" at bounding box center [600, 419] width 192 height 61
type input "Personal Loan"
type input "Standard"
type input "6.75"
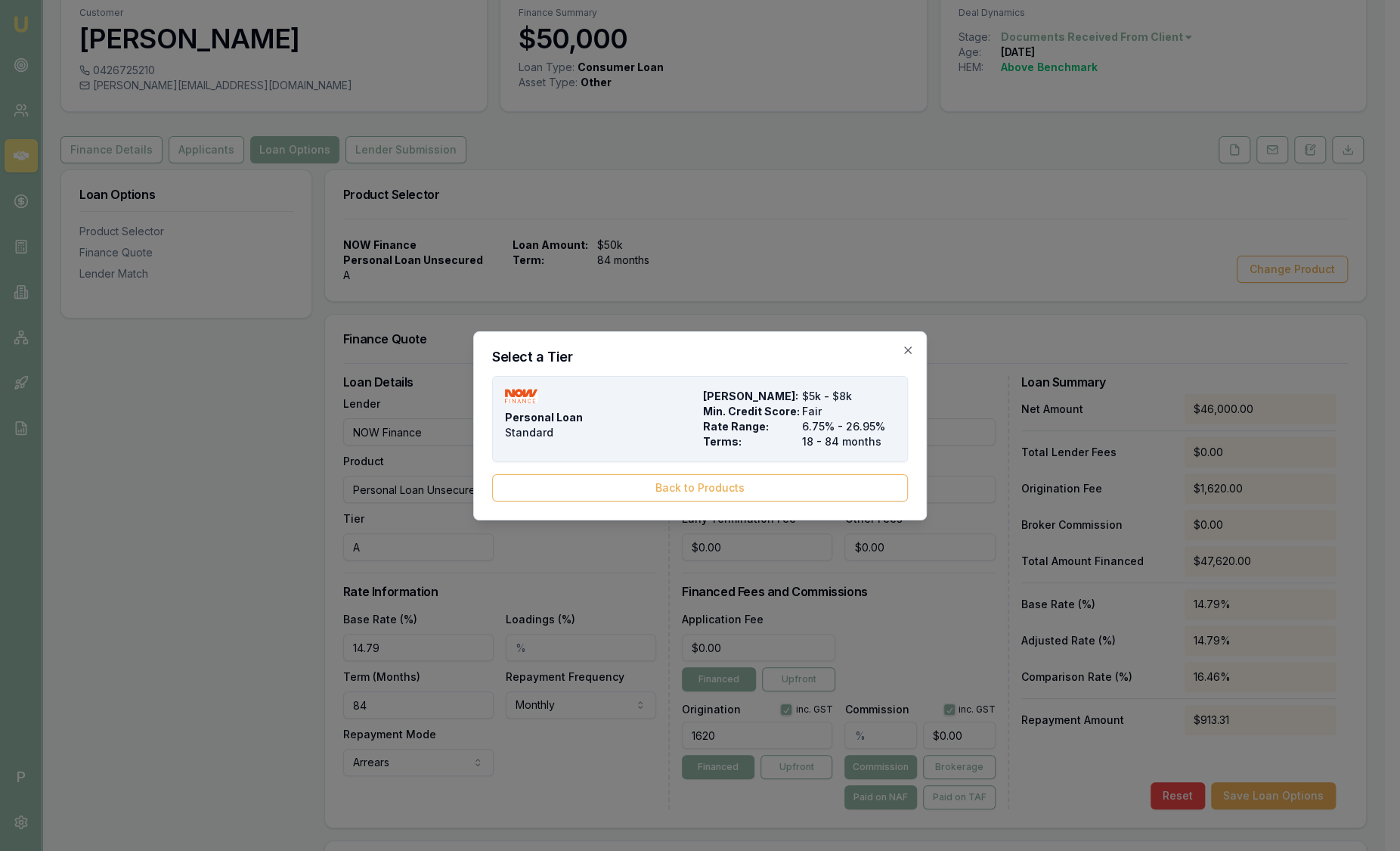
type input "18"
type input "1990"
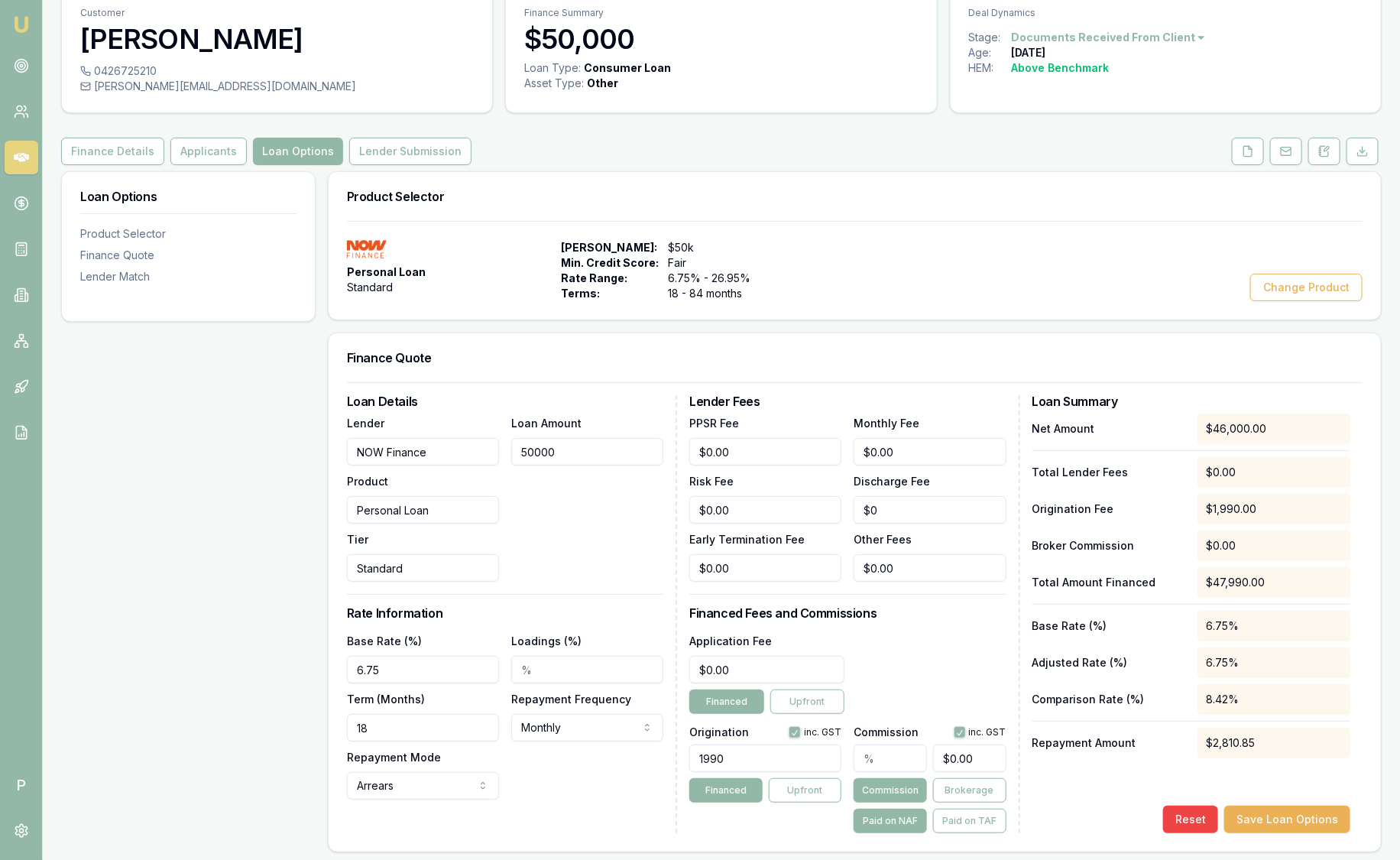
drag, startPoint x: 632, startPoint y: 447, endPoint x: 312, endPoint y: 444, distance: 320.0
click at [312, 444] on div "Loan Options Product Selector Finance Quote Lender Match Product Selector Perso…" at bounding box center [722, 734] width 1321 height 1126
type input "5"
type input "-$0.00"
type input "5000"
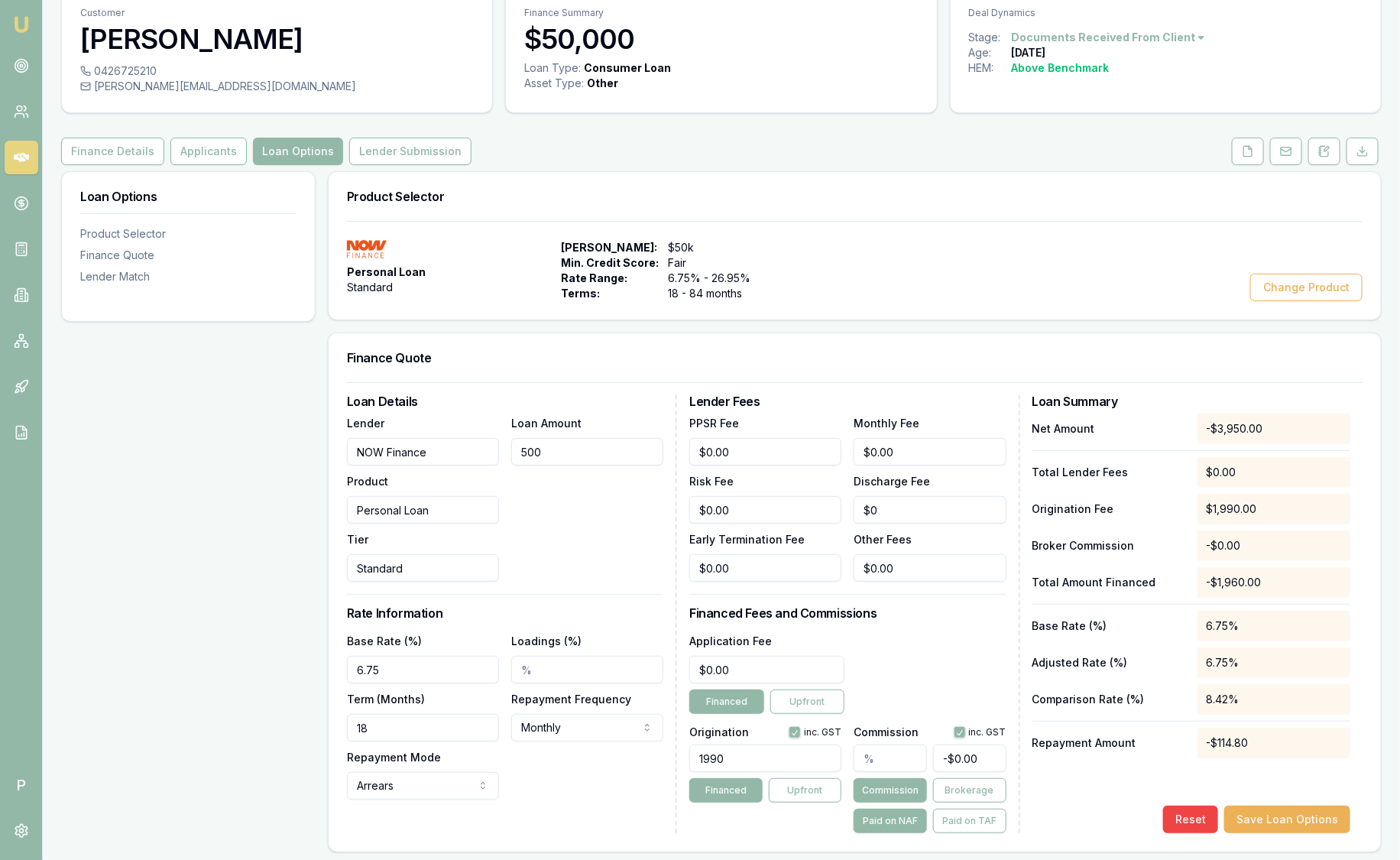
type input "$0.00"
type input "$50,000.00"
type input "6.75%"
click at [204, 152] on button "Applicants" at bounding box center [208, 150] width 77 height 28
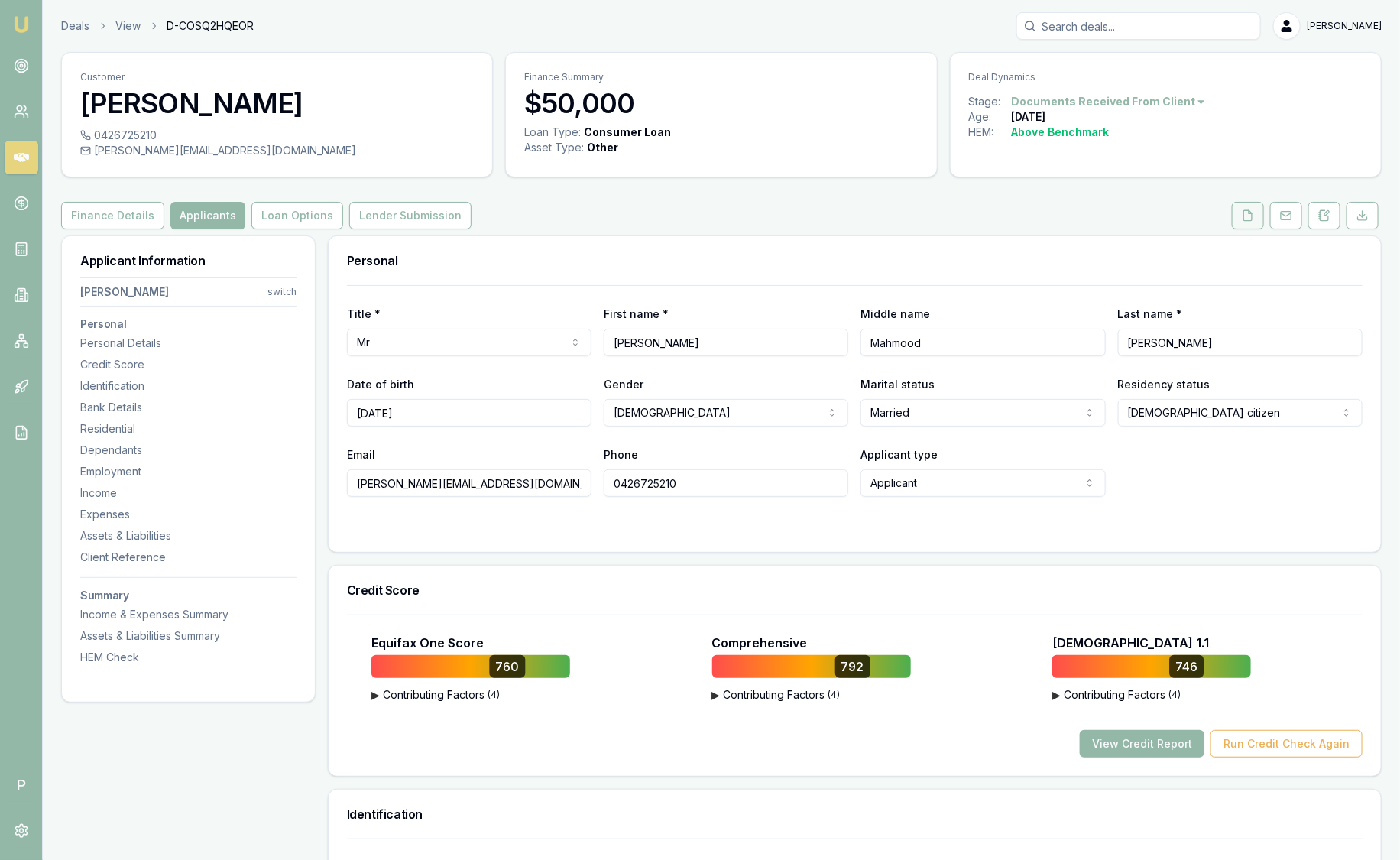
click at [1246, 214] on icon at bounding box center [1248, 216] width 12 height 12
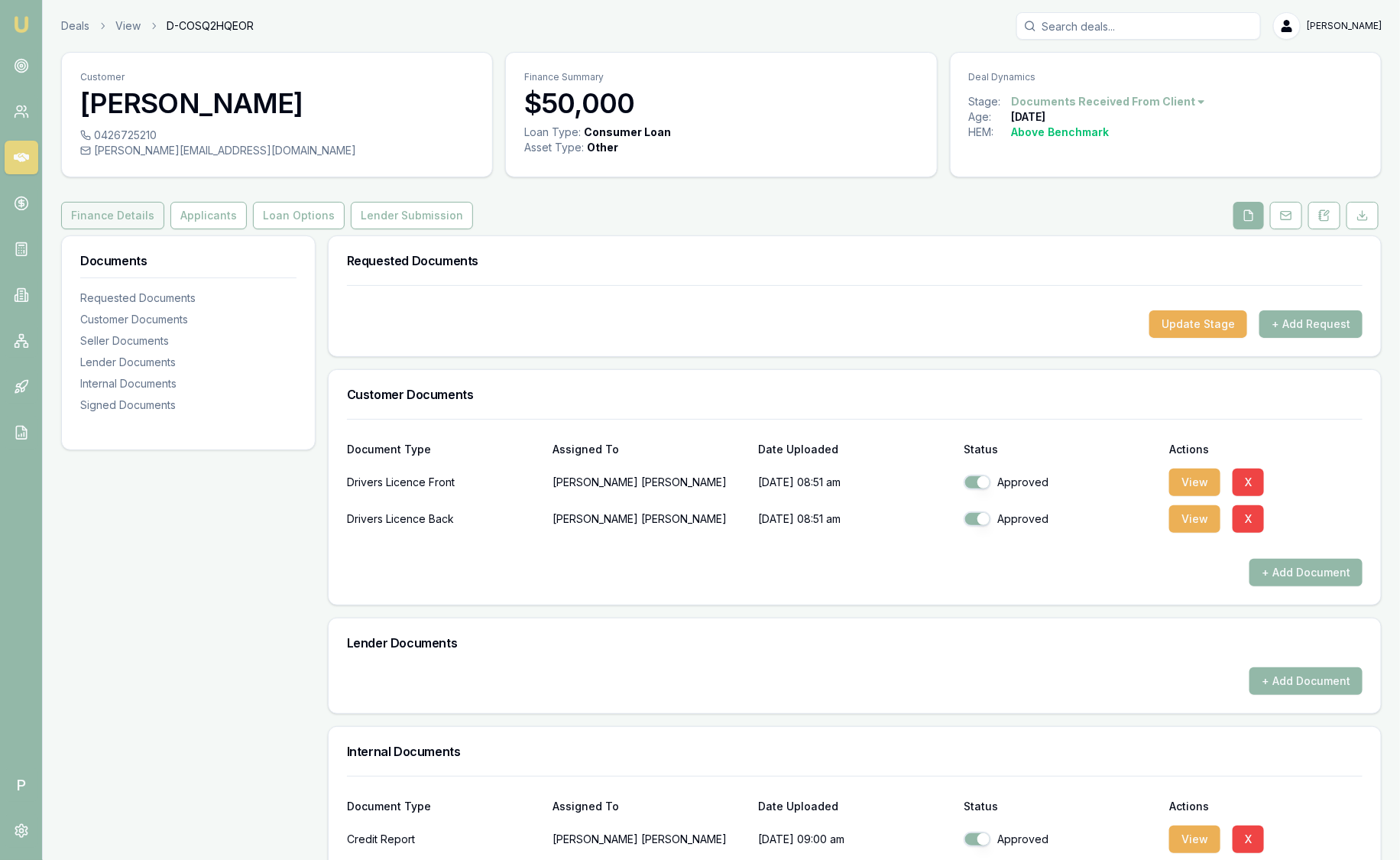
click at [117, 218] on button "Finance Details" at bounding box center [113, 216] width 104 height 28
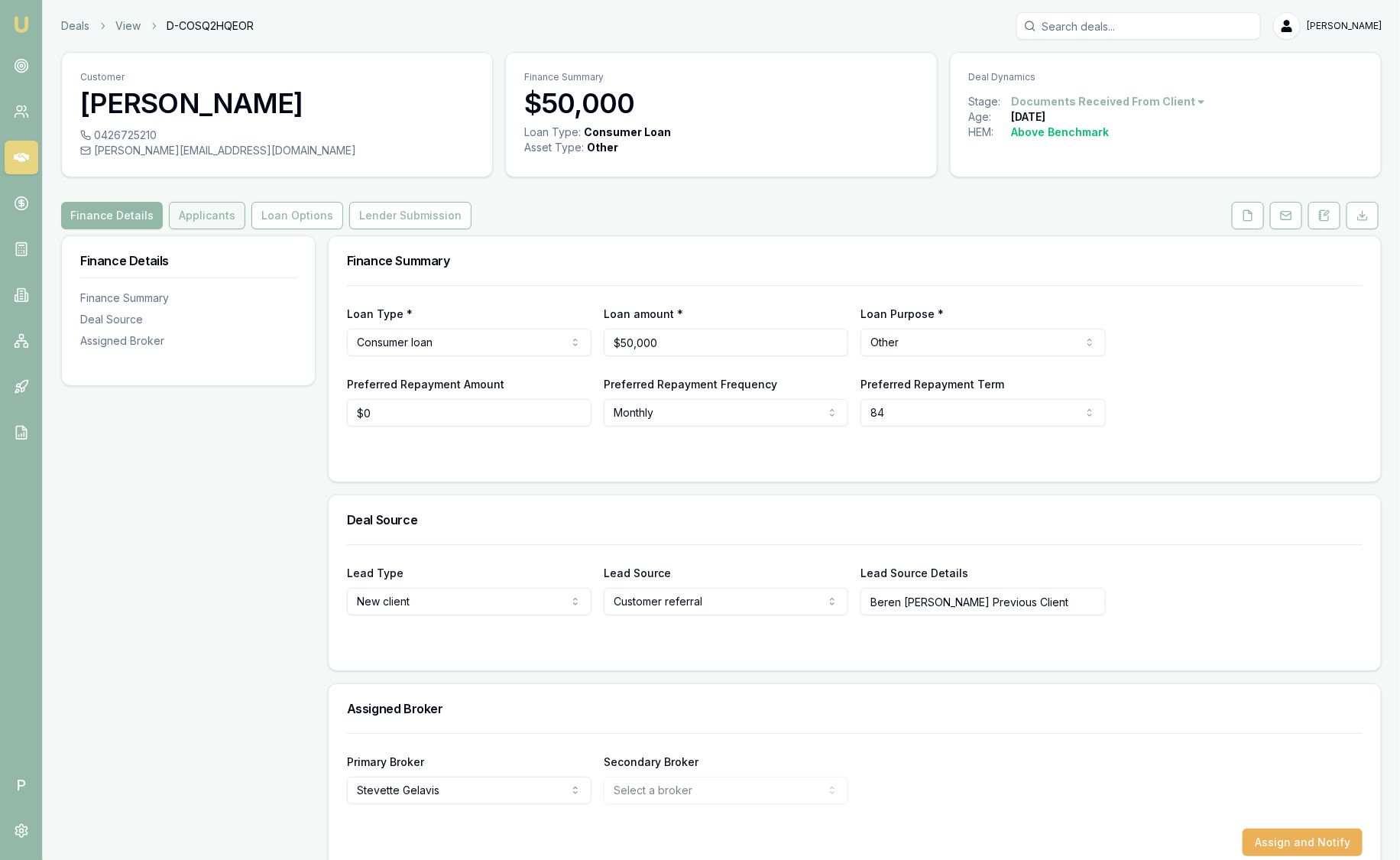
click at [210, 210] on button "Applicants" at bounding box center [207, 216] width 77 height 28
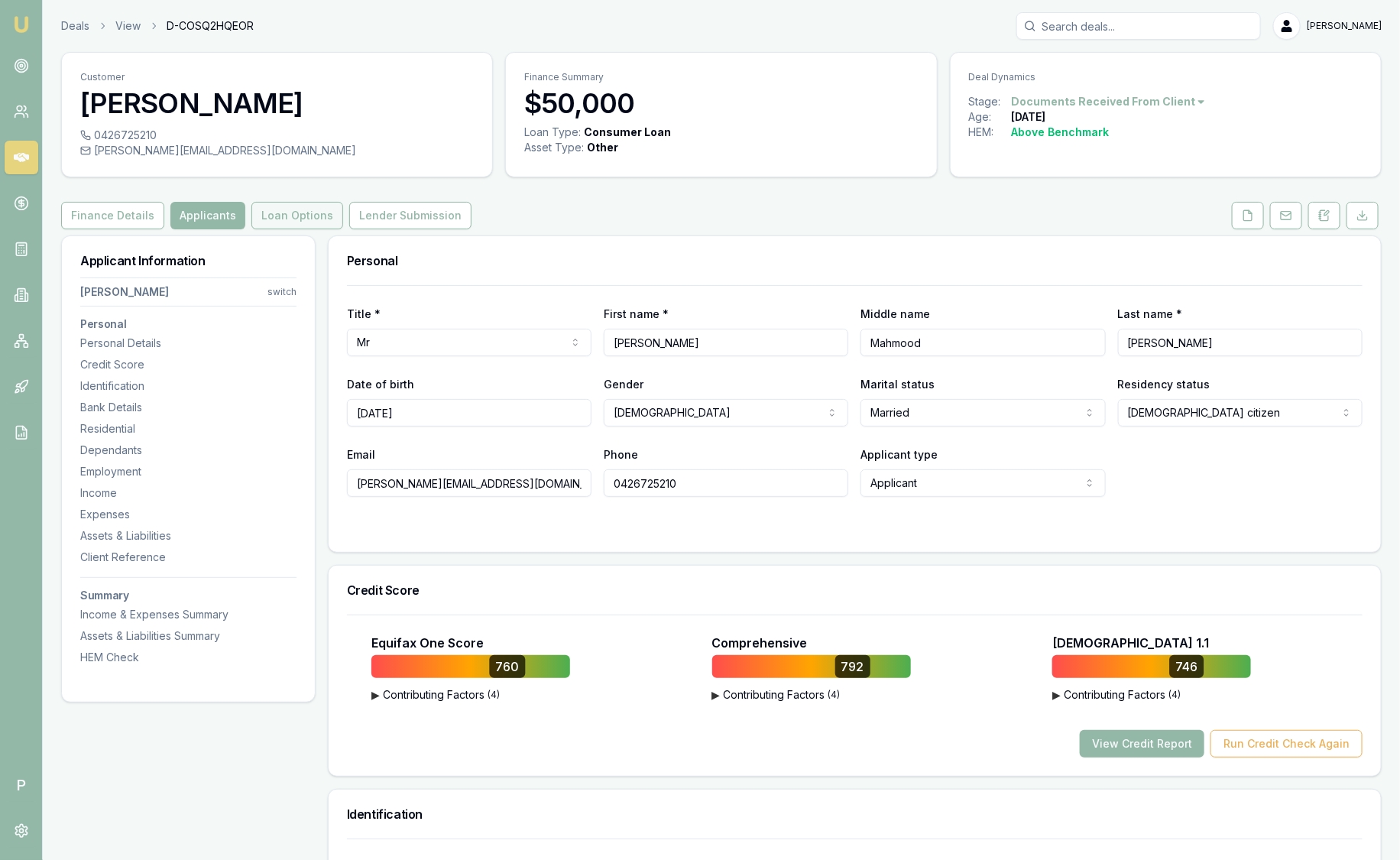
click at [265, 216] on button "Loan Options" at bounding box center [297, 216] width 91 height 28
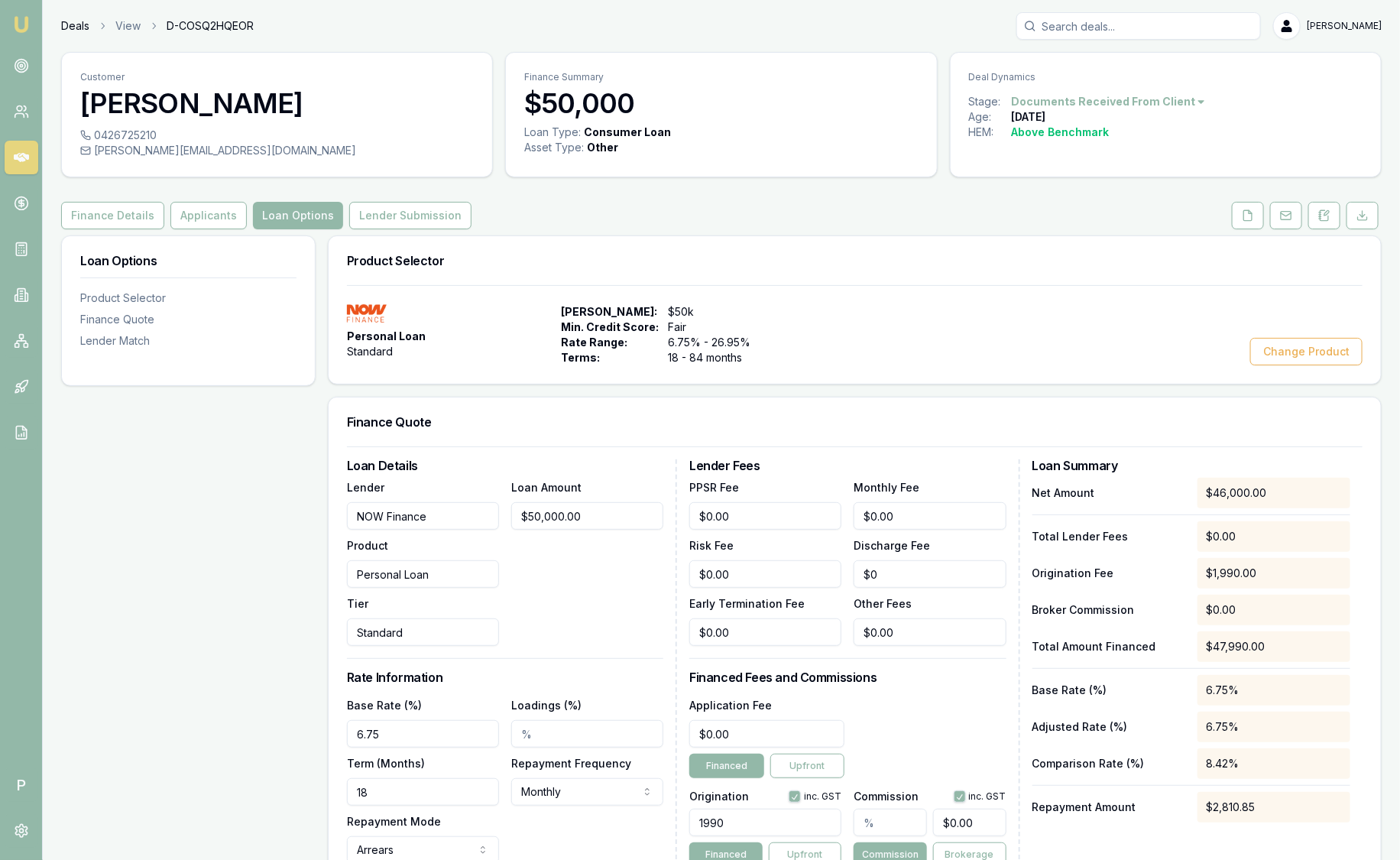
click at [65, 24] on link "Deals" at bounding box center [75, 26] width 28 height 16
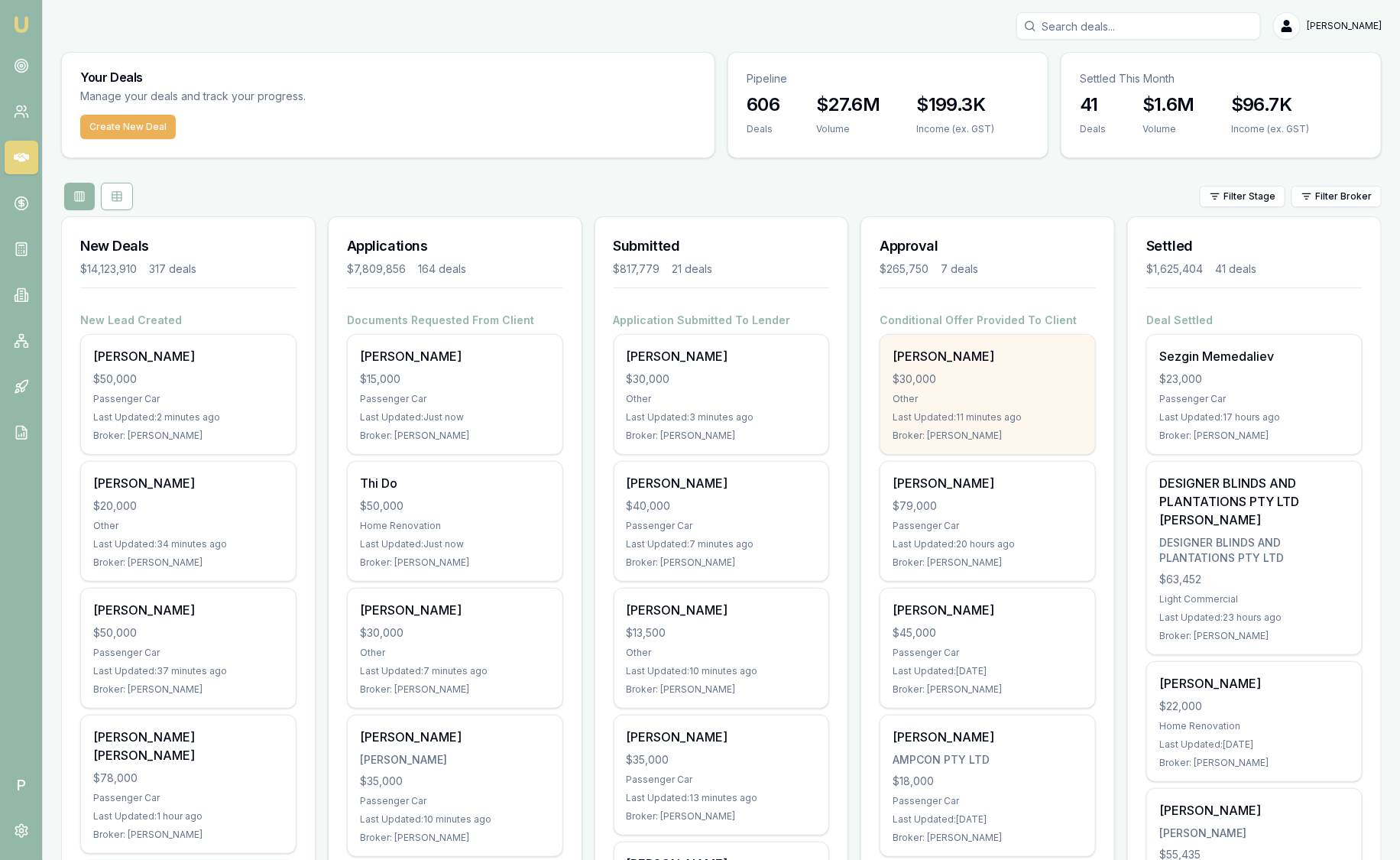
click at [1021, 402] on div "Other" at bounding box center [987, 399] width 190 height 12
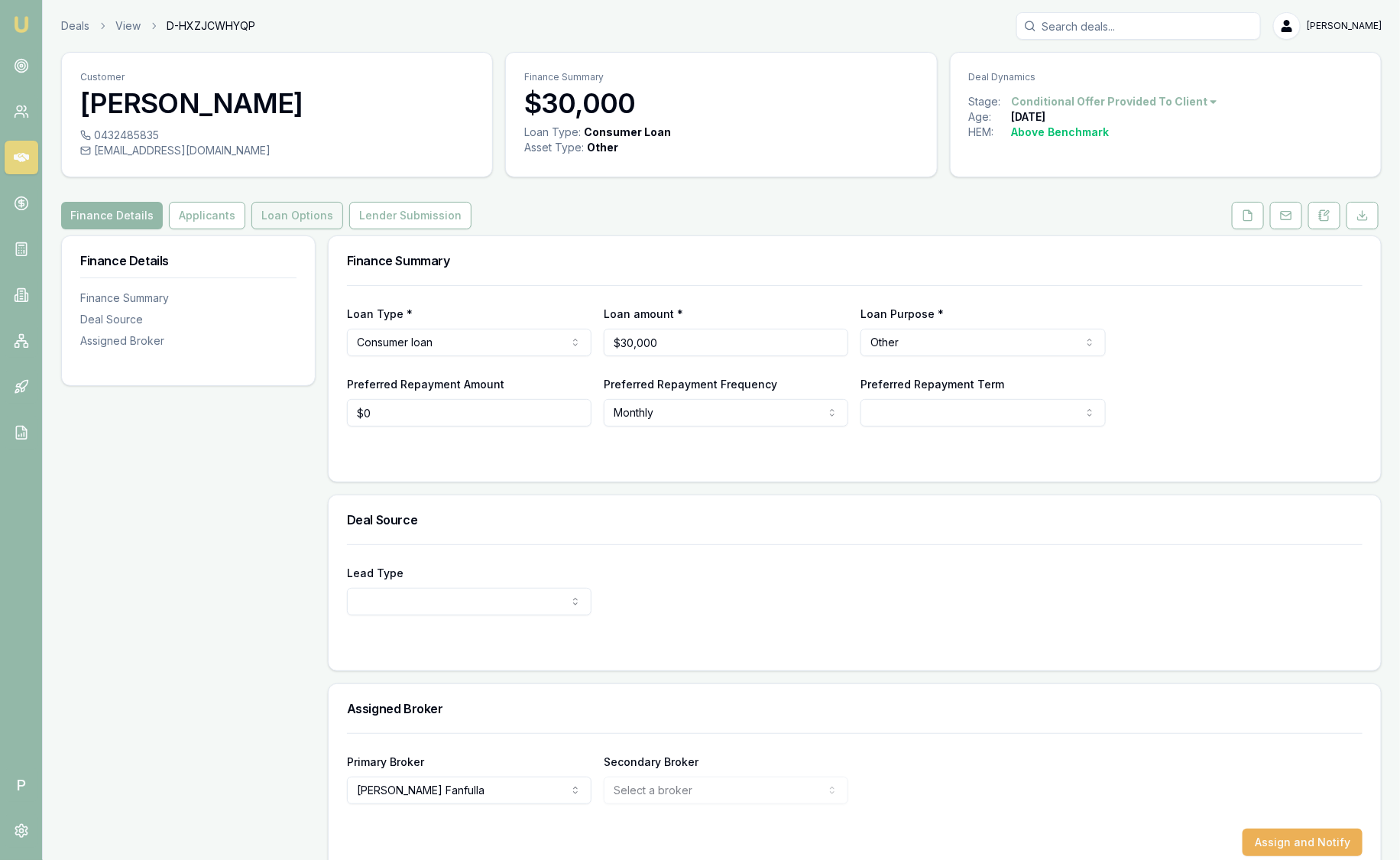
click at [291, 212] on button "Loan Options" at bounding box center [297, 216] width 91 height 28
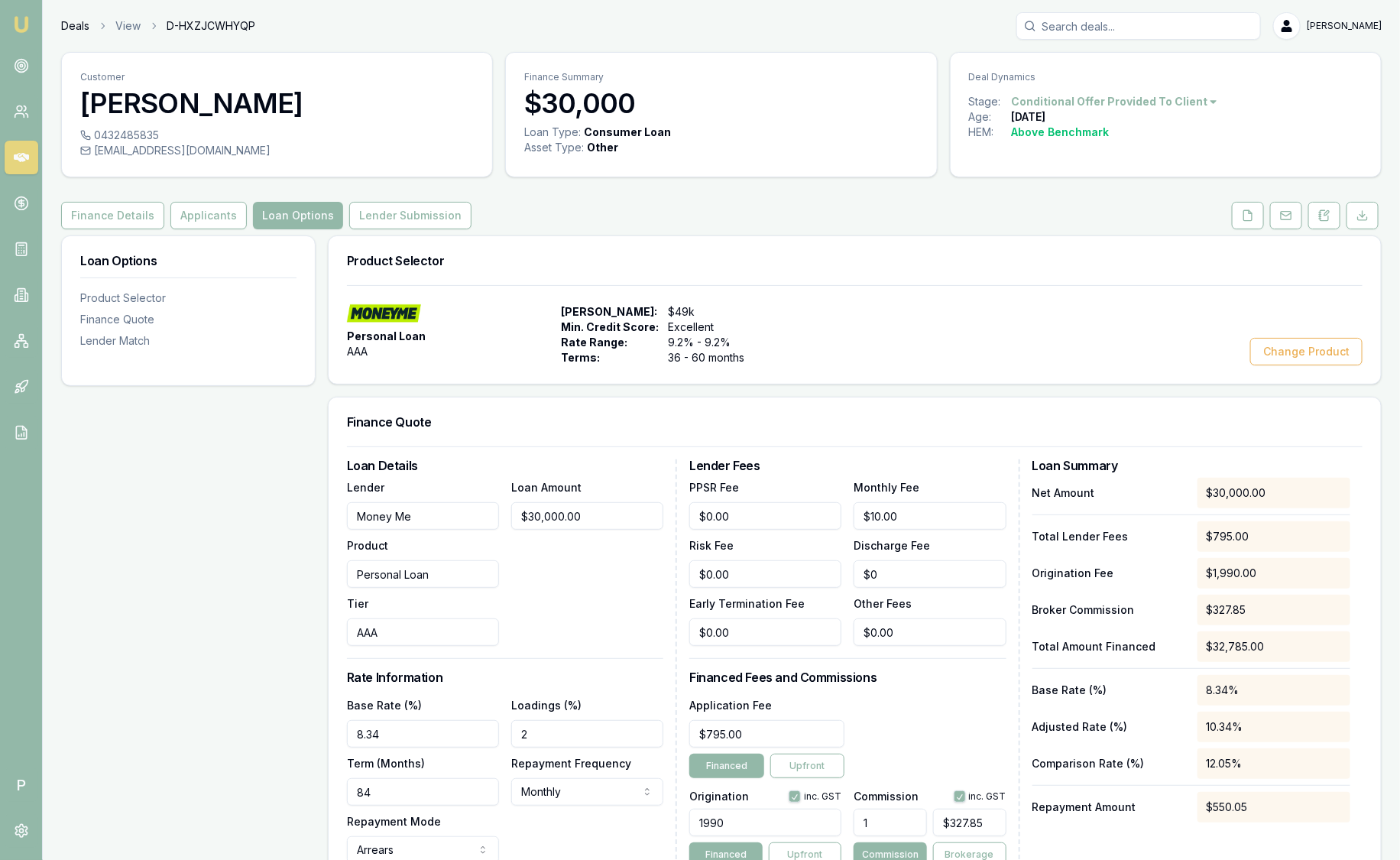
click at [76, 32] on link "Deals" at bounding box center [75, 26] width 28 height 16
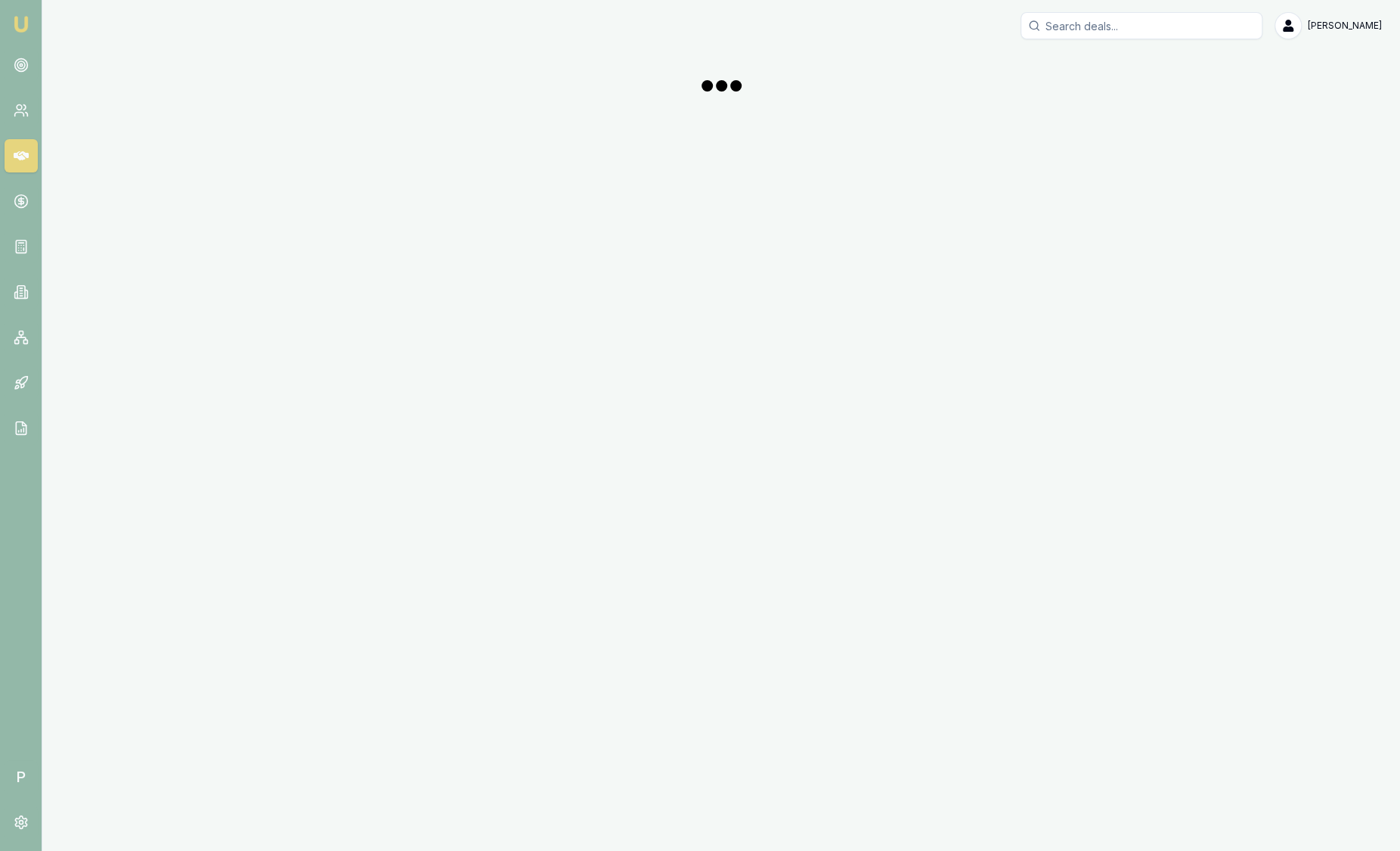
click at [75, 32] on div "[PERSON_NAME]" at bounding box center [721, 26] width 1321 height 27
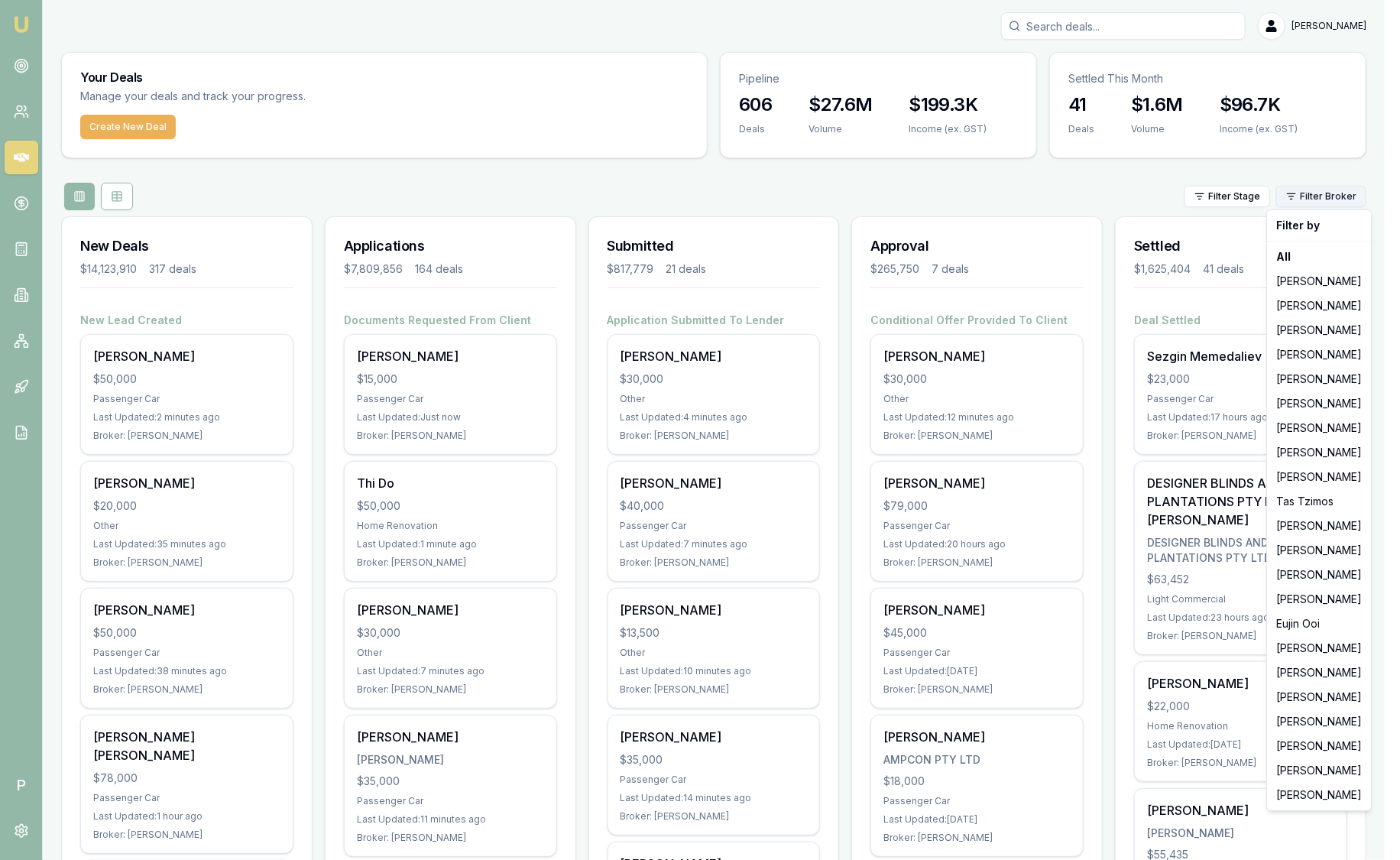
click at [1355, 194] on html "Emu Broker P Sam Crouch Toggle Menu Your Deals Manage your deals and track your…" at bounding box center [700, 430] width 1400 height 860
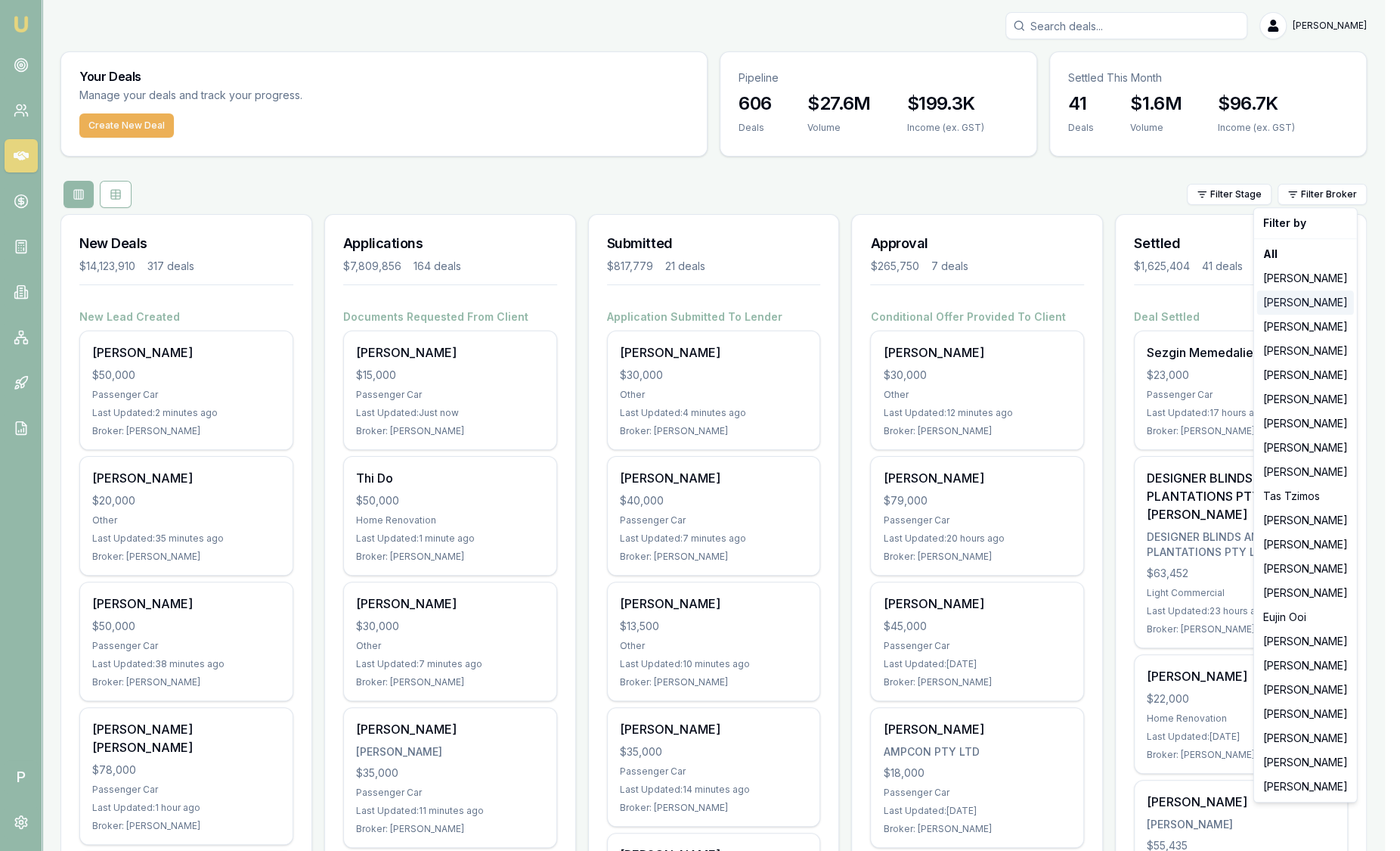
click at [1333, 299] on div "[PERSON_NAME]" at bounding box center [1305, 302] width 97 height 24
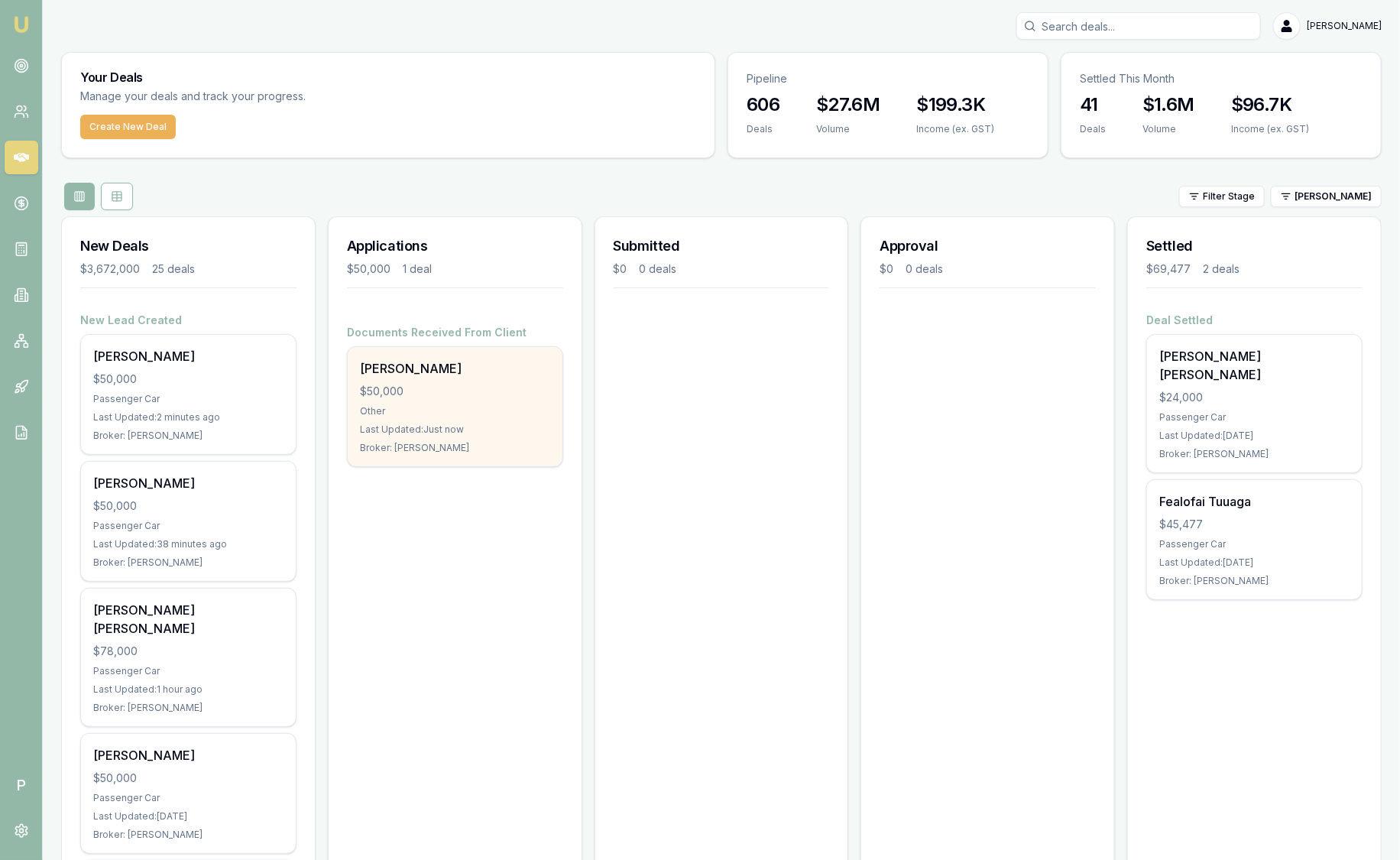
click at [426, 426] on div "Last Updated: Just now" at bounding box center [455, 429] width 190 height 12
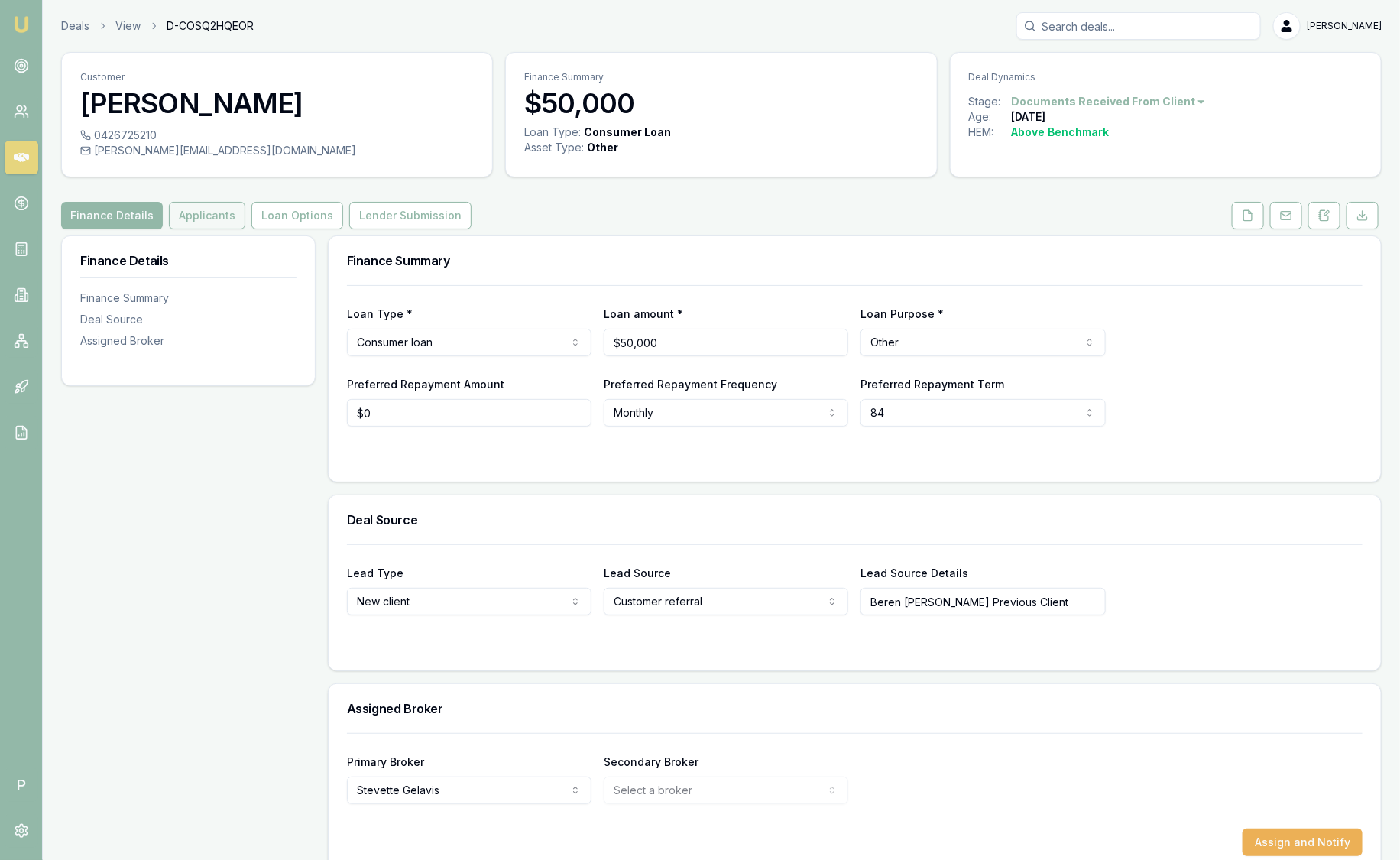
click at [217, 218] on button "Applicants" at bounding box center [207, 216] width 77 height 28
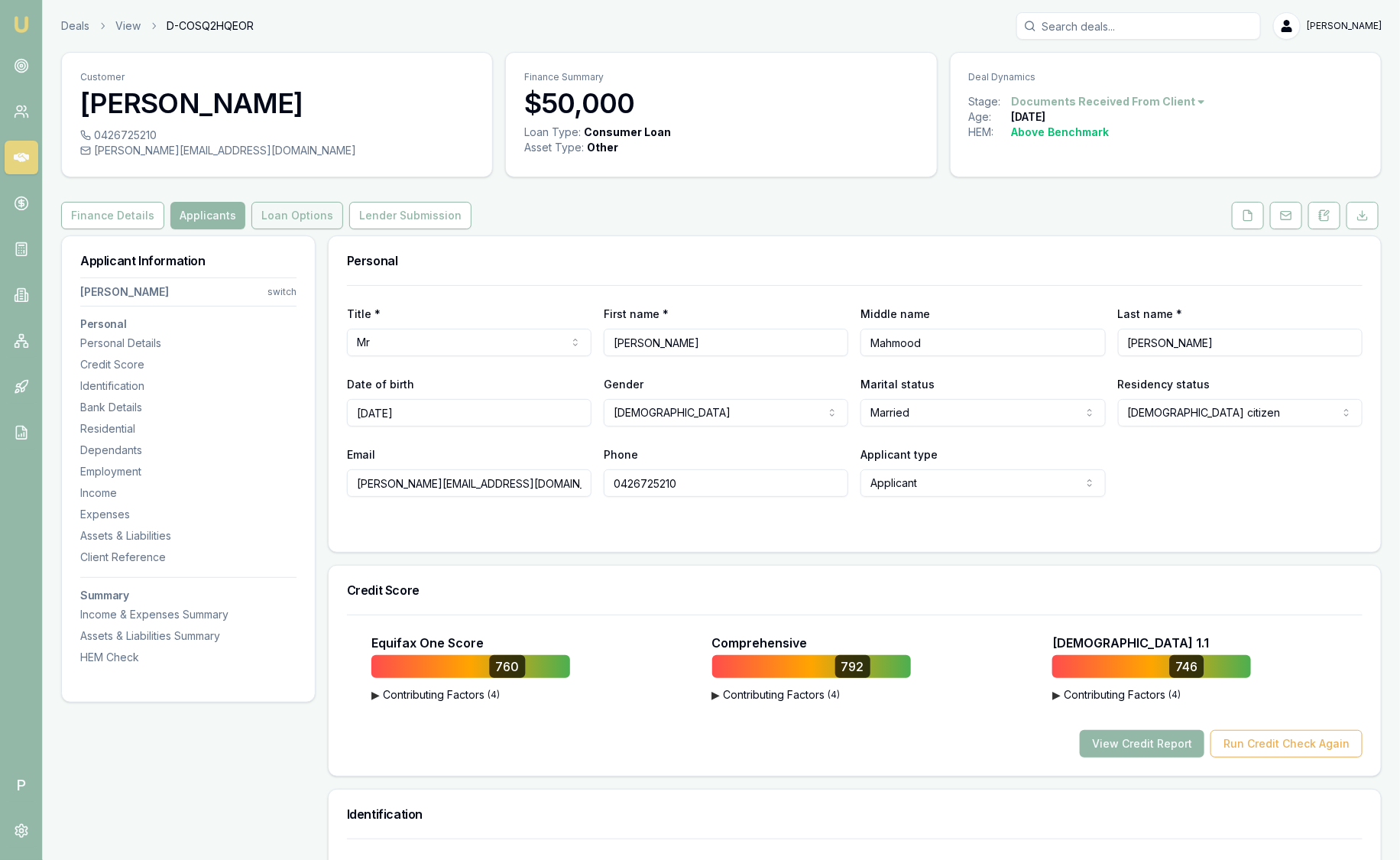
click at [290, 211] on button "Loan Options" at bounding box center [297, 216] width 91 height 28
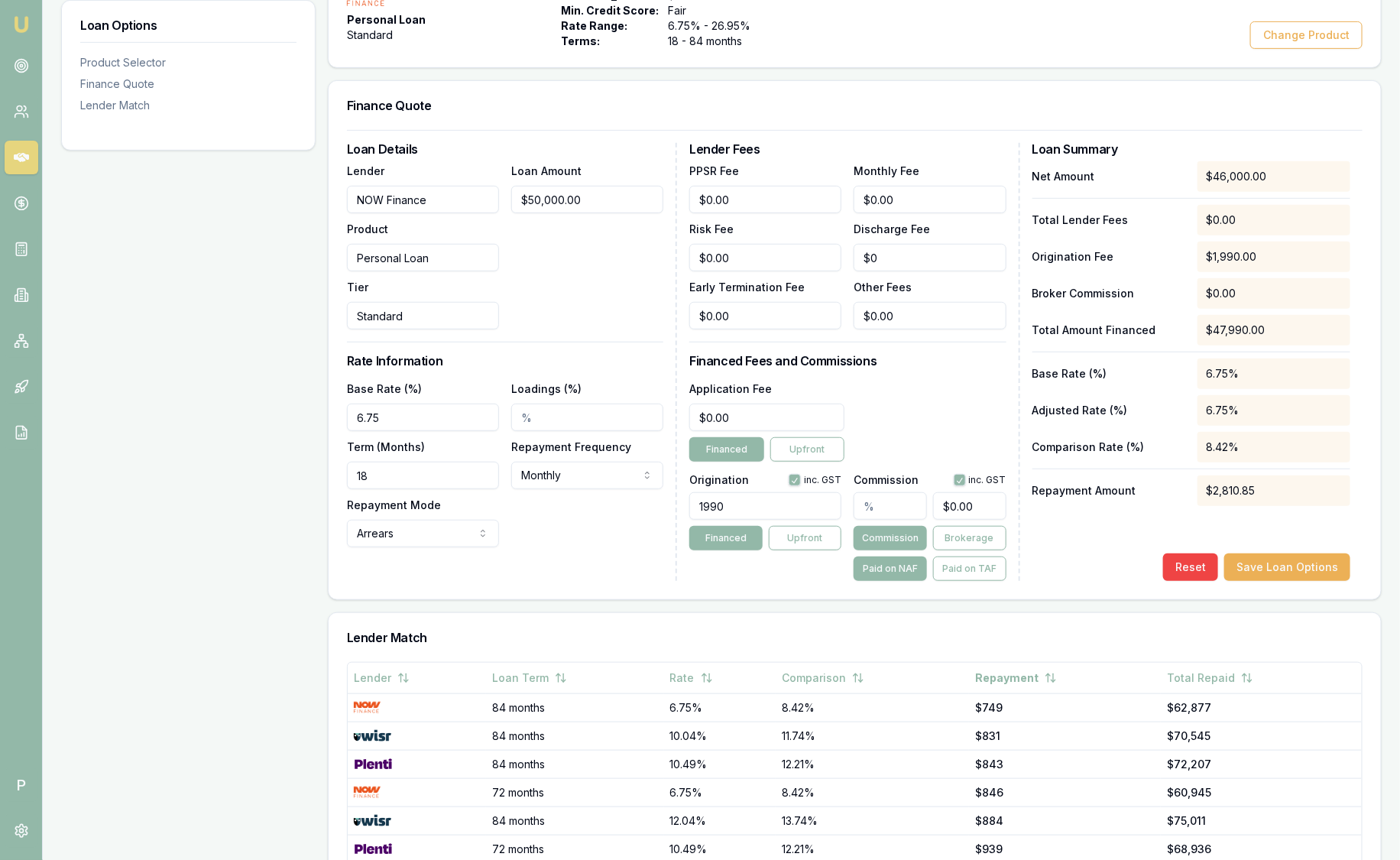
scroll to position [343, 0]
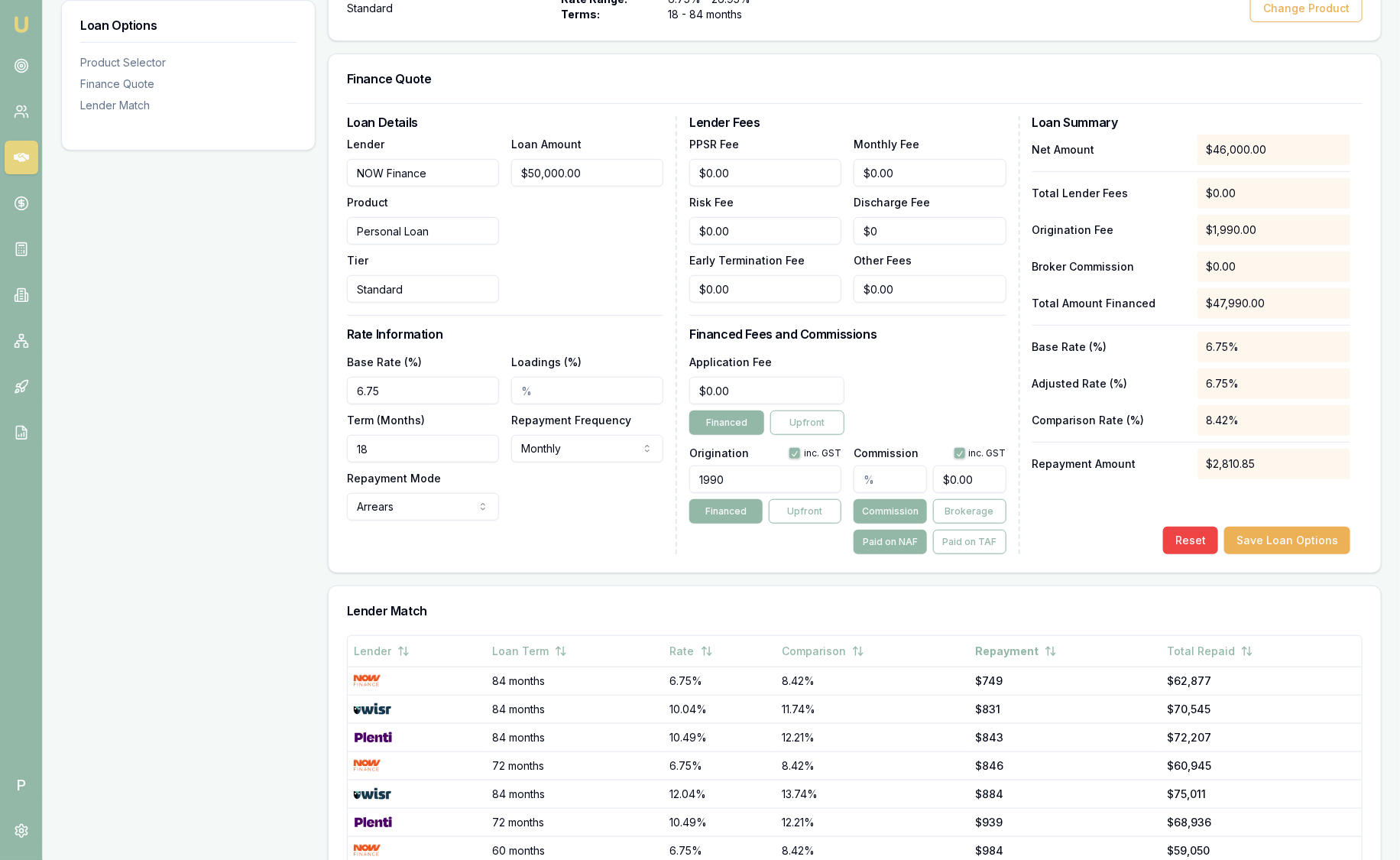
drag, startPoint x: 442, startPoint y: 439, endPoint x: 70, endPoint y: 424, distance: 372.3
click at [70, 424] on div "Loan Options Product Selector Finance Quote Lender Match Product Selector Perso…" at bounding box center [722, 455] width 1321 height 1126
type input "84"
click at [433, 237] on input "Personal Loan" at bounding box center [423, 231] width 152 height 28
click at [1315, 536] on button "Save Loan Options" at bounding box center [1287, 541] width 126 height 28
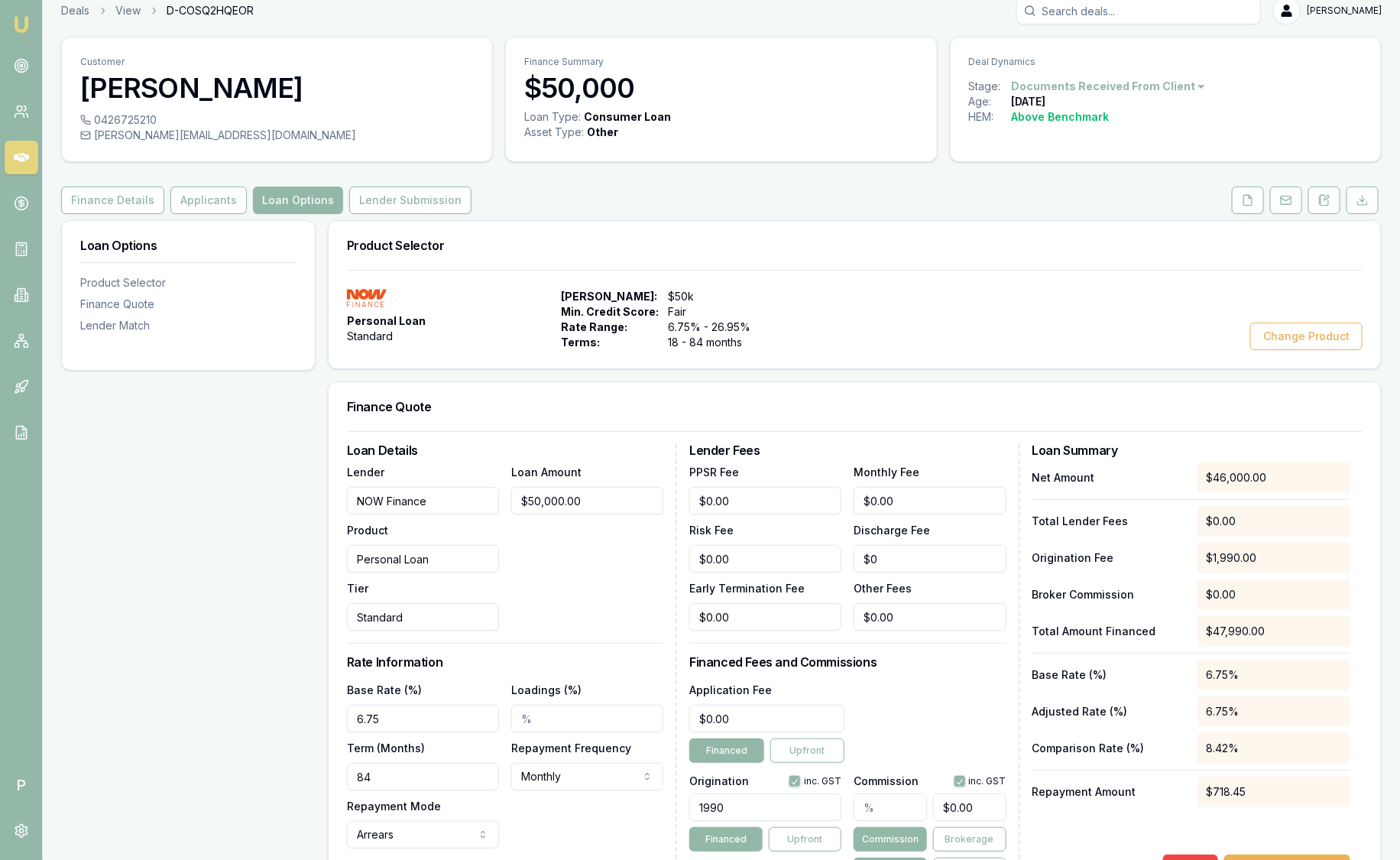
scroll to position [0, 0]
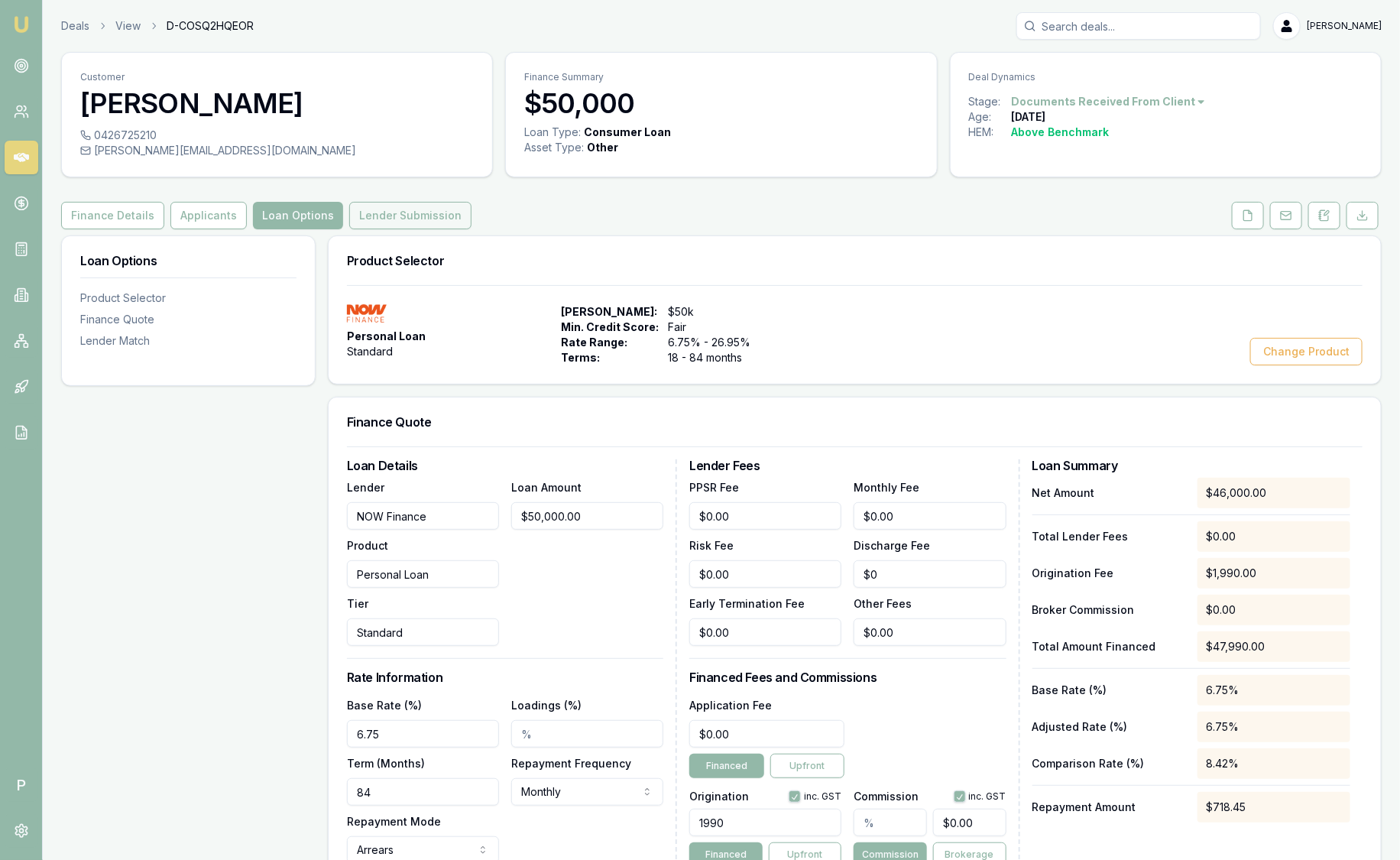
click at [381, 217] on button "Lender Submission" at bounding box center [411, 216] width 123 height 28
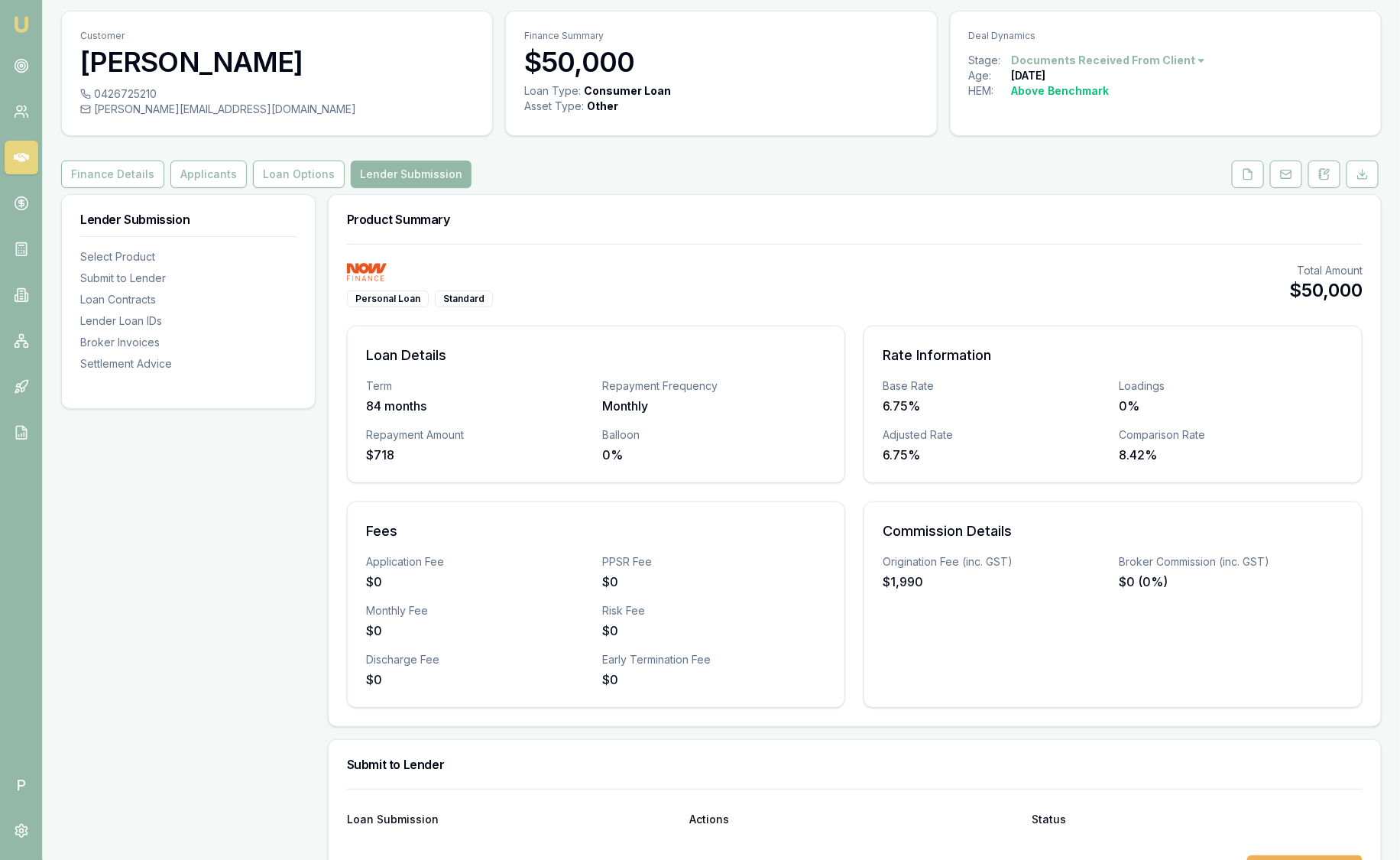
scroll to position [15, 0]
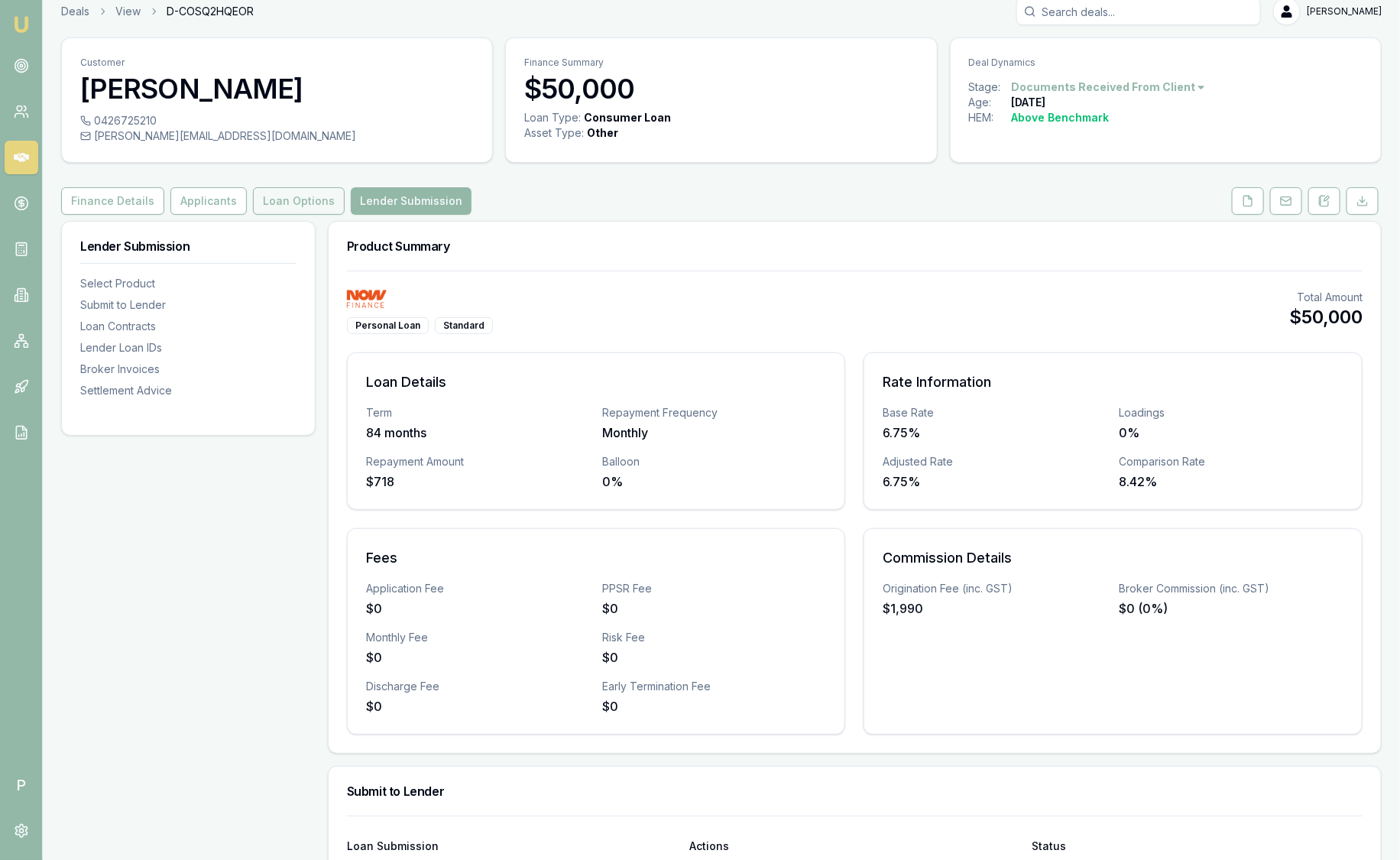
click at [290, 196] on button "Loan Options" at bounding box center [299, 201] width 91 height 28
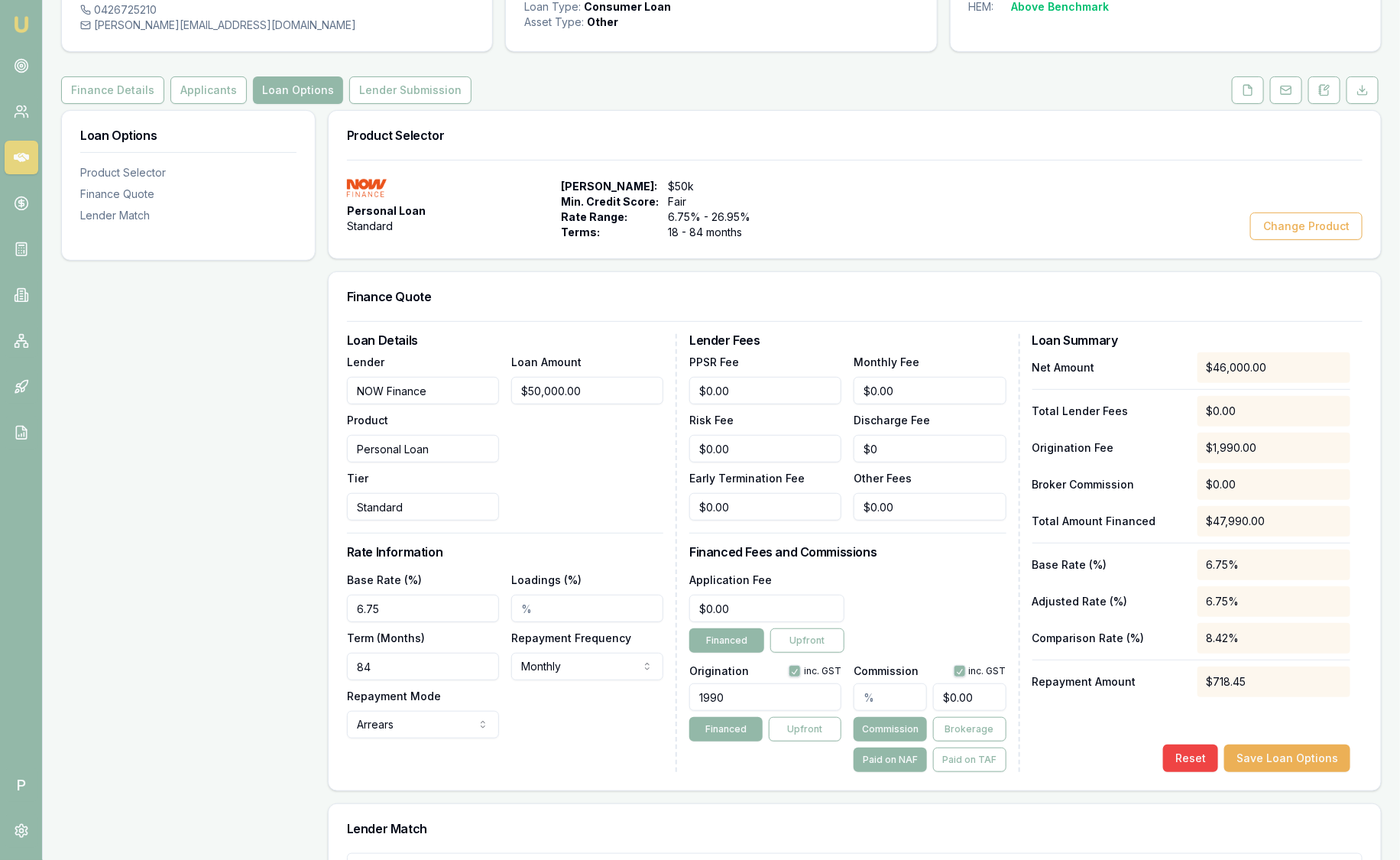
scroll to position [141, 0]
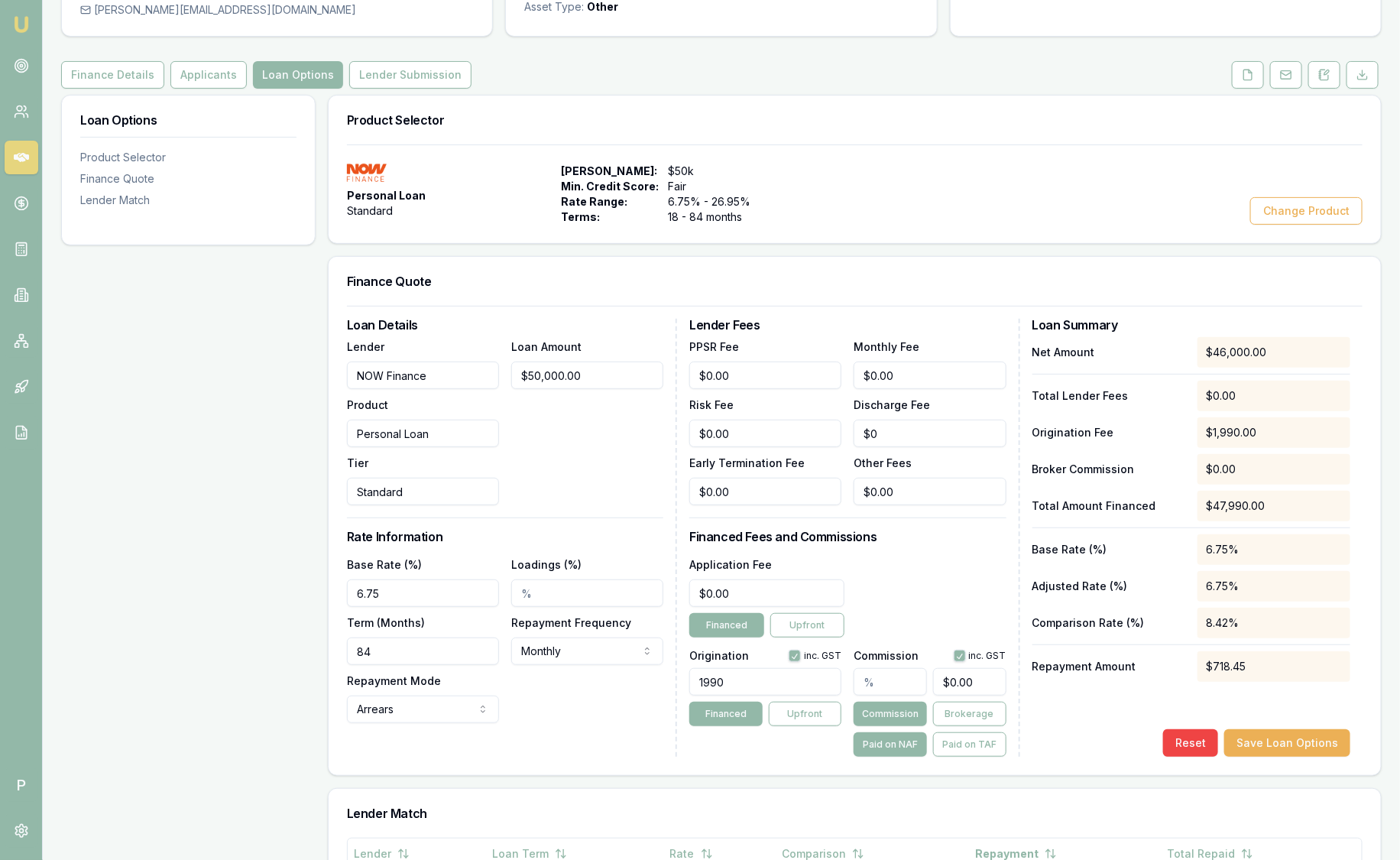
drag, startPoint x: 356, startPoint y: 687, endPoint x: 460, endPoint y: 716, distance: 108.0
click at [356, 687] on div "Repayment Mode Arrears Arrears Advance" at bounding box center [423, 697] width 152 height 52
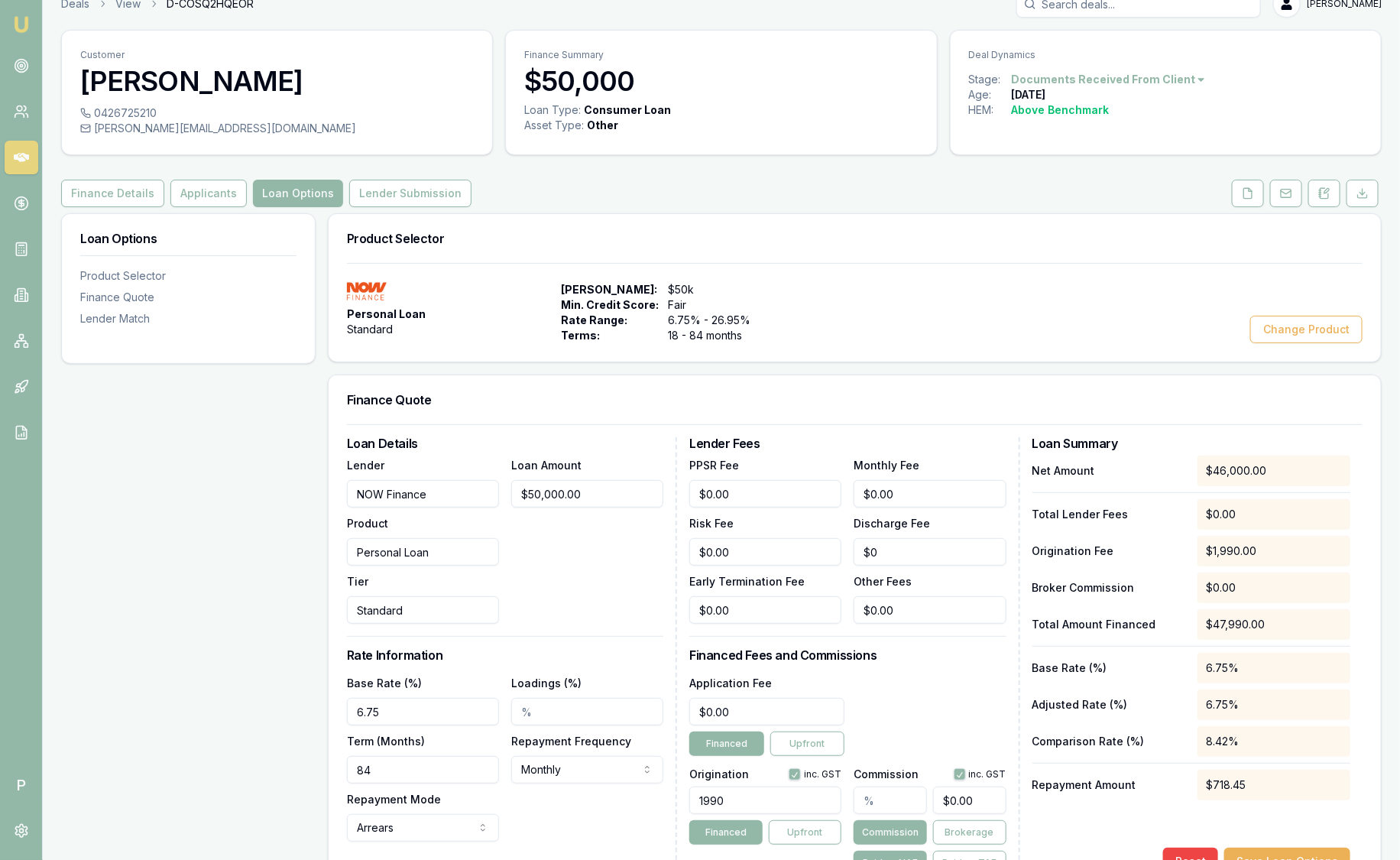
scroll to position [21, 0]
click at [111, 190] on button "Finance Details" at bounding box center [113, 195] width 104 height 28
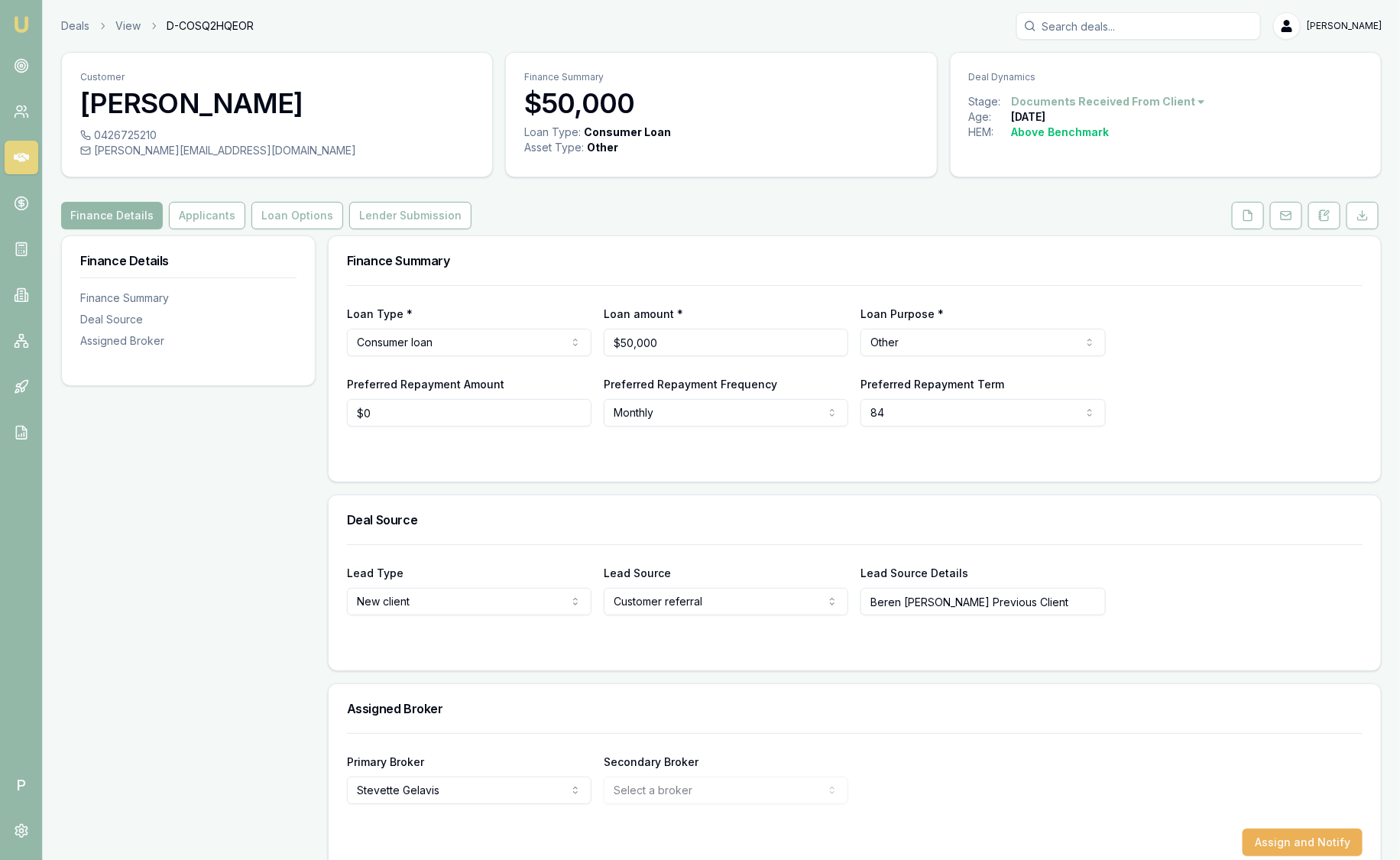
scroll to position [26, 0]
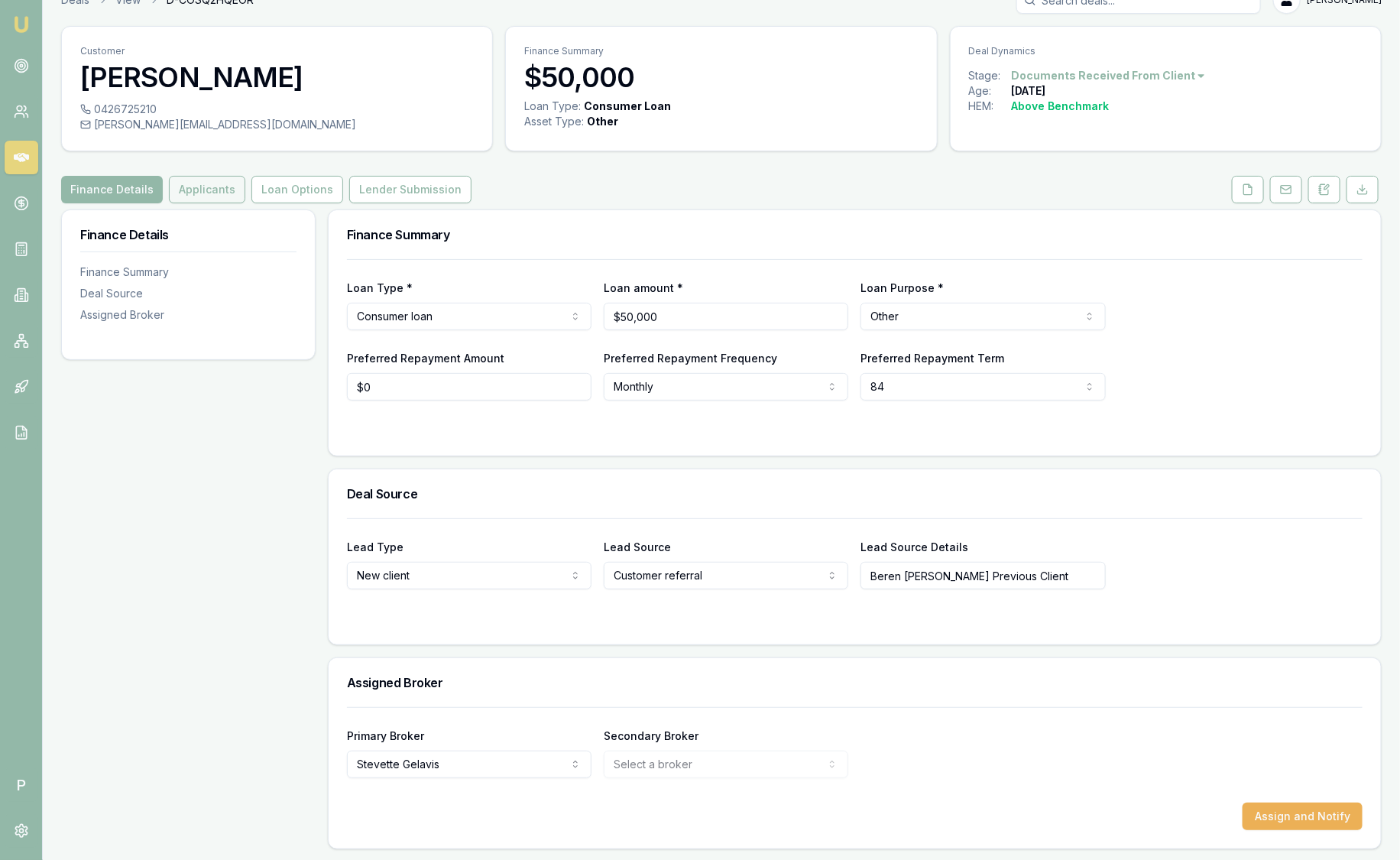
click at [218, 187] on button "Applicants" at bounding box center [207, 190] width 77 height 28
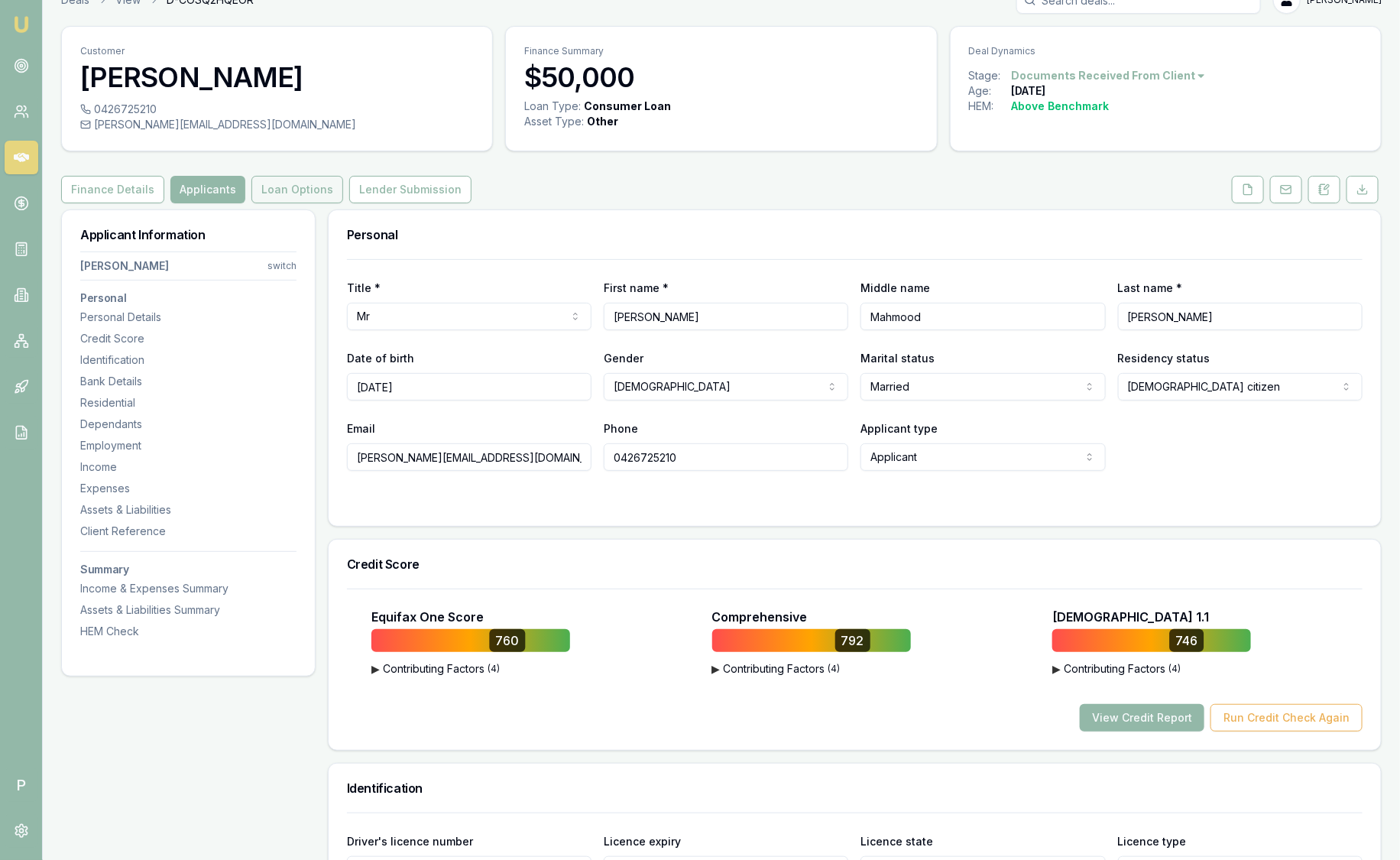
click at [298, 185] on button "Loan Options" at bounding box center [297, 190] width 91 height 28
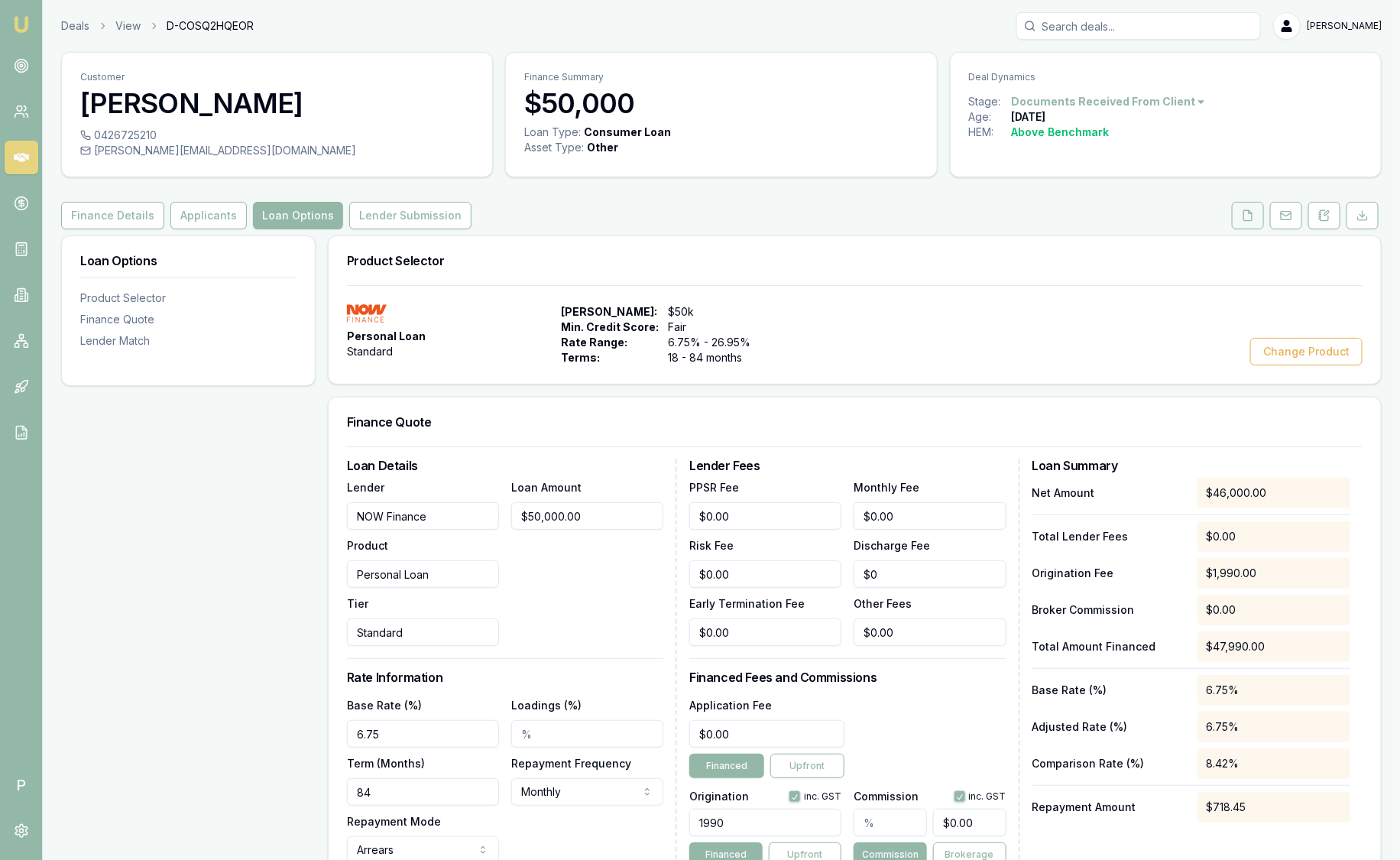
click at [1258, 218] on button at bounding box center [1247, 216] width 32 height 28
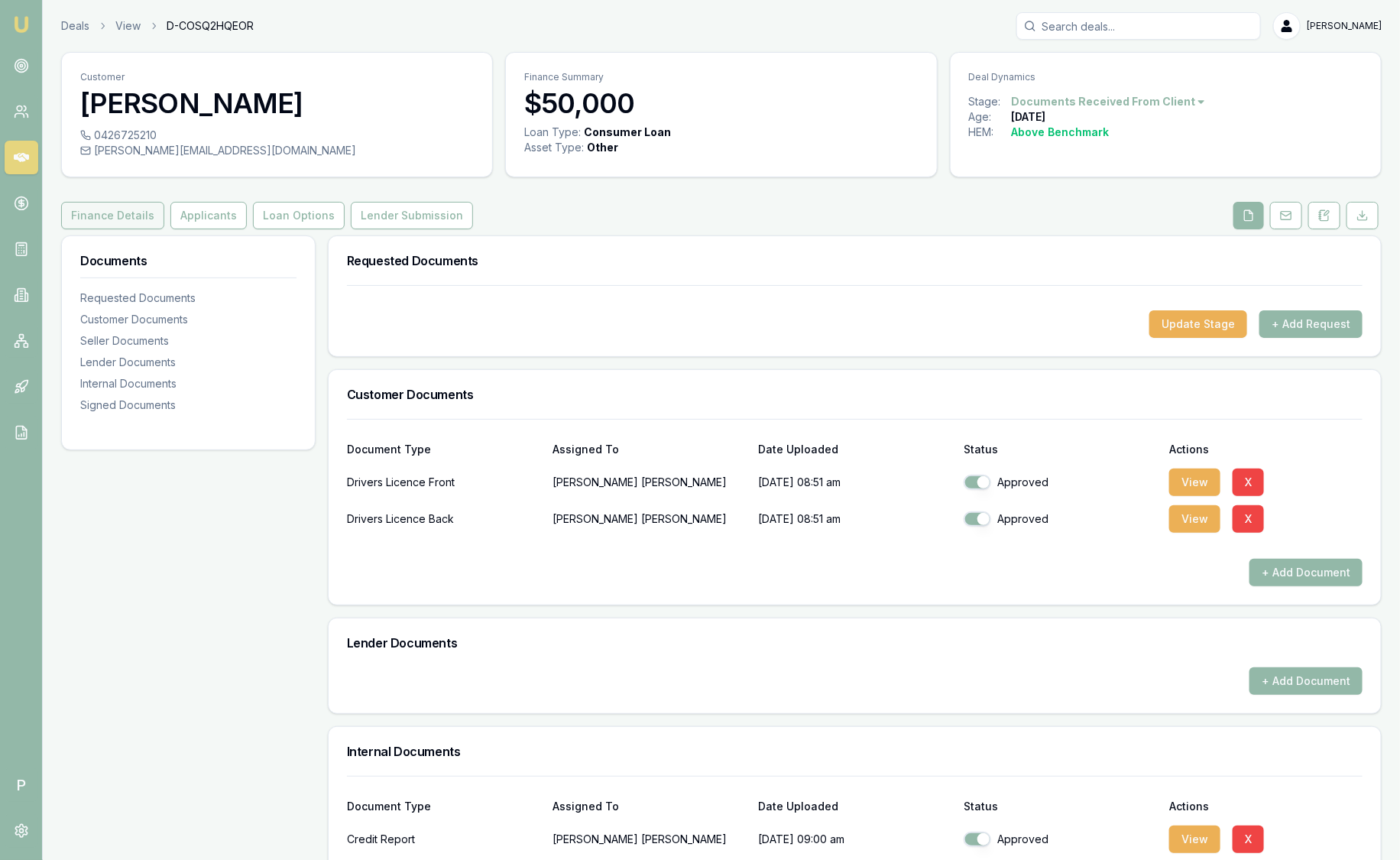
click at [113, 224] on button "Finance Details" at bounding box center [113, 216] width 104 height 28
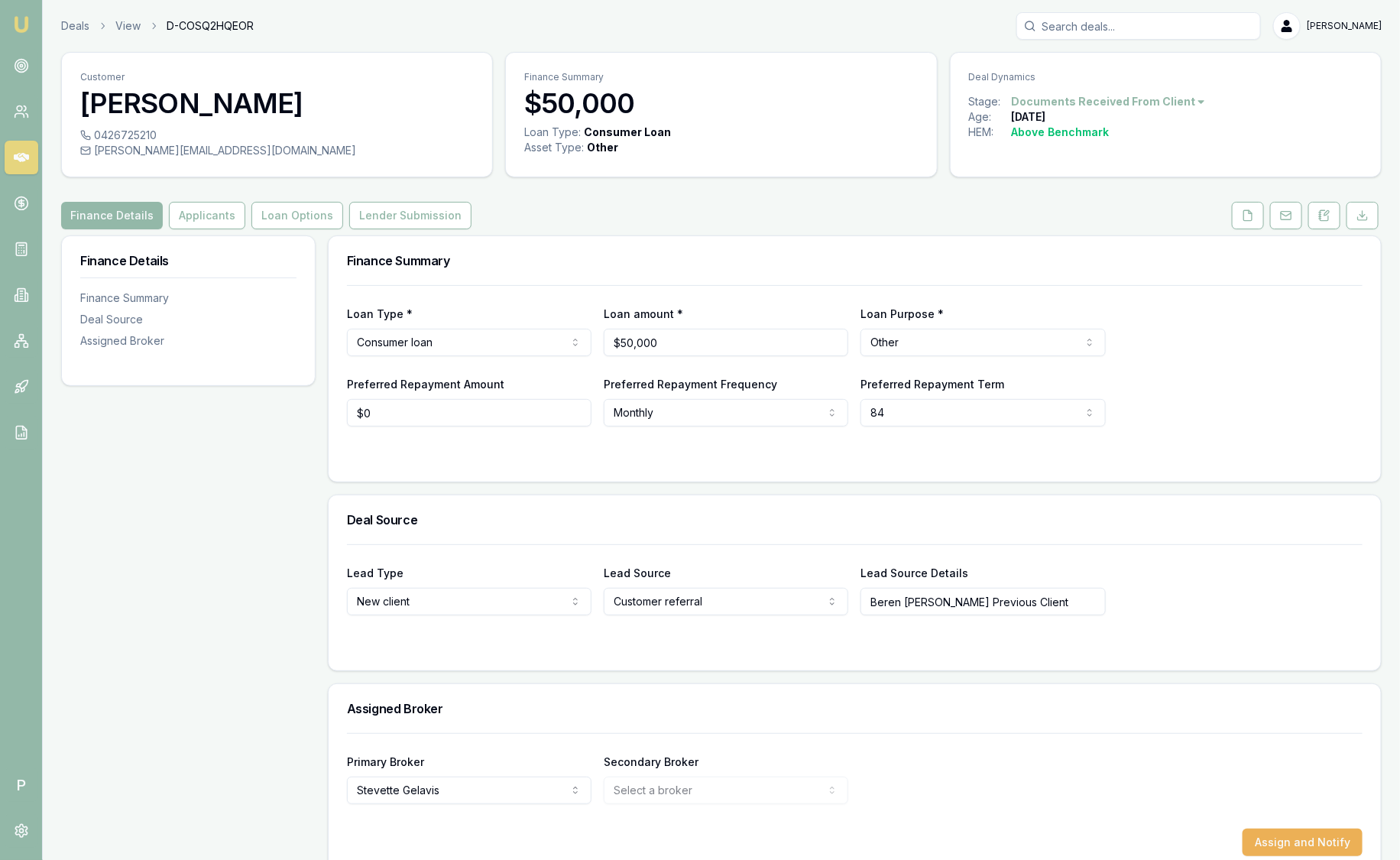
scroll to position [26, 0]
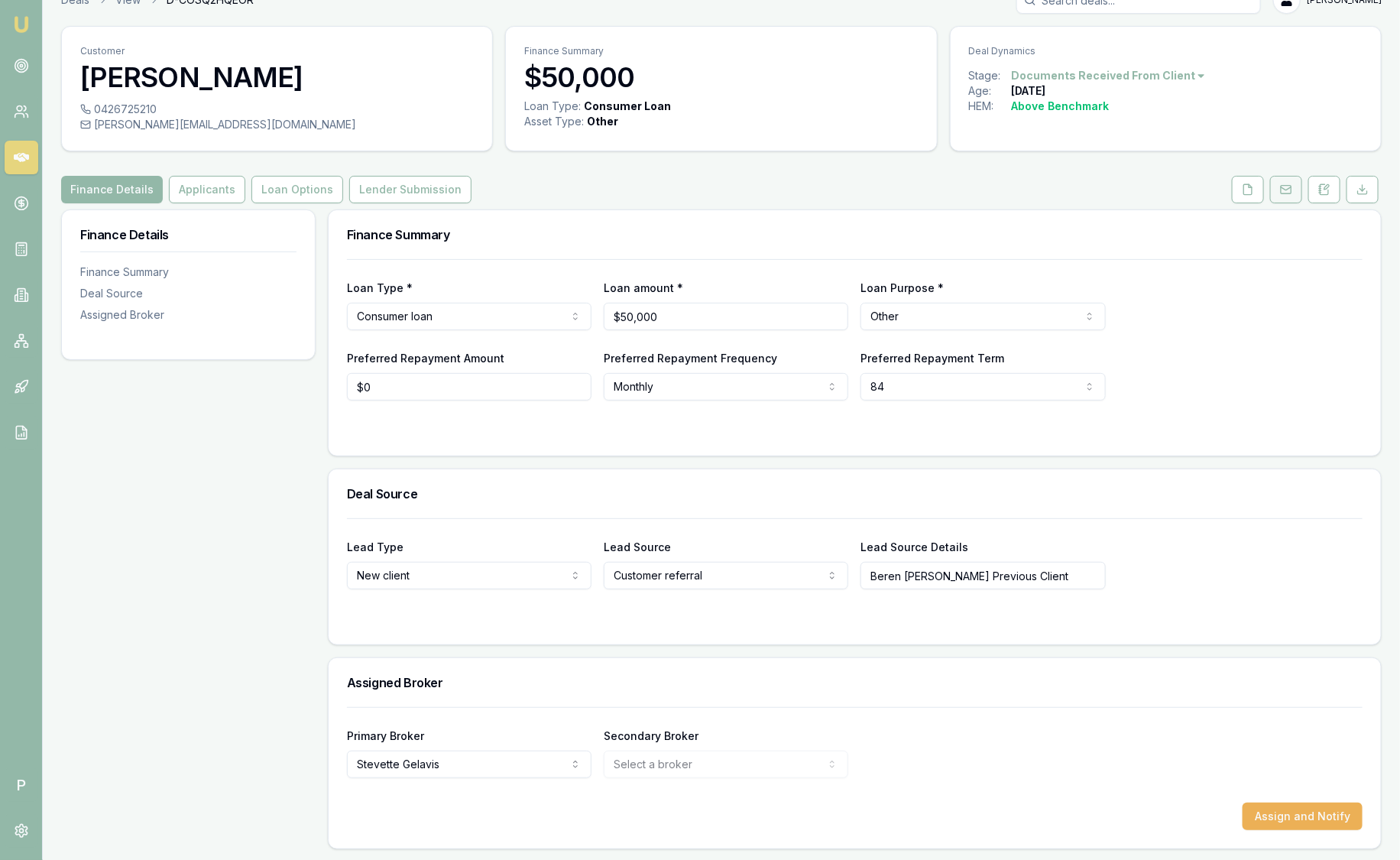
click at [1292, 190] on icon at bounding box center [1286, 189] width 12 height 12
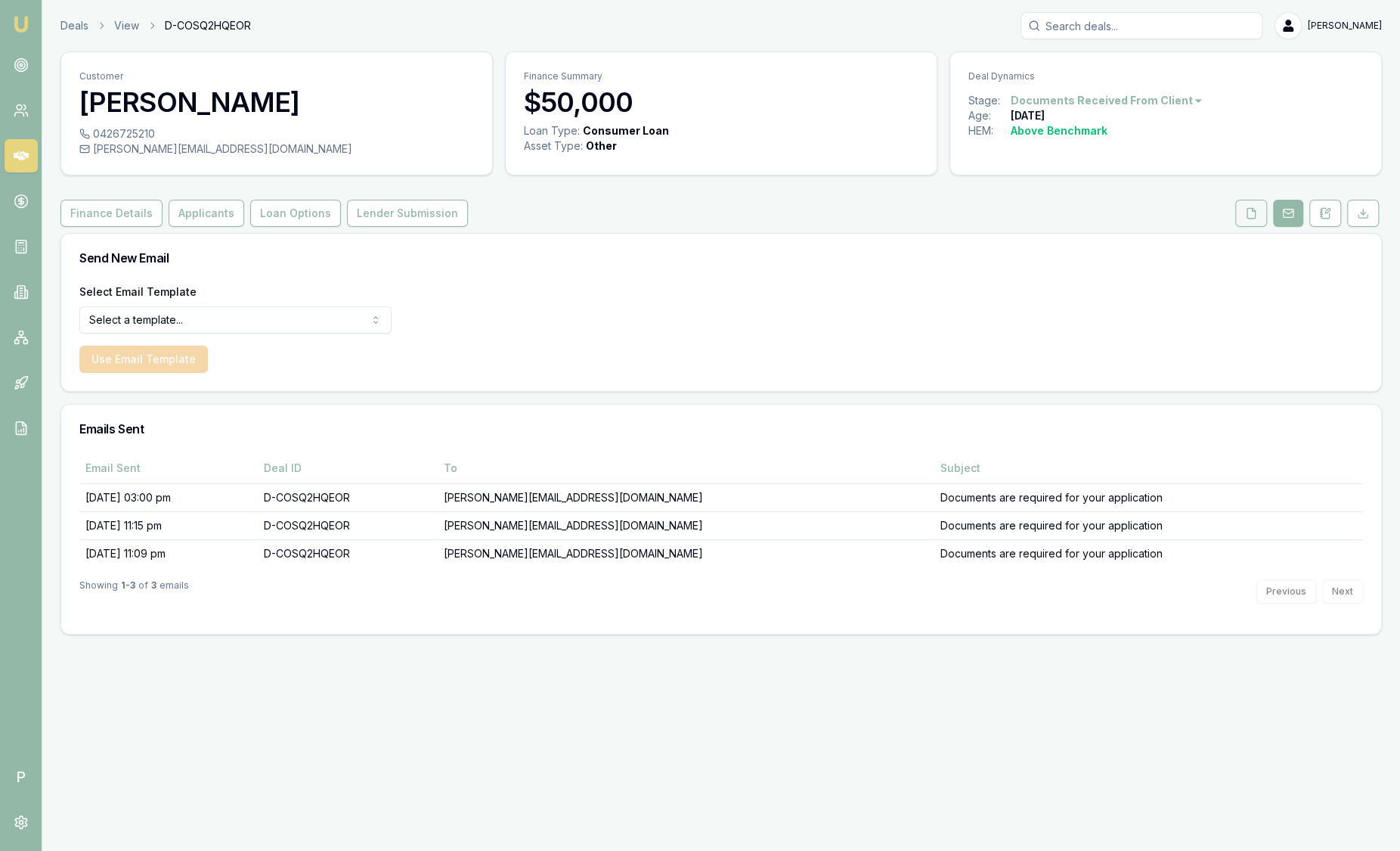
click at [1236, 202] on button at bounding box center [1251, 214] width 32 height 27
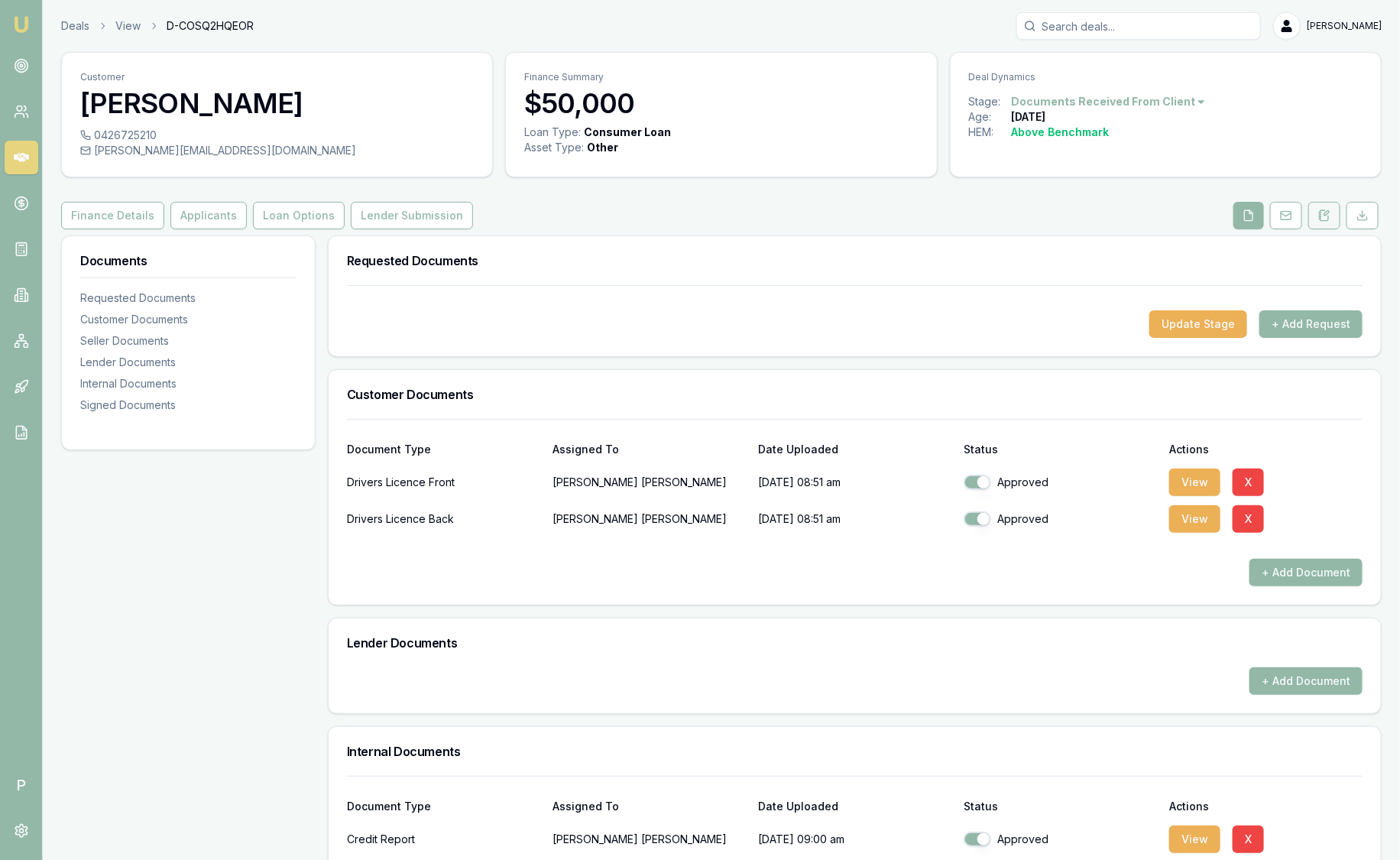
click at [1334, 213] on button at bounding box center [1324, 216] width 32 height 28
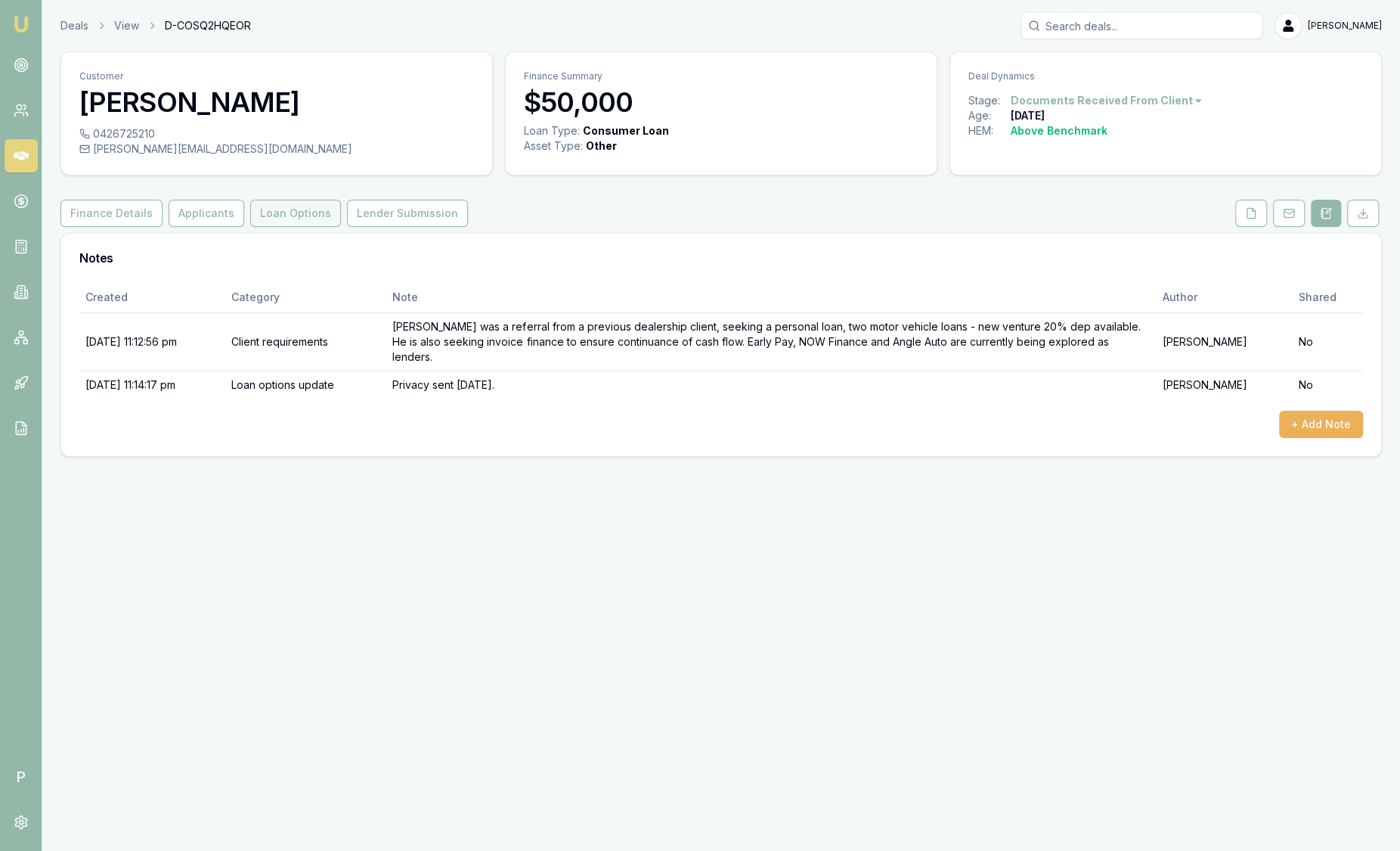
click at [285, 220] on button "Loan Options" at bounding box center [296, 214] width 91 height 27
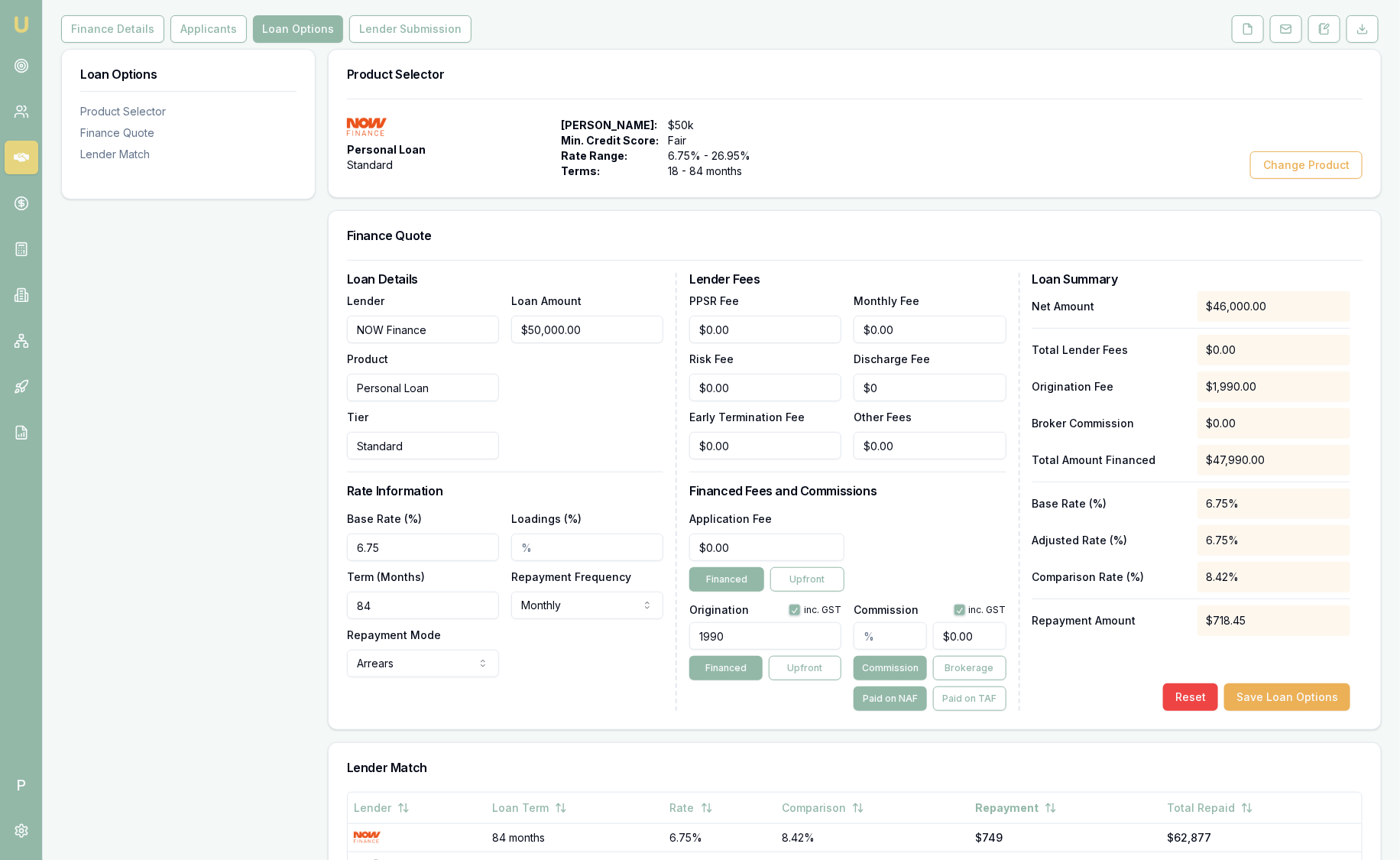
scroll to position [162, 0]
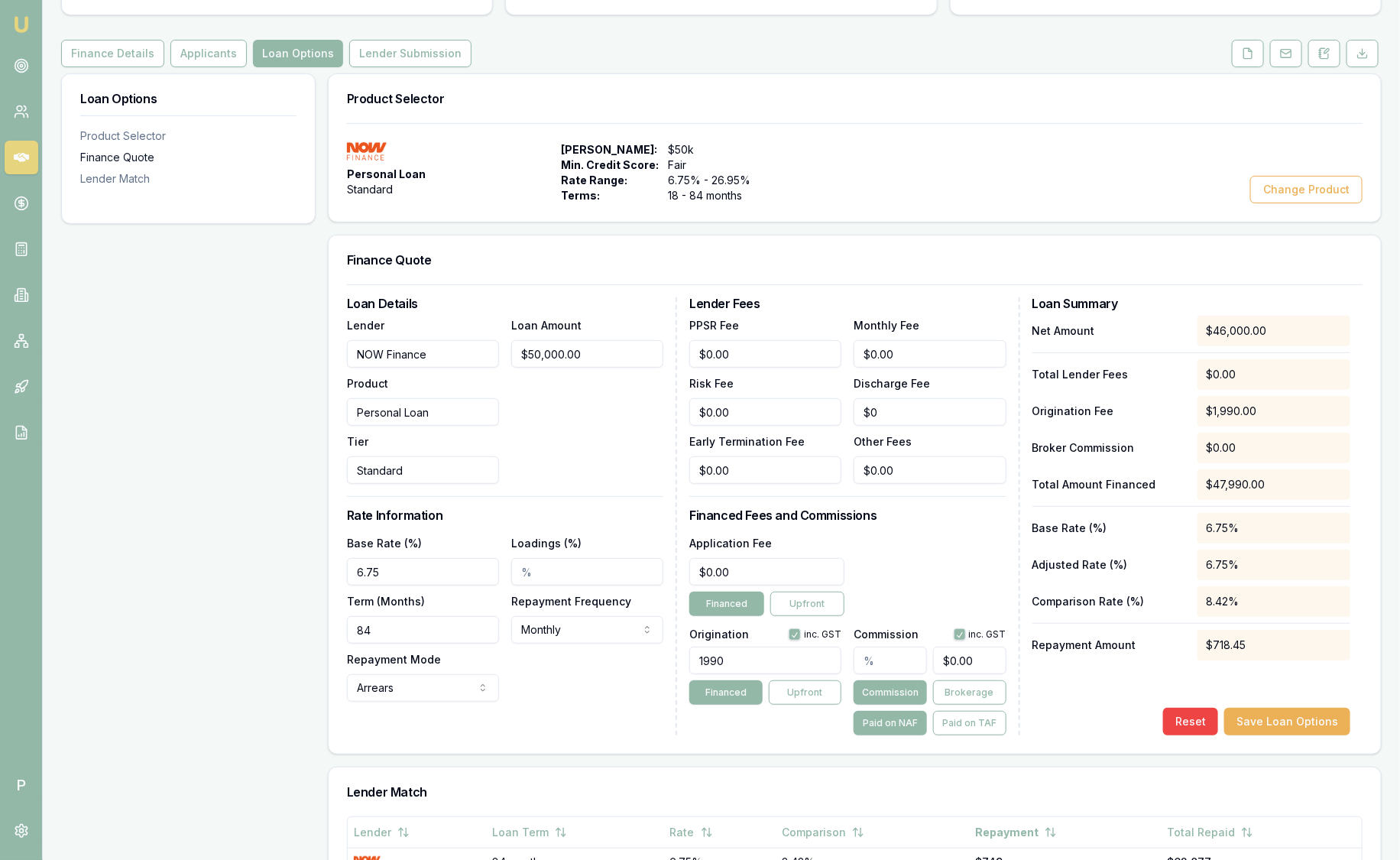
click at [203, 161] on div "Finance Quote" at bounding box center [188, 158] width 217 height 16
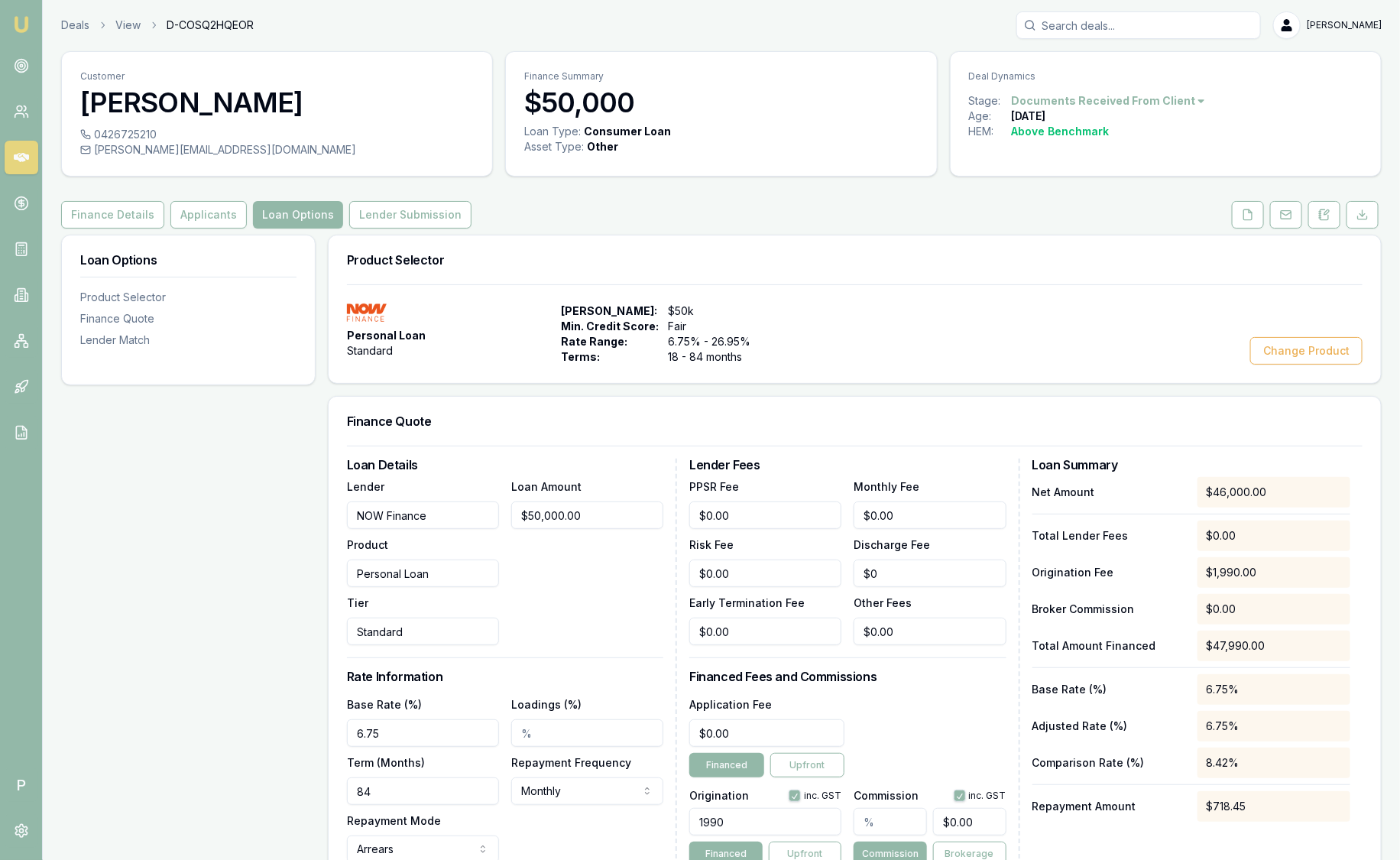
scroll to position [0, 0]
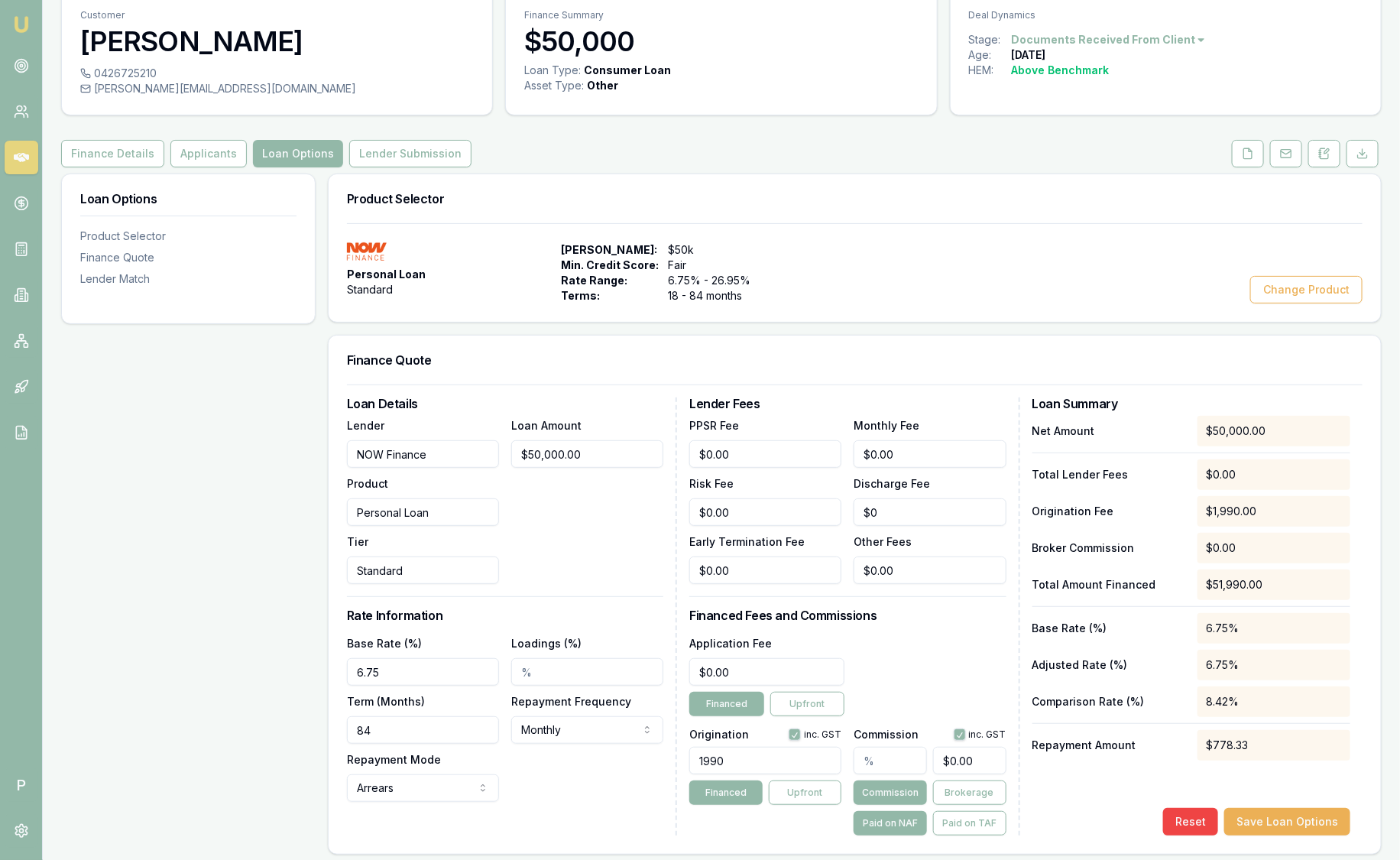
scroll to position [65, 0]
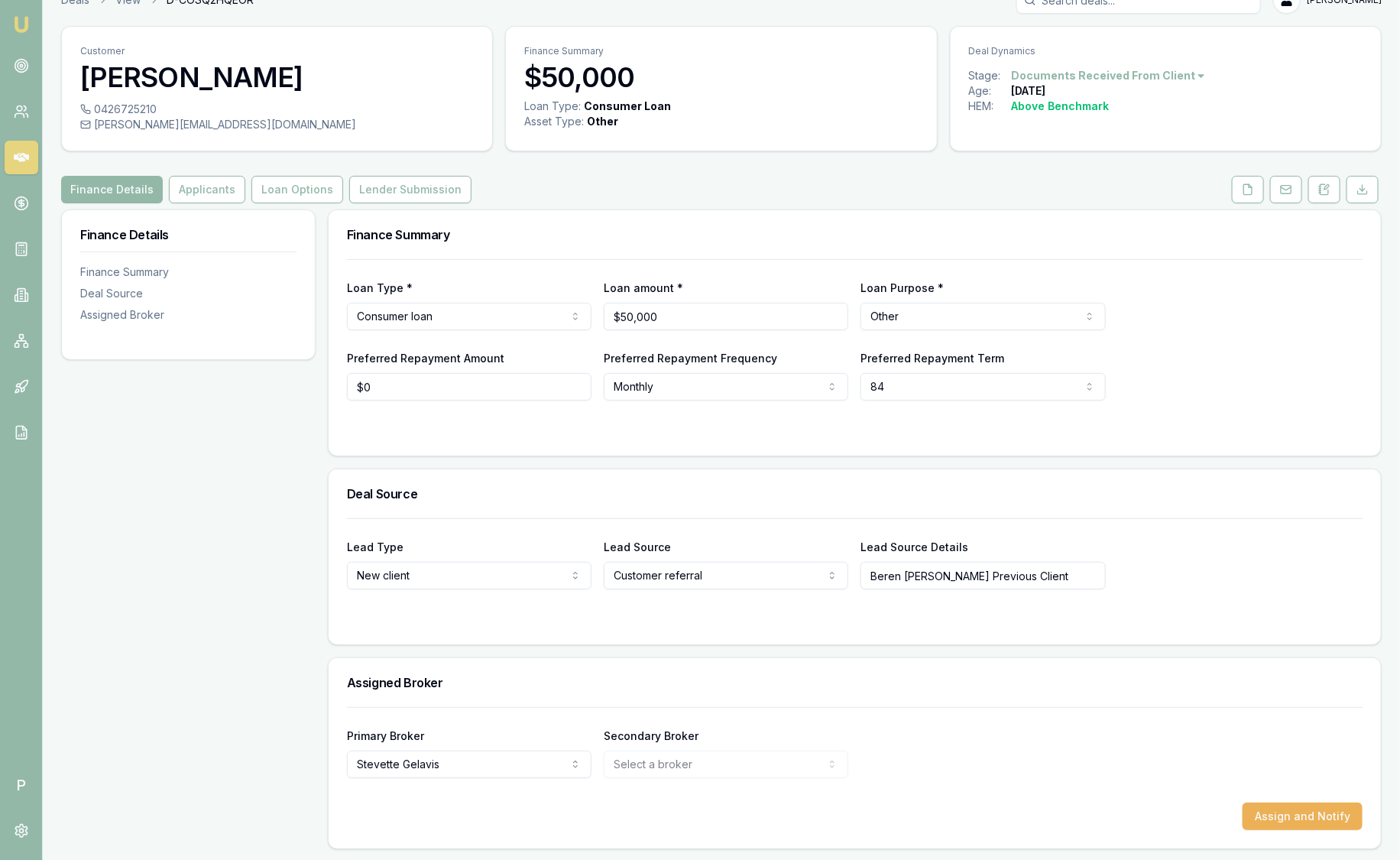
scroll to position [26, 0]
click at [219, 193] on button "Applicants" at bounding box center [207, 190] width 77 height 28
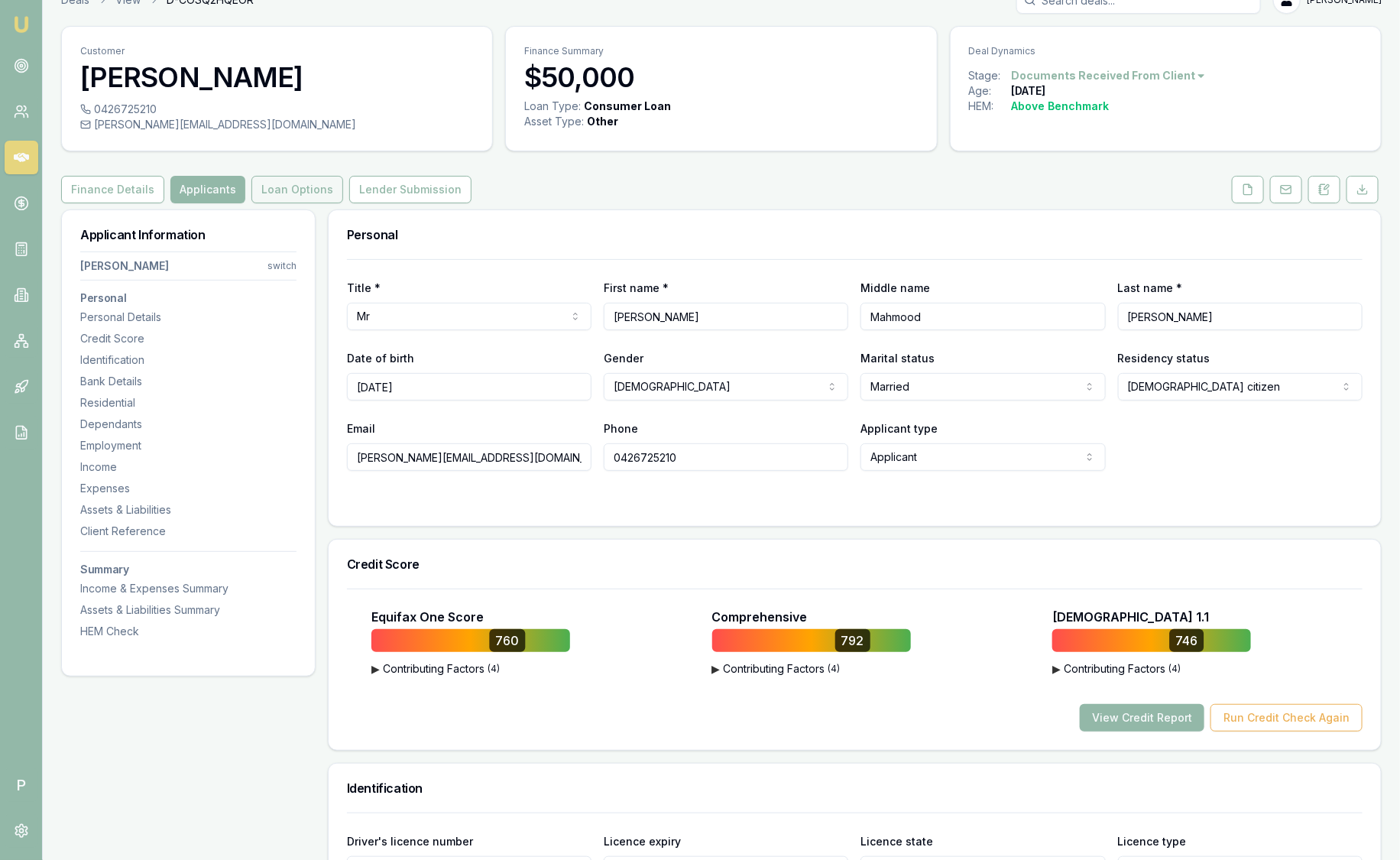
click at [267, 195] on button "Loan Options" at bounding box center [297, 190] width 91 height 28
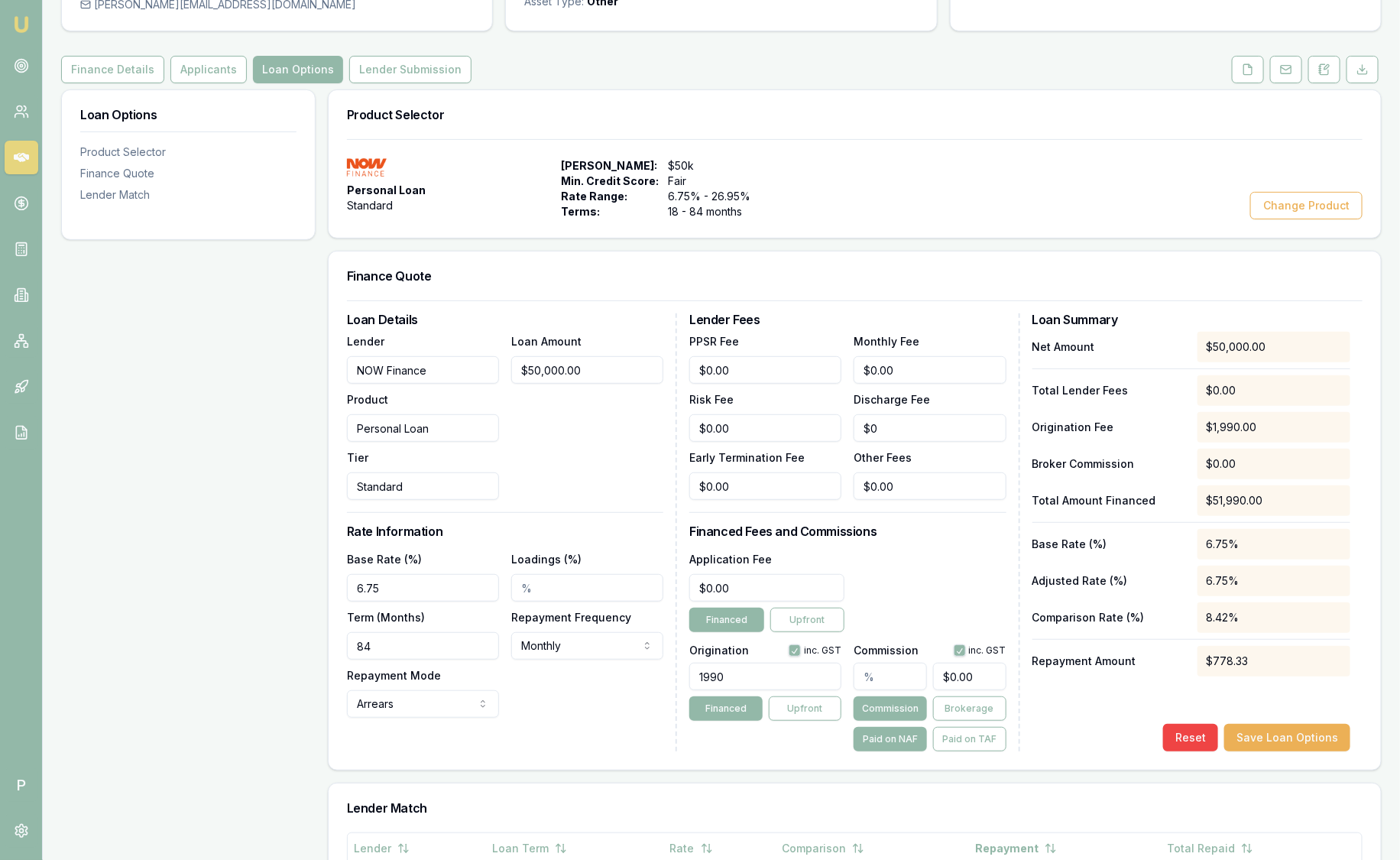
scroll to position [135, 0]
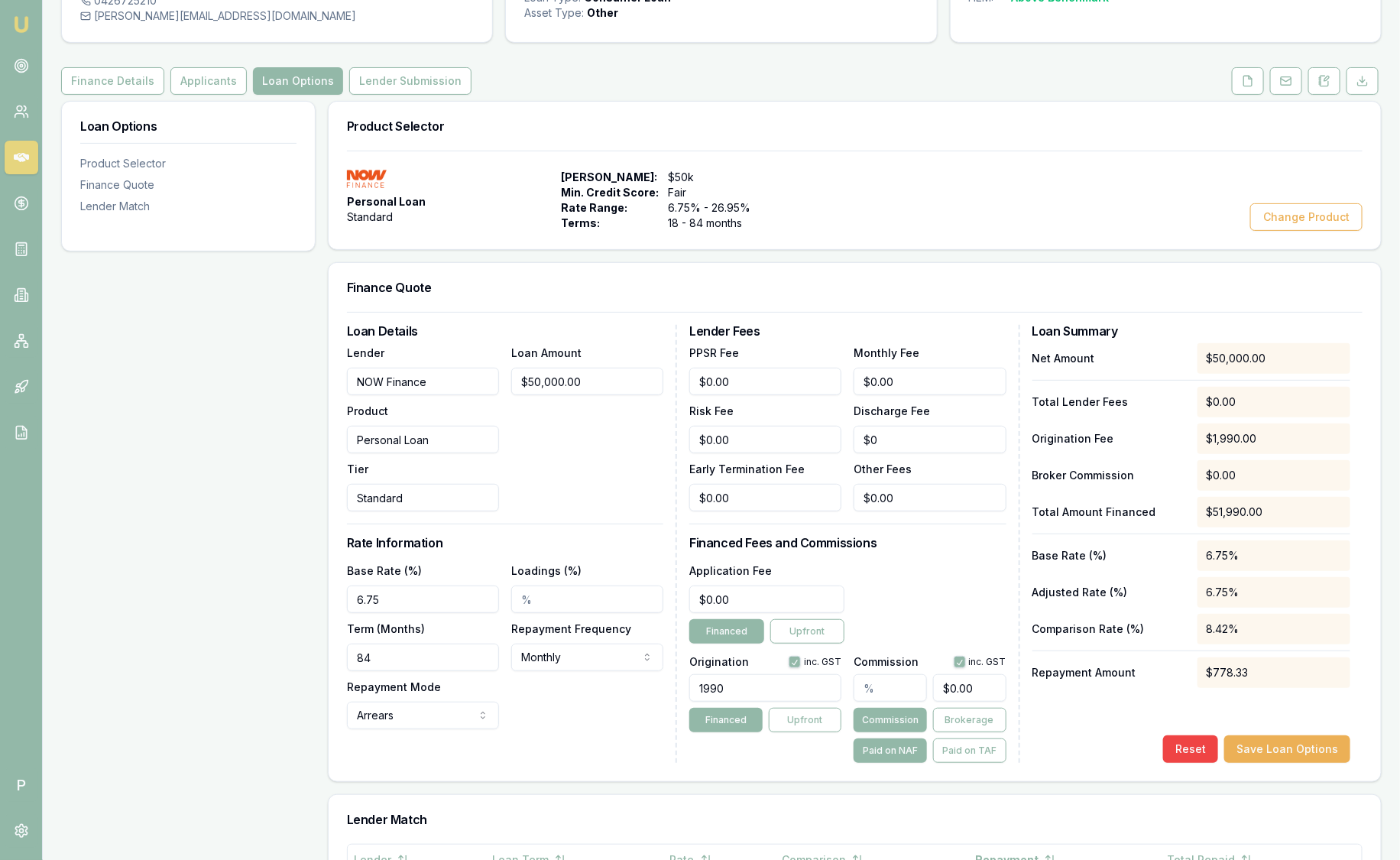
click at [305, 155] on div "Loan Options Product Selector Finance Quote Lender Match" at bounding box center [188, 167] width 253 height 130
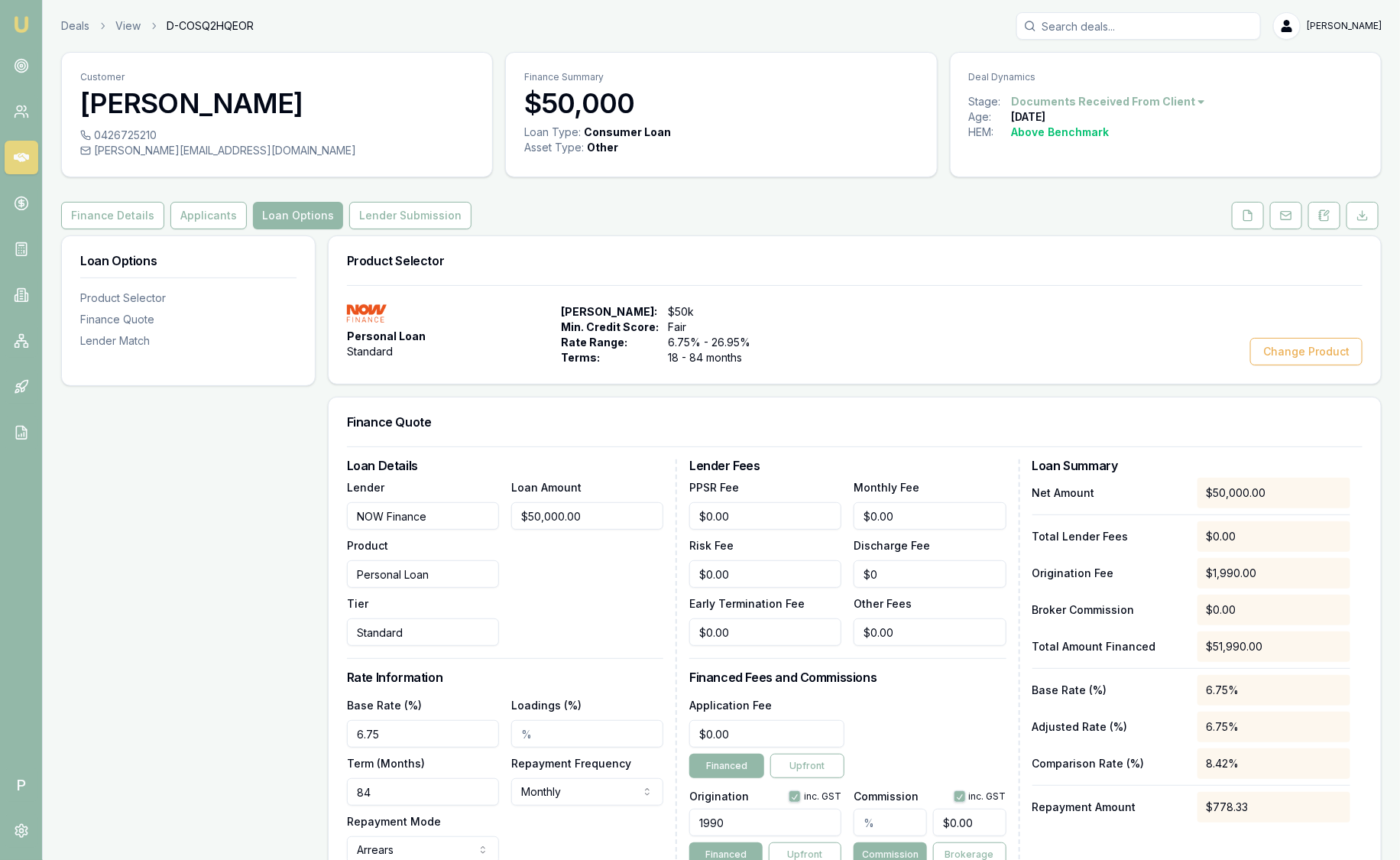
click at [21, 21] on img at bounding box center [21, 24] width 18 height 18
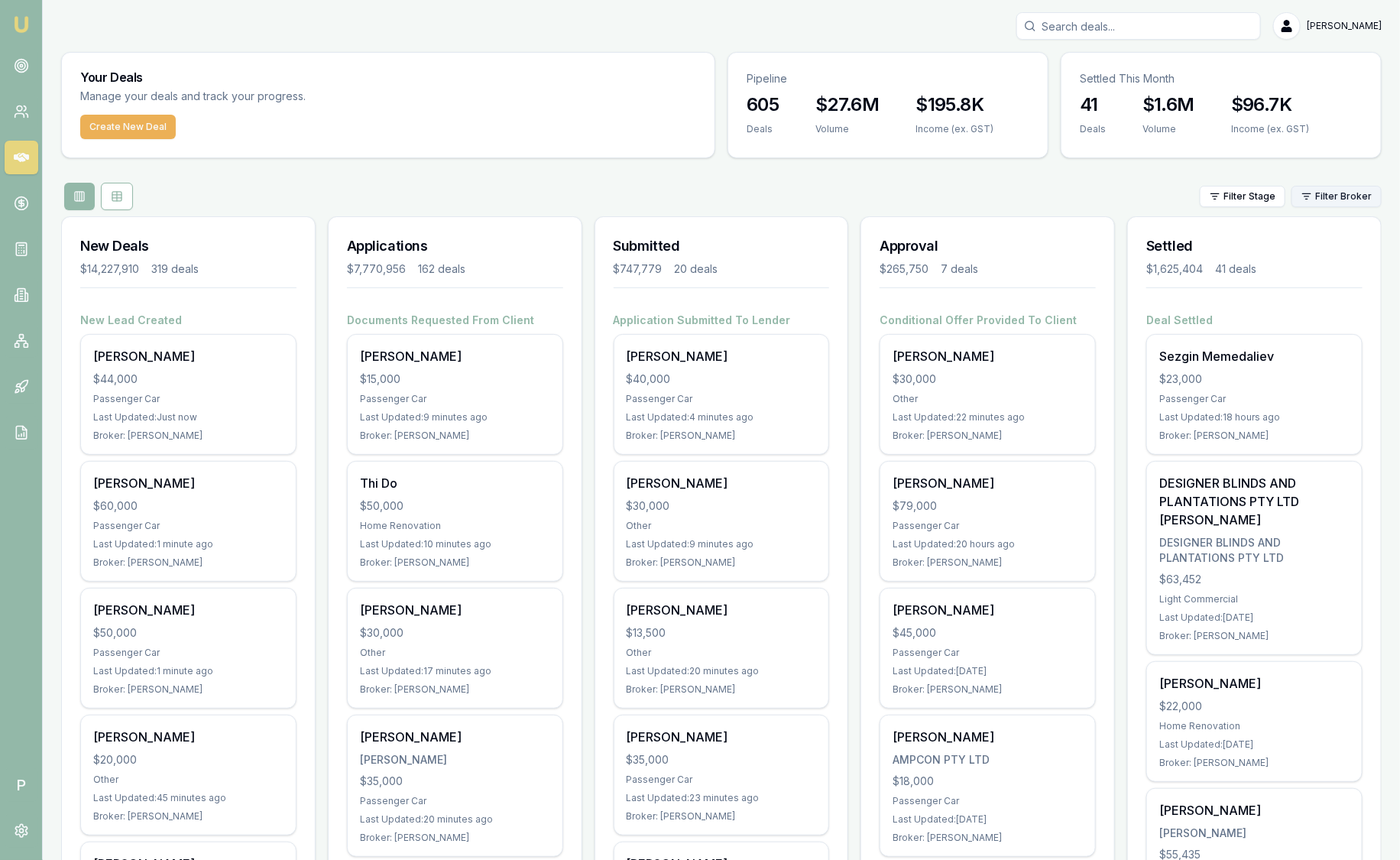
click at [1334, 193] on html "Emu Broker P [PERSON_NAME] Toggle Menu Your Deals Manage your deals and track y…" at bounding box center [700, 430] width 1400 height 860
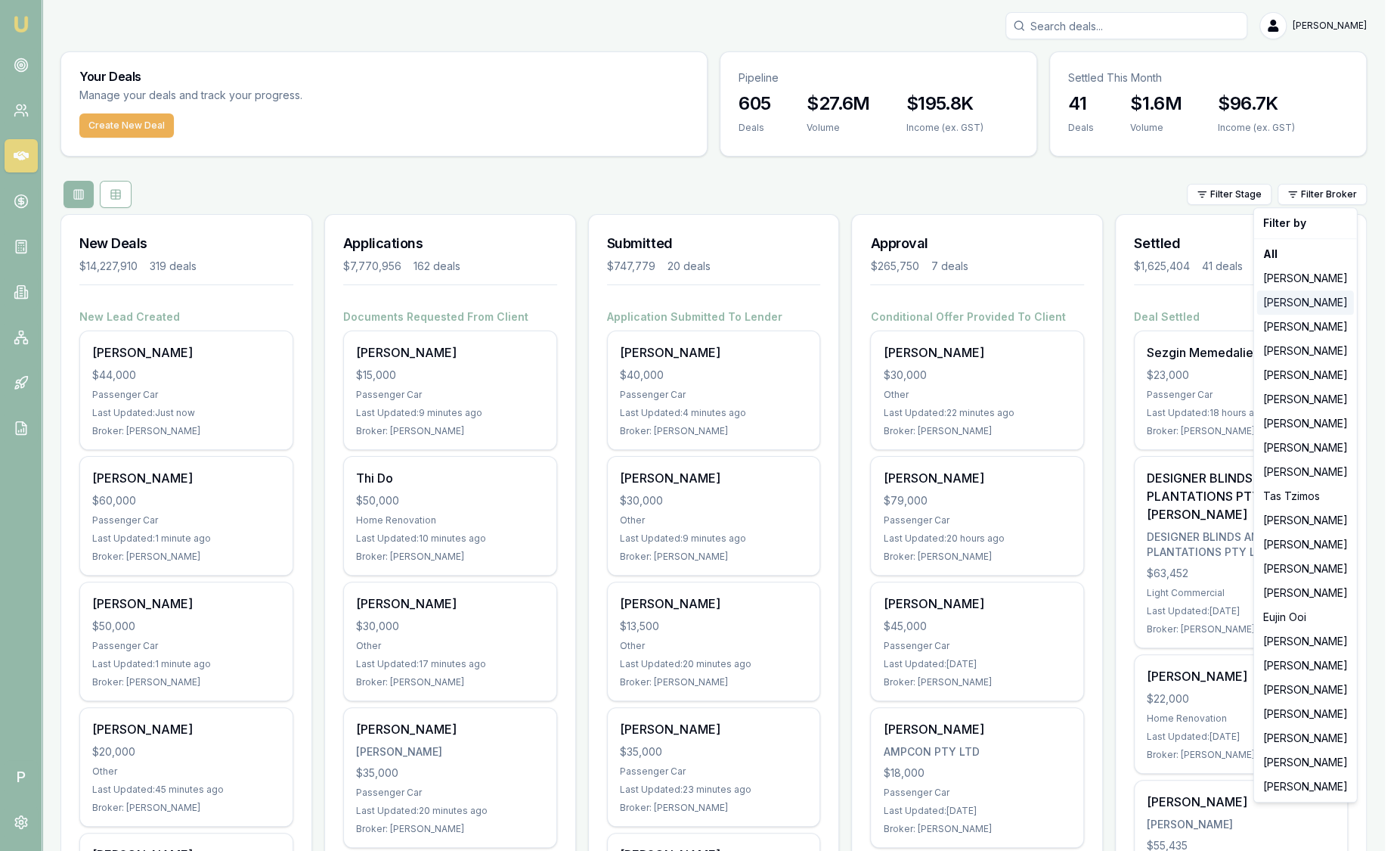
click at [1301, 299] on div "[PERSON_NAME]" at bounding box center [1305, 302] width 97 height 24
